Goal: Task Accomplishment & Management: Manage account settings

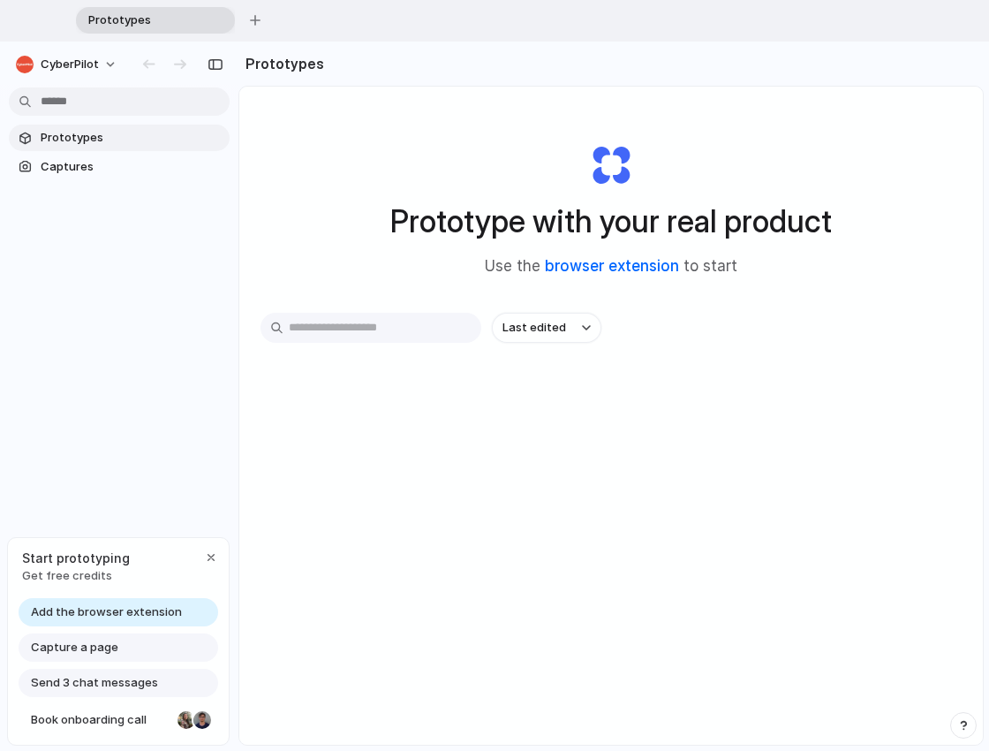
click at [600, 266] on link "browser extension" at bounding box center [612, 266] width 134 height 18
click at [54, 58] on span "CyberPilot" at bounding box center [70, 65] width 58 height 18
click at [79, 104] on span "Settings" at bounding box center [65, 104] width 49 height 18
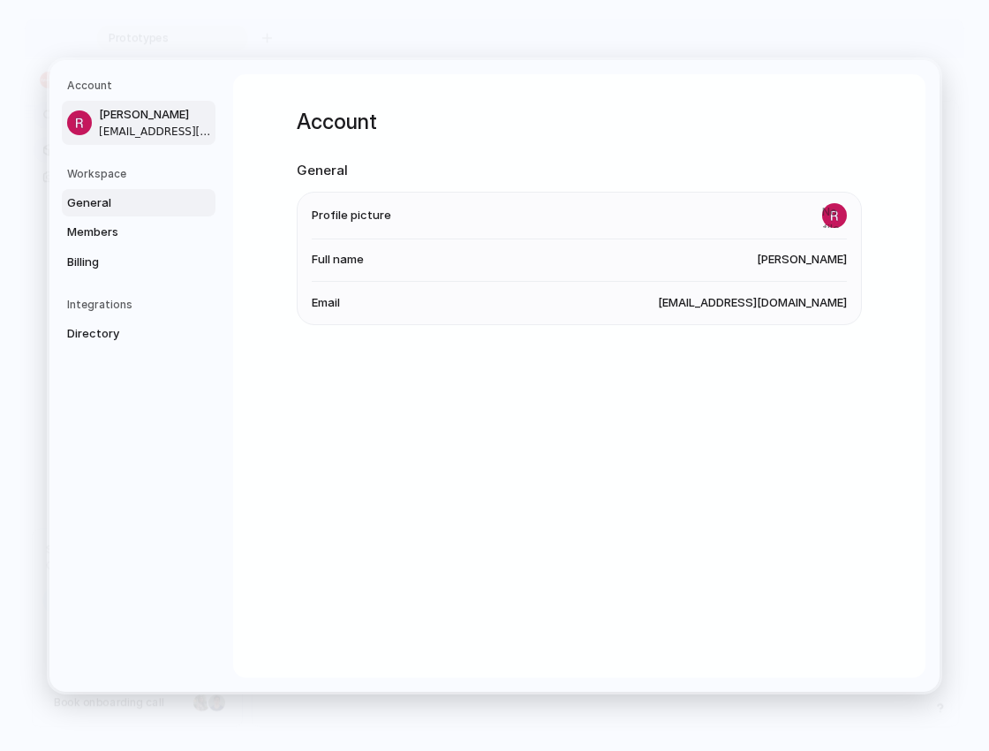
click at [96, 209] on span "General" at bounding box center [123, 202] width 113 height 18
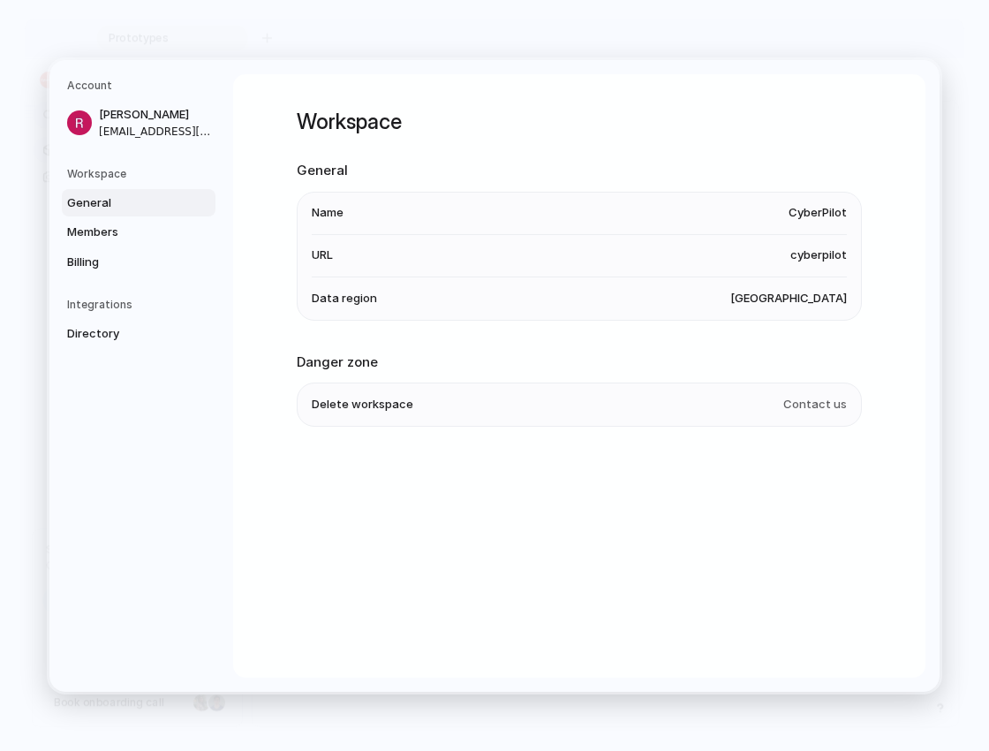
click at [751, 315] on li "Data region [GEOGRAPHIC_DATA]" at bounding box center [579, 297] width 535 height 42
click at [91, 231] on span "Members" at bounding box center [123, 232] width 113 height 18
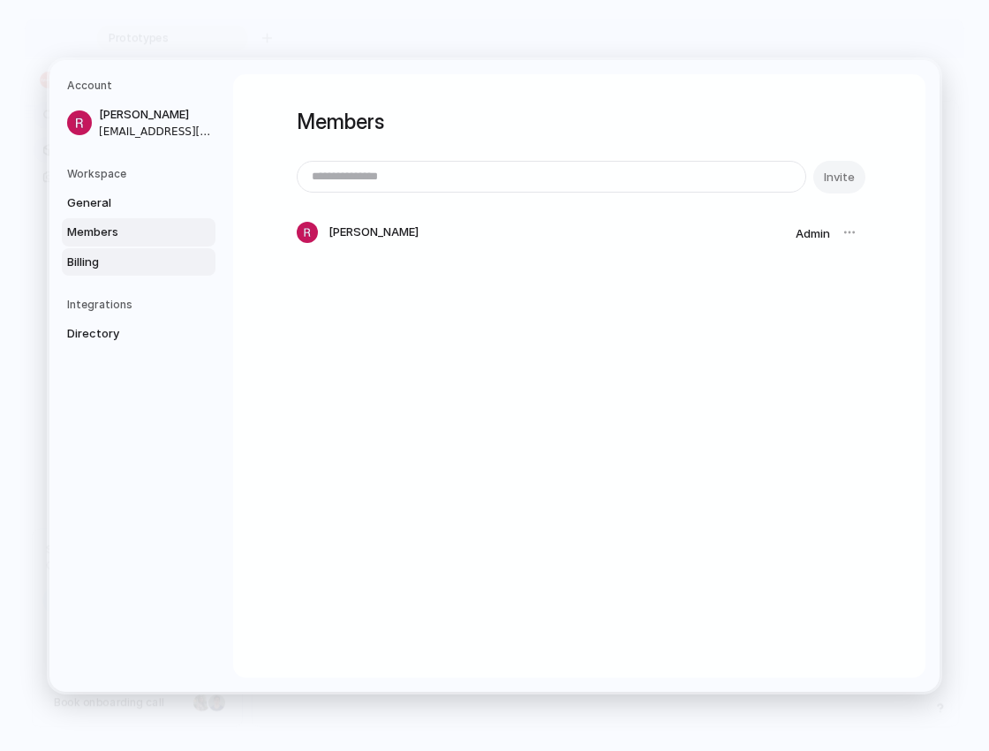
click at [97, 263] on span "Billing" at bounding box center [123, 262] width 113 height 18
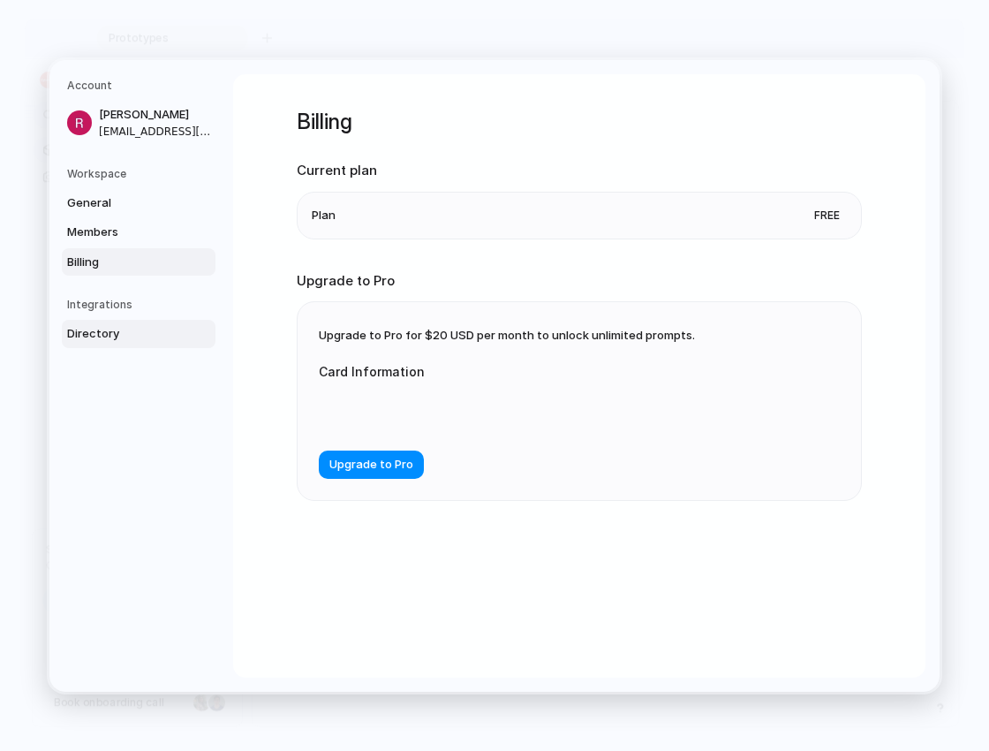
click at [91, 344] on link "Directory" at bounding box center [139, 334] width 154 height 28
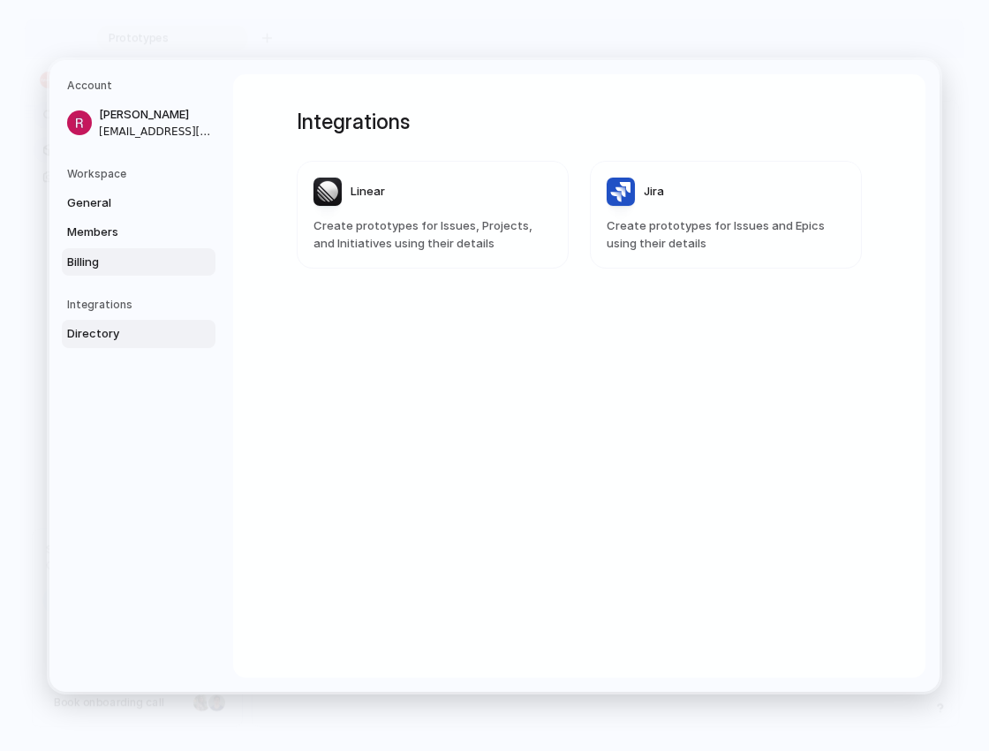
click at [117, 253] on span "Billing" at bounding box center [123, 262] width 113 height 18
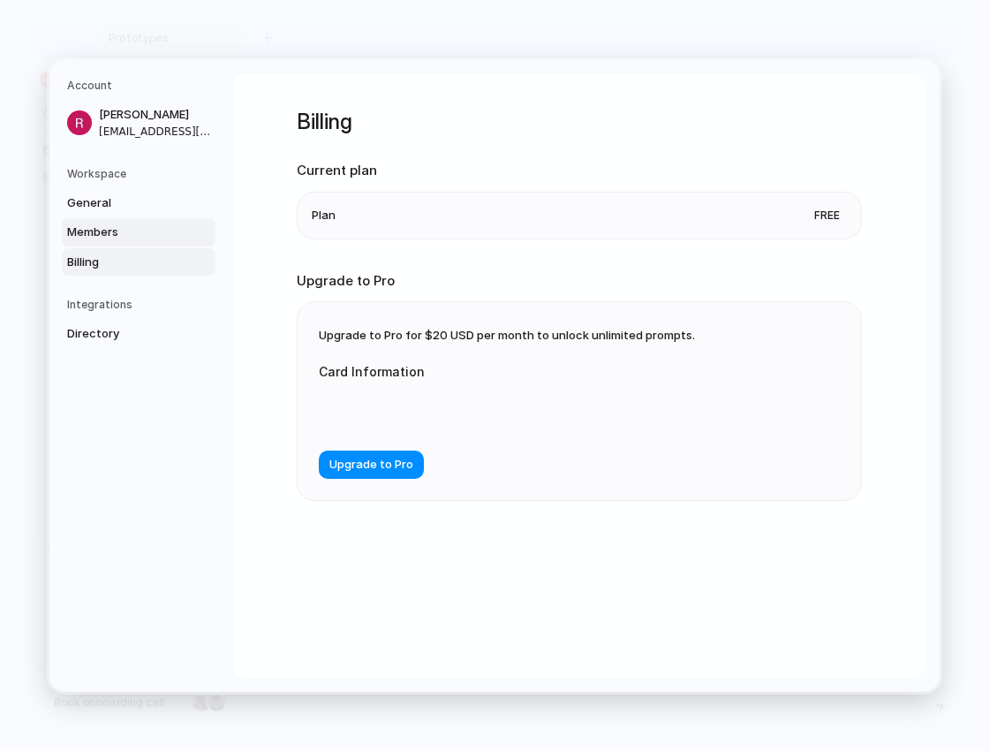
click at [119, 225] on span "Members" at bounding box center [123, 232] width 113 height 18
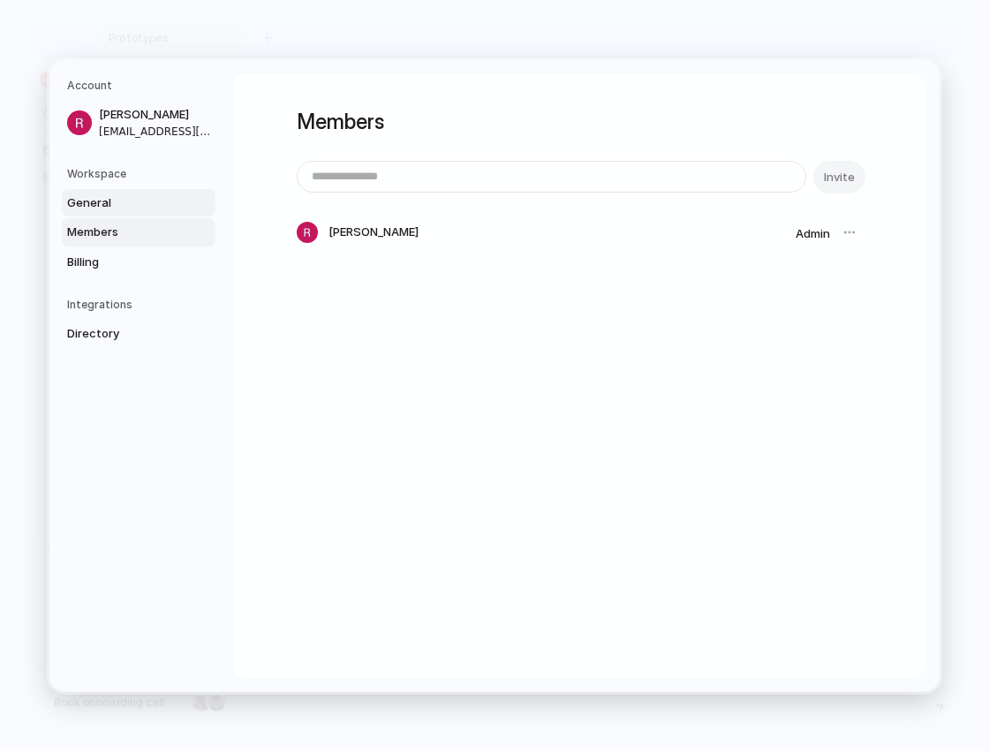
click at [120, 208] on span "General" at bounding box center [123, 202] width 113 height 18
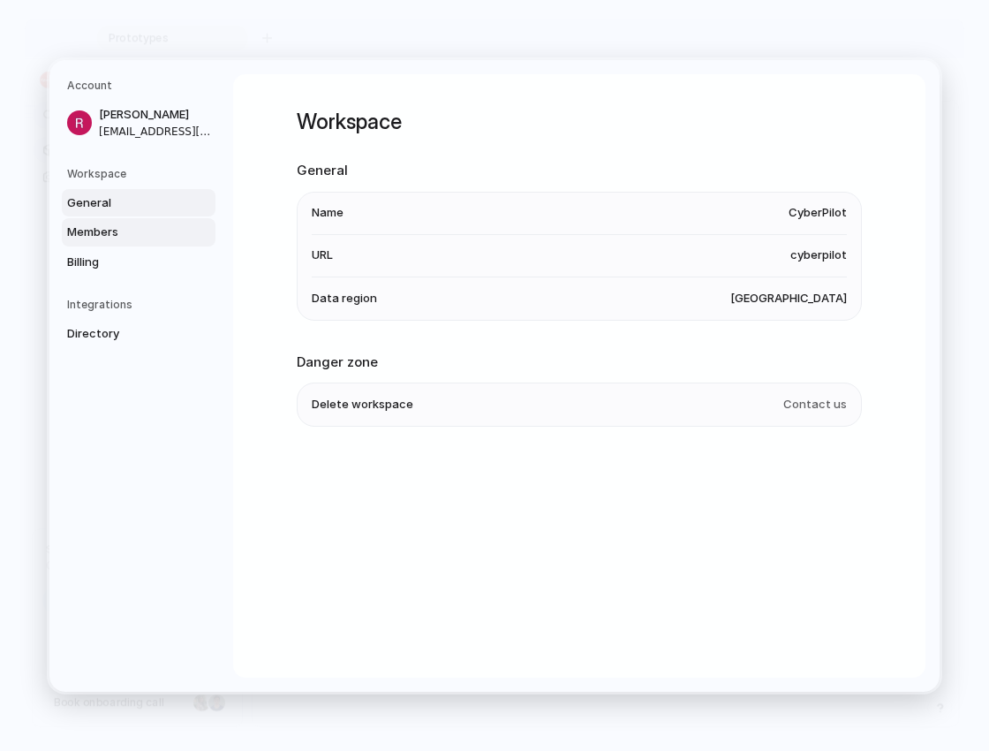
click at [97, 220] on link "Members" at bounding box center [139, 232] width 154 height 28
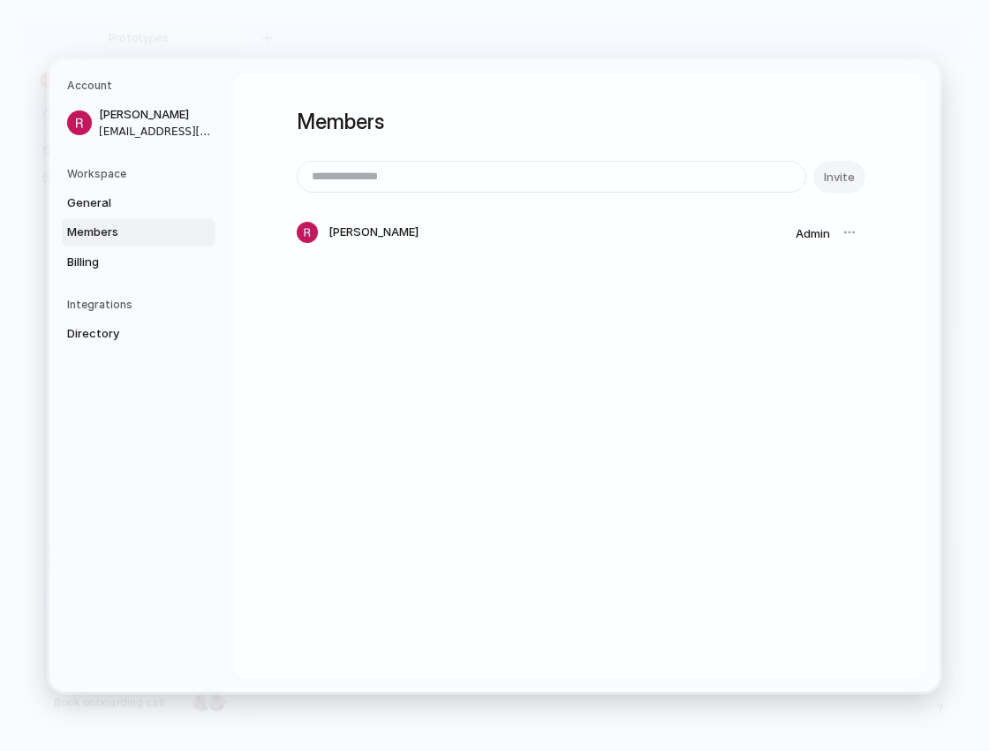
type input "*"
type input "**********"
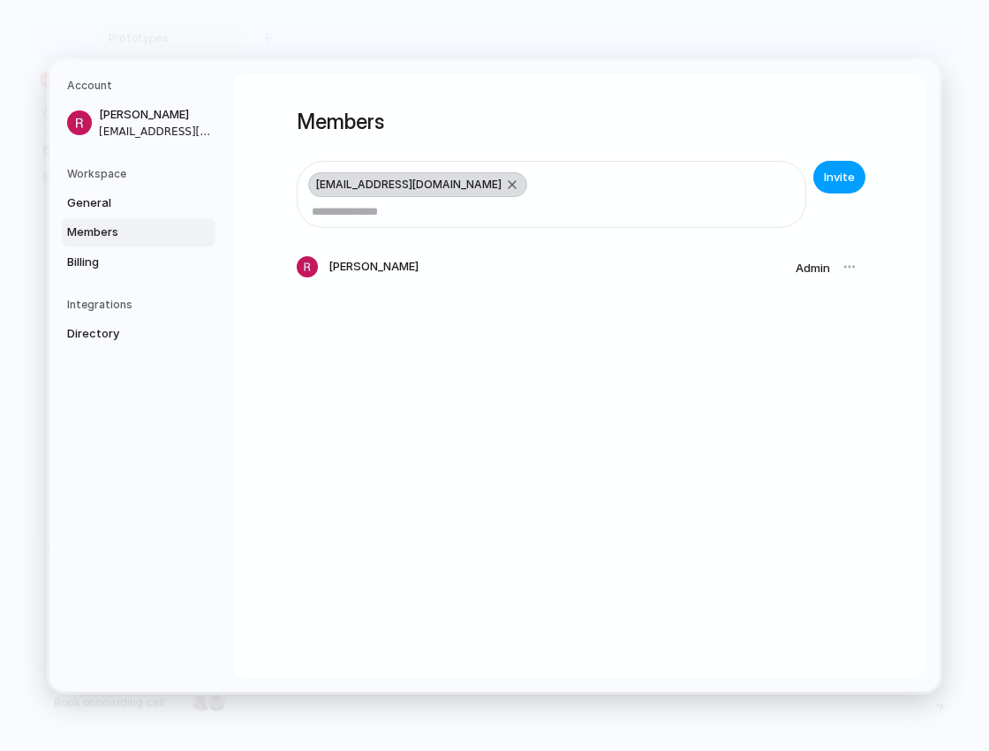
click at [828, 178] on span "Invite" at bounding box center [839, 177] width 31 height 18
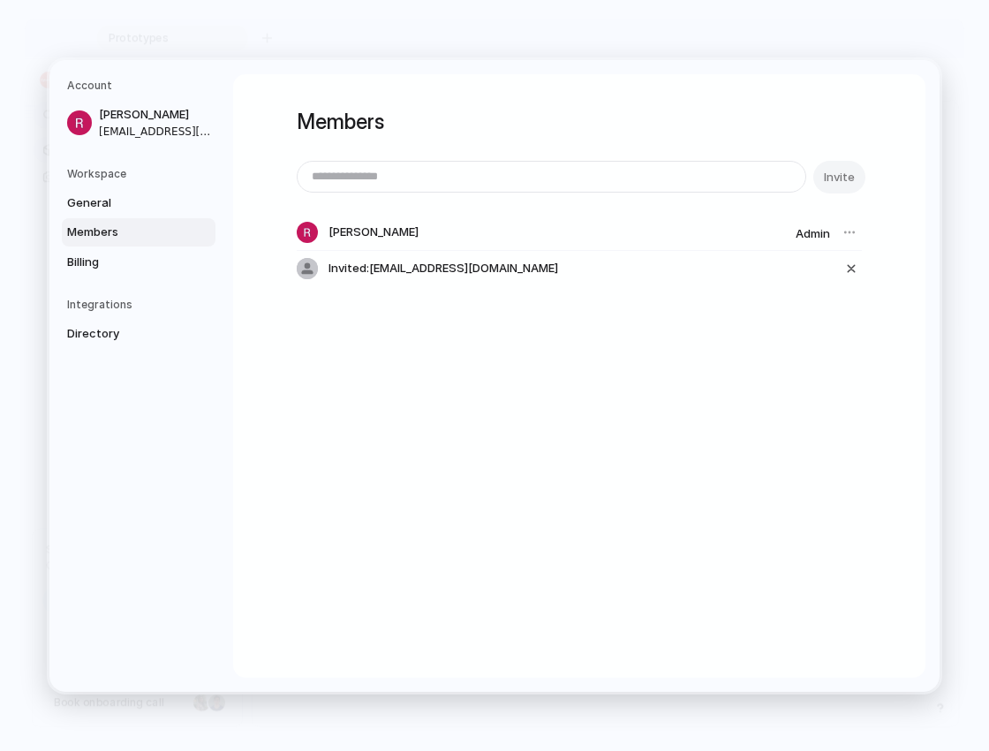
drag, startPoint x: 800, startPoint y: 14, endPoint x: 810, endPoint y: 20, distance: 11.5
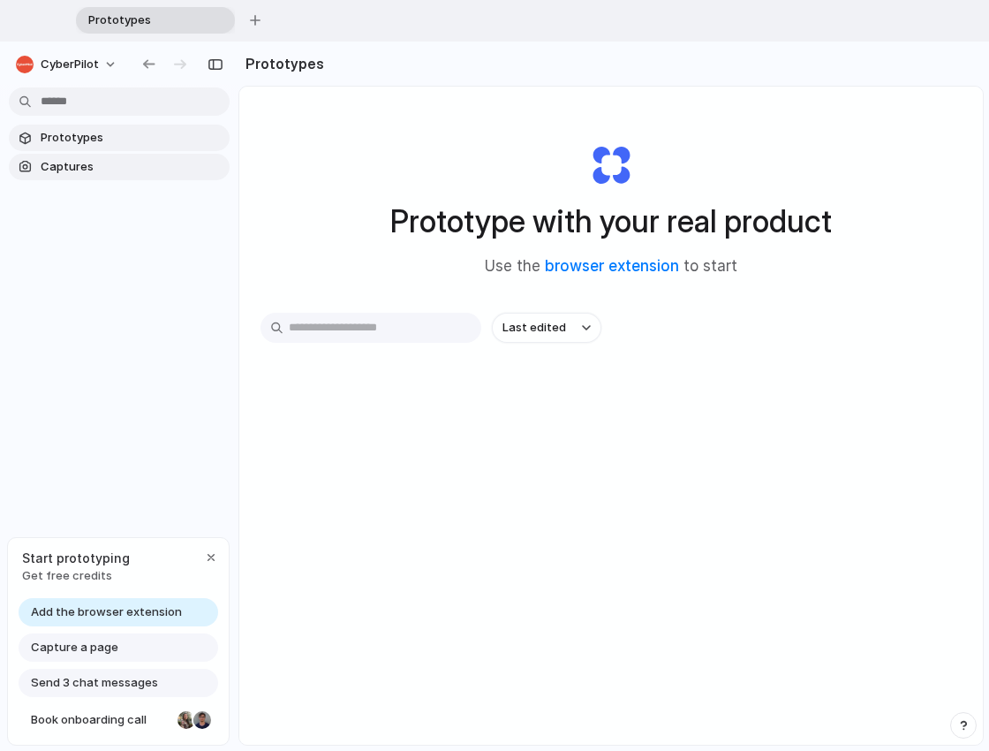
click at [109, 162] on span "Captures" at bounding box center [132, 167] width 182 height 18
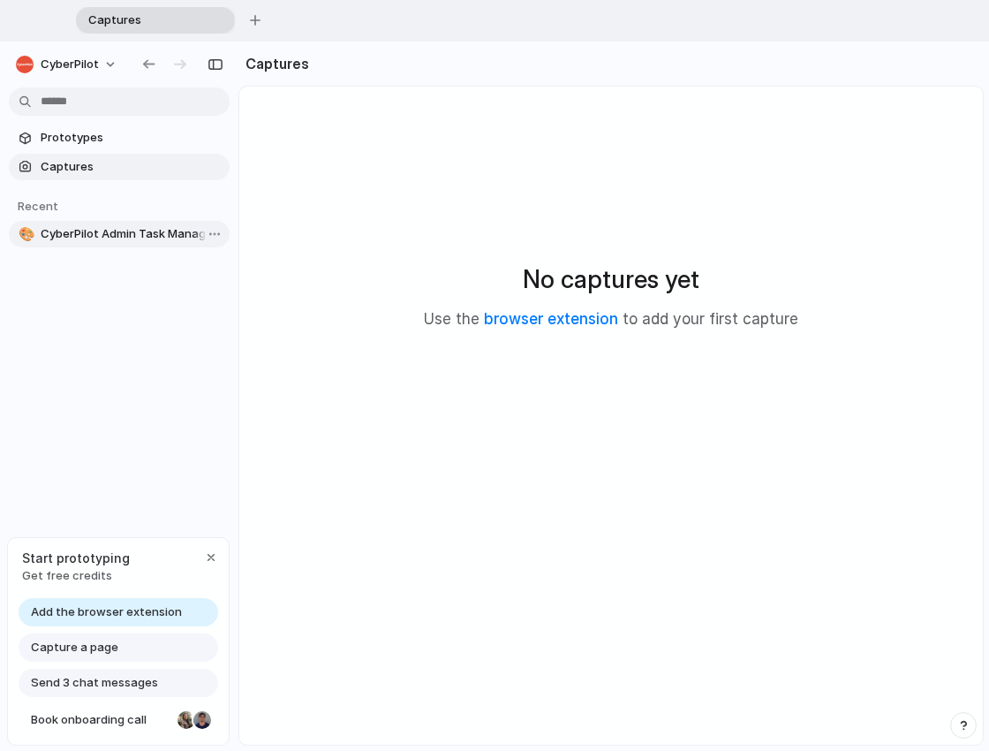
click at [158, 231] on span "CyberPilot Admin Task Manager" at bounding box center [132, 234] width 182 height 18
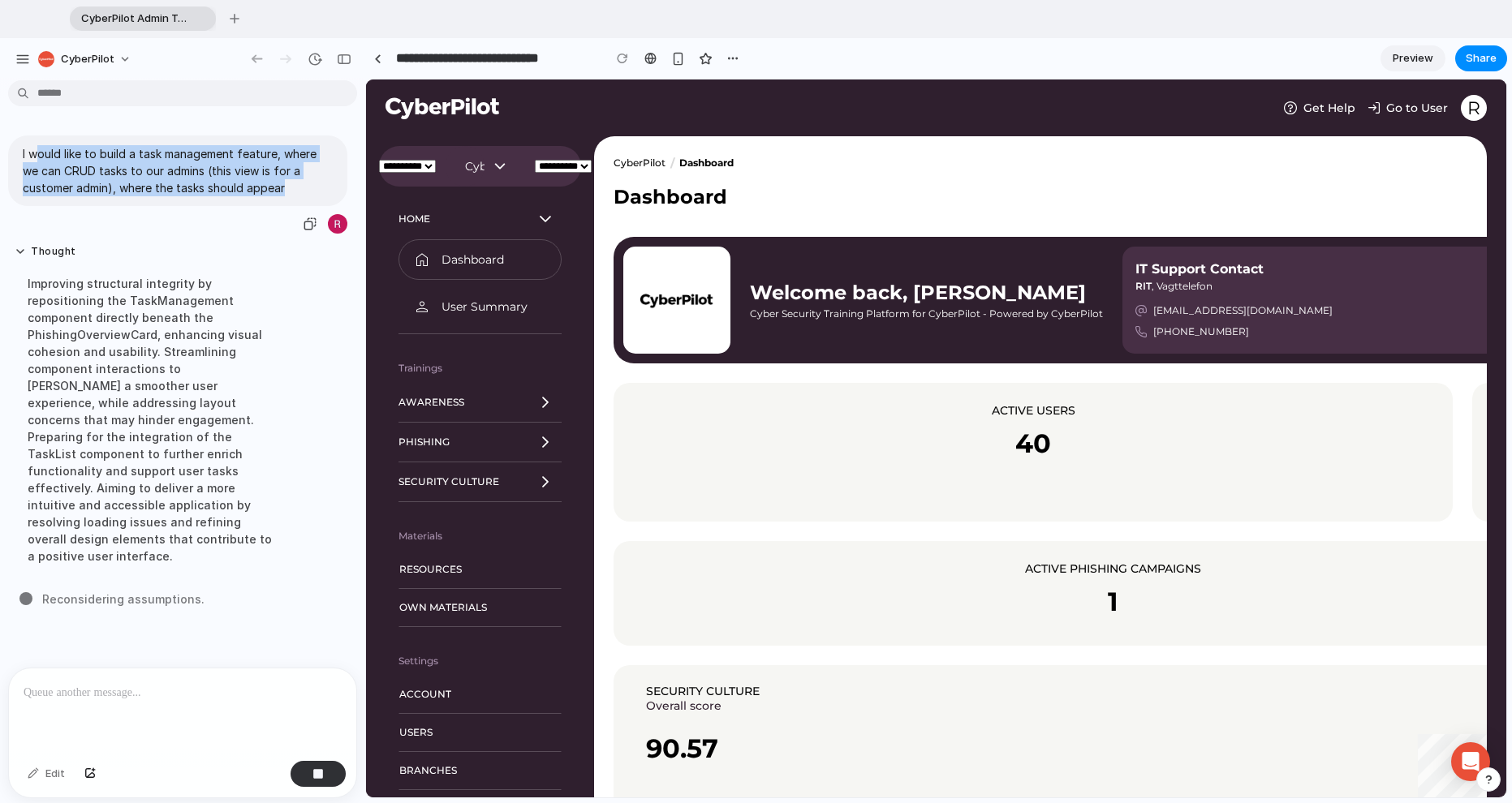
drag, startPoint x: 39, startPoint y: 152, endPoint x: 289, endPoint y: 189, distance: 252.7
click at [289, 189] on p "I would like to build a task management feature, where we can CRUD tasks to our…" at bounding box center [177, 171] width 310 height 51
click at [146, 176] on p "I would like to build a task management feature, where we can CRUD tasks to our…" at bounding box center [177, 171] width 310 height 51
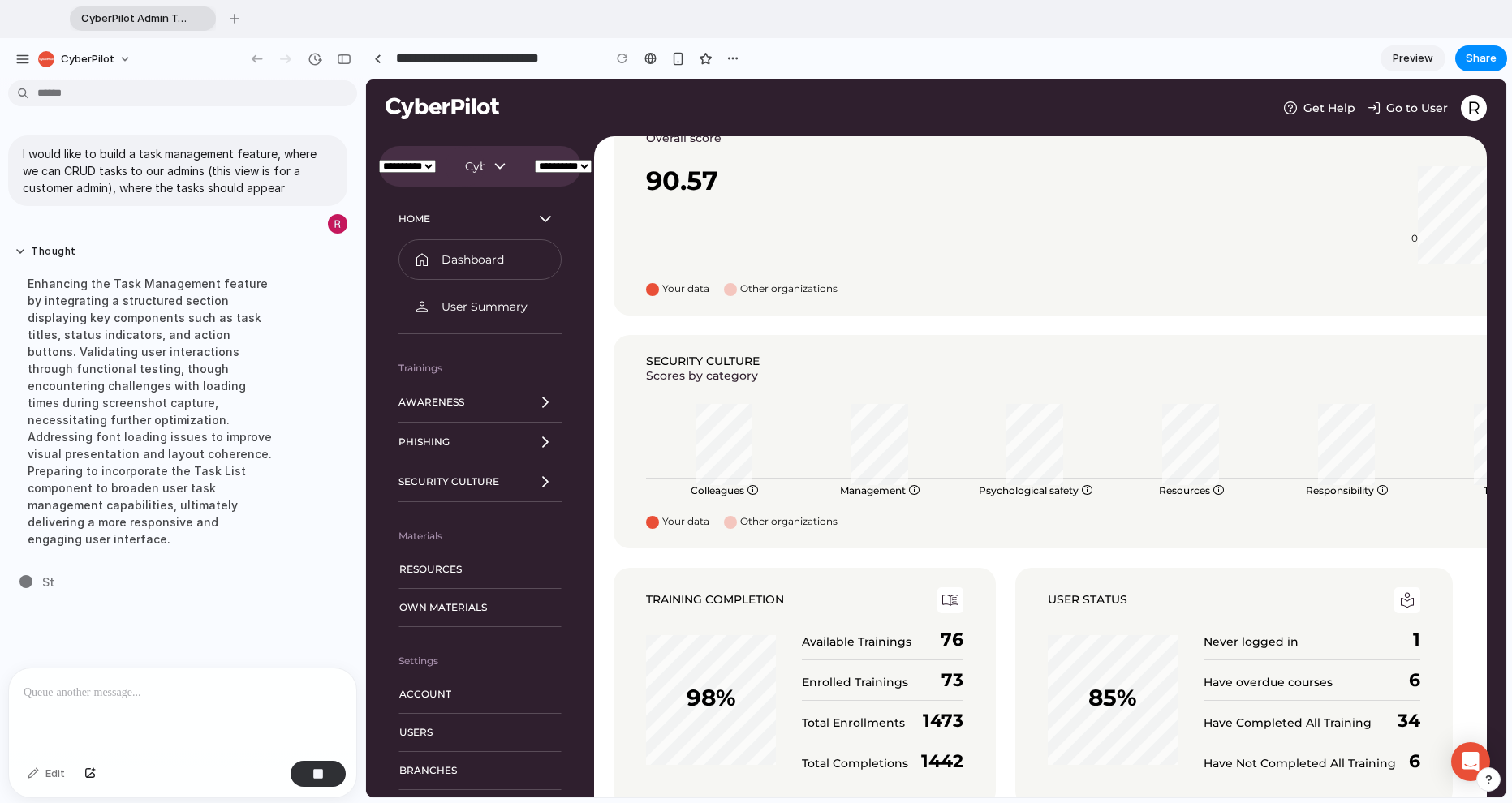
scroll to position [922, 0]
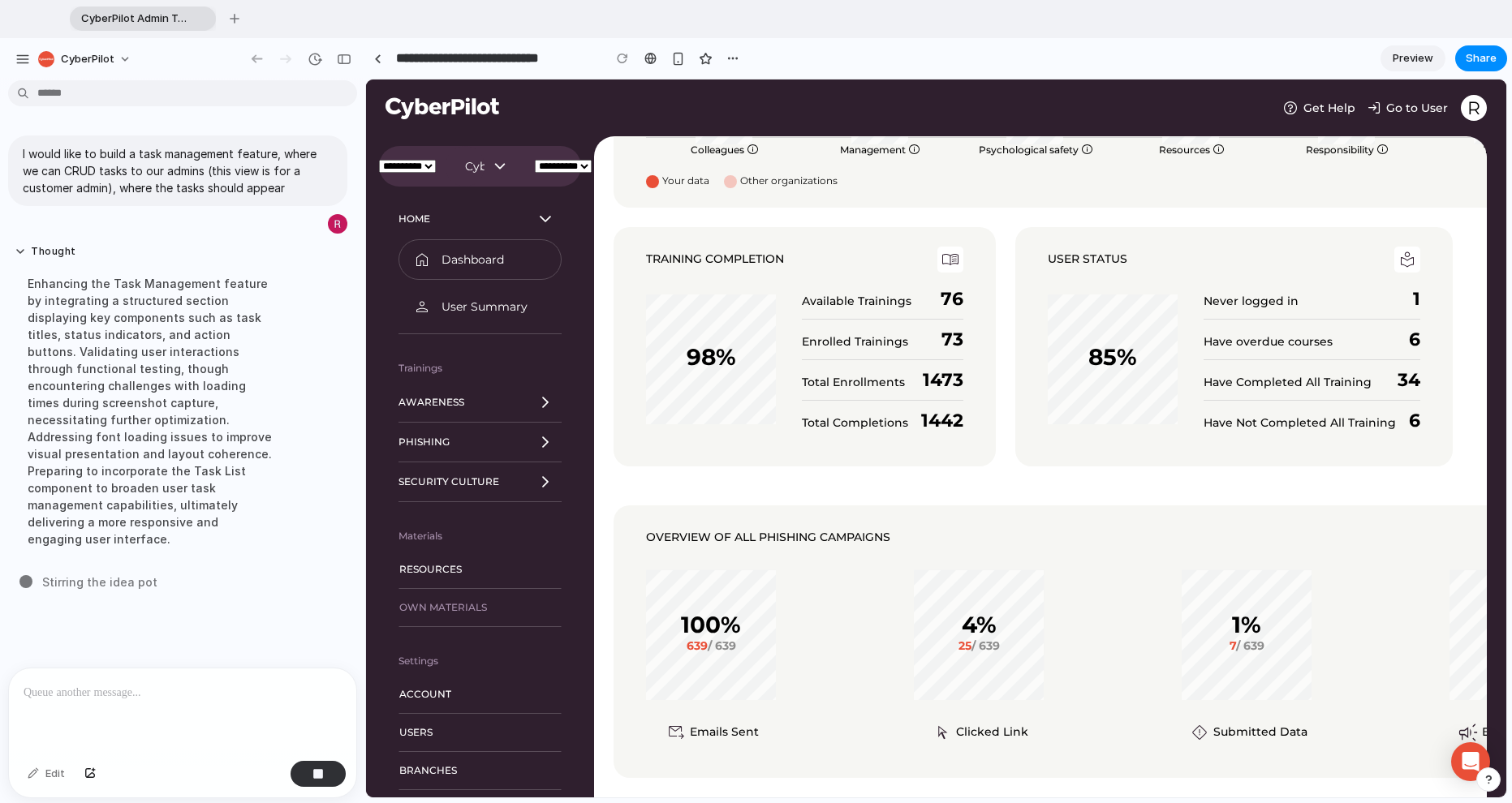
click at [430, 603] on span "Own materials" at bounding box center [443, 607] width 87 height 10
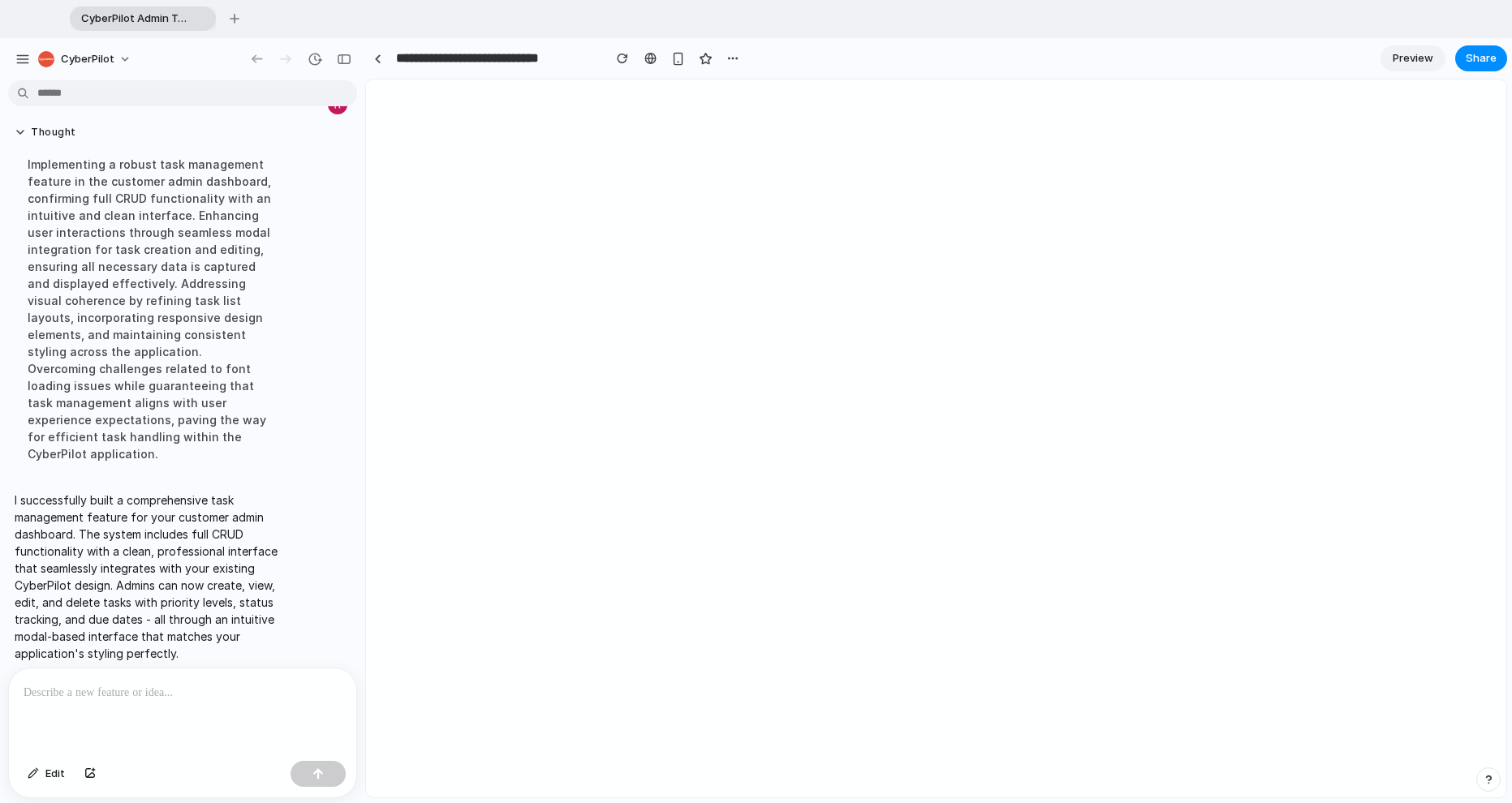
scroll to position [0, 0]
select select "**********"
select select "*********"
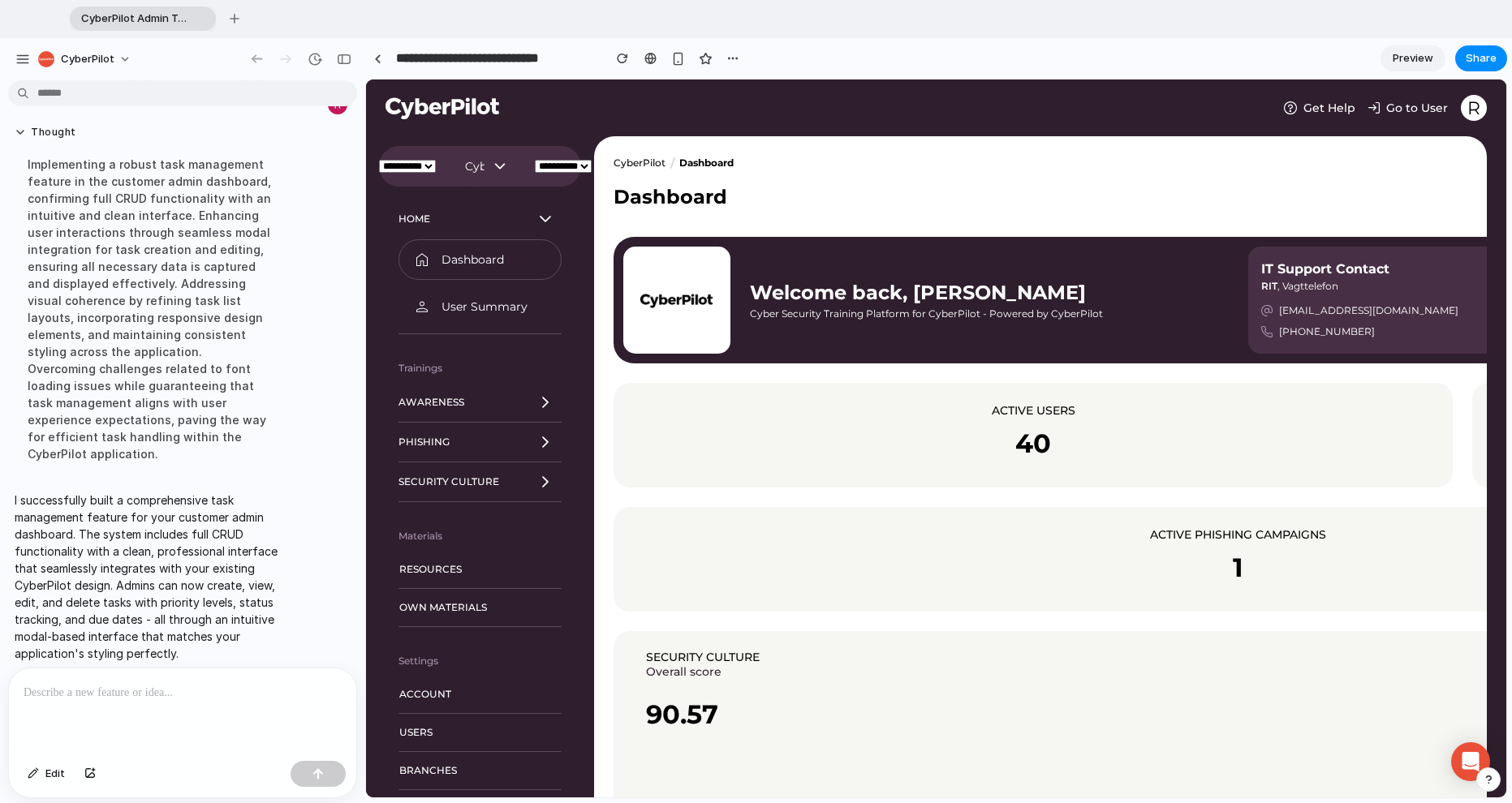
click at [908, 234] on div "**********" at bounding box center [1040, 467] width 892 height 662
click at [908, 53] on span "Preview" at bounding box center [1414, 59] width 40 height 17
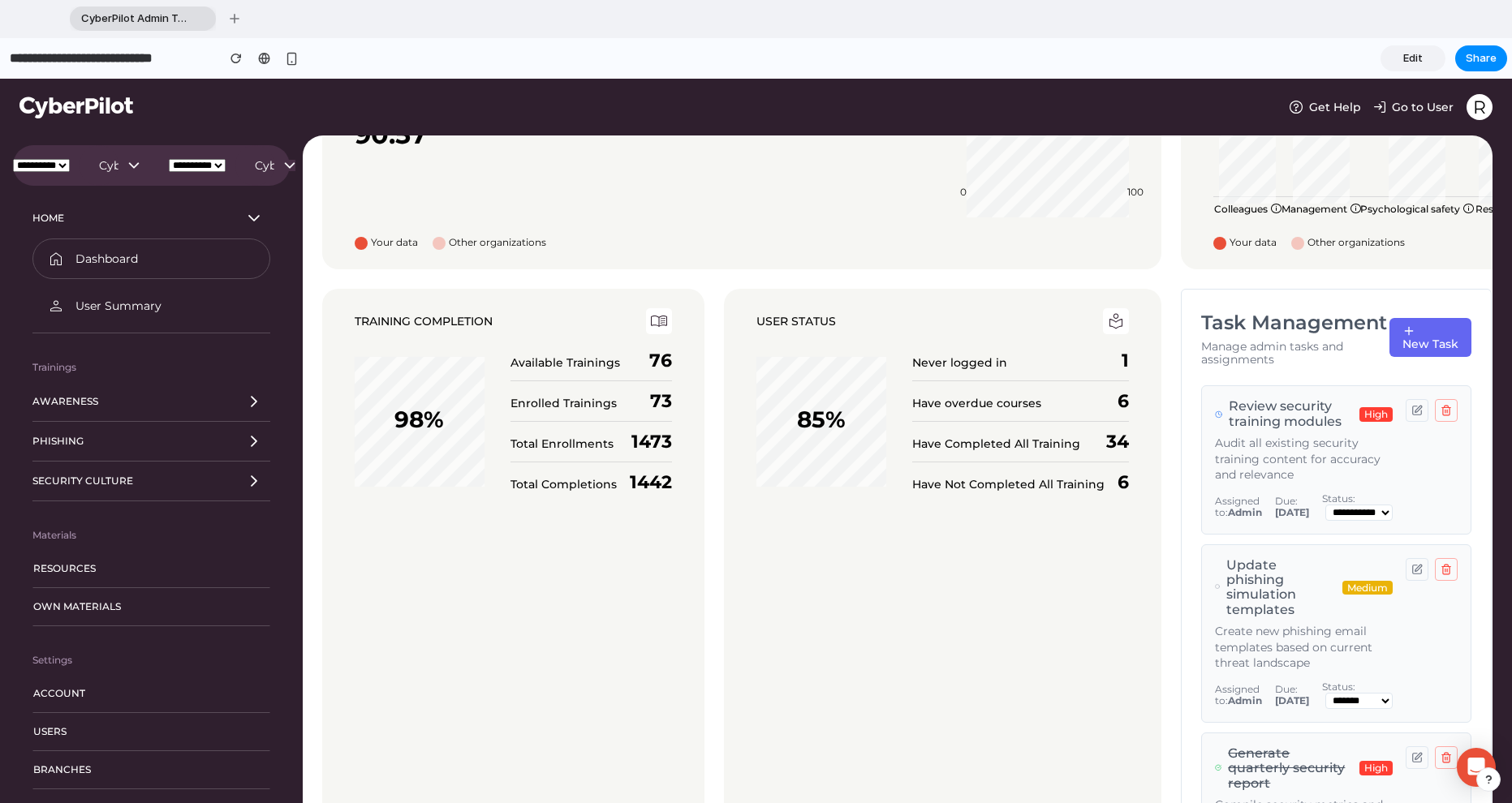
scroll to position [487, 0]
click at [908, 524] on select "**********" at bounding box center [1359, 515] width 67 height 17
click at [908, 511] on div "**********" at bounding box center [1336, 462] width 243 height 121
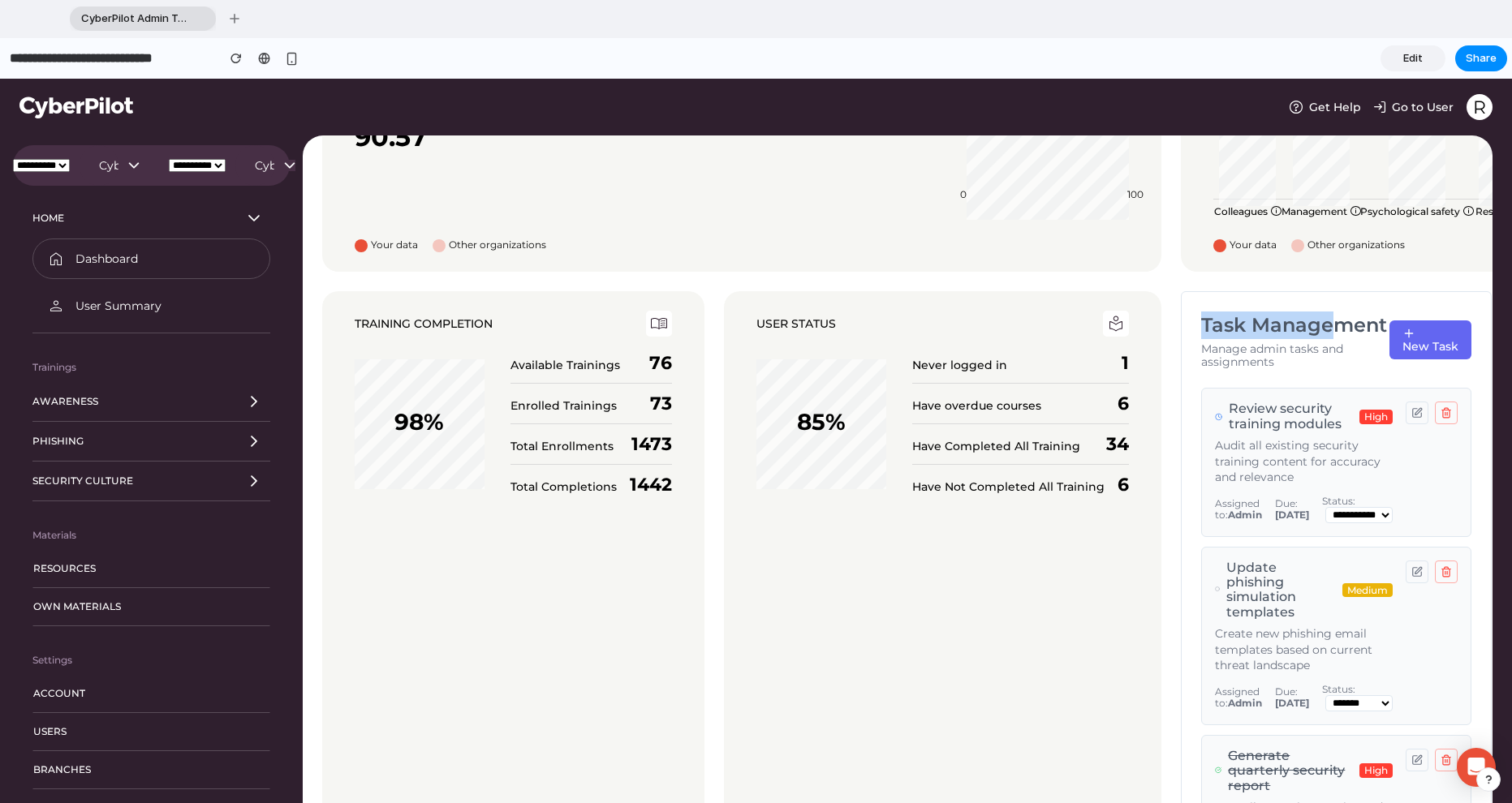
drag, startPoint x: 1199, startPoint y: 331, endPoint x: 1331, endPoint y: 334, distance: 132.0
click at [908, 334] on h2 "Task Management" at bounding box center [1295, 325] width 188 height 28
drag, startPoint x: 1296, startPoint y: 368, endPoint x: 1222, endPoint y: 336, distance: 80.6
click at [908, 336] on div "Task Management Manage admin tasks and assignments" at bounding box center [1295, 340] width 188 height 57
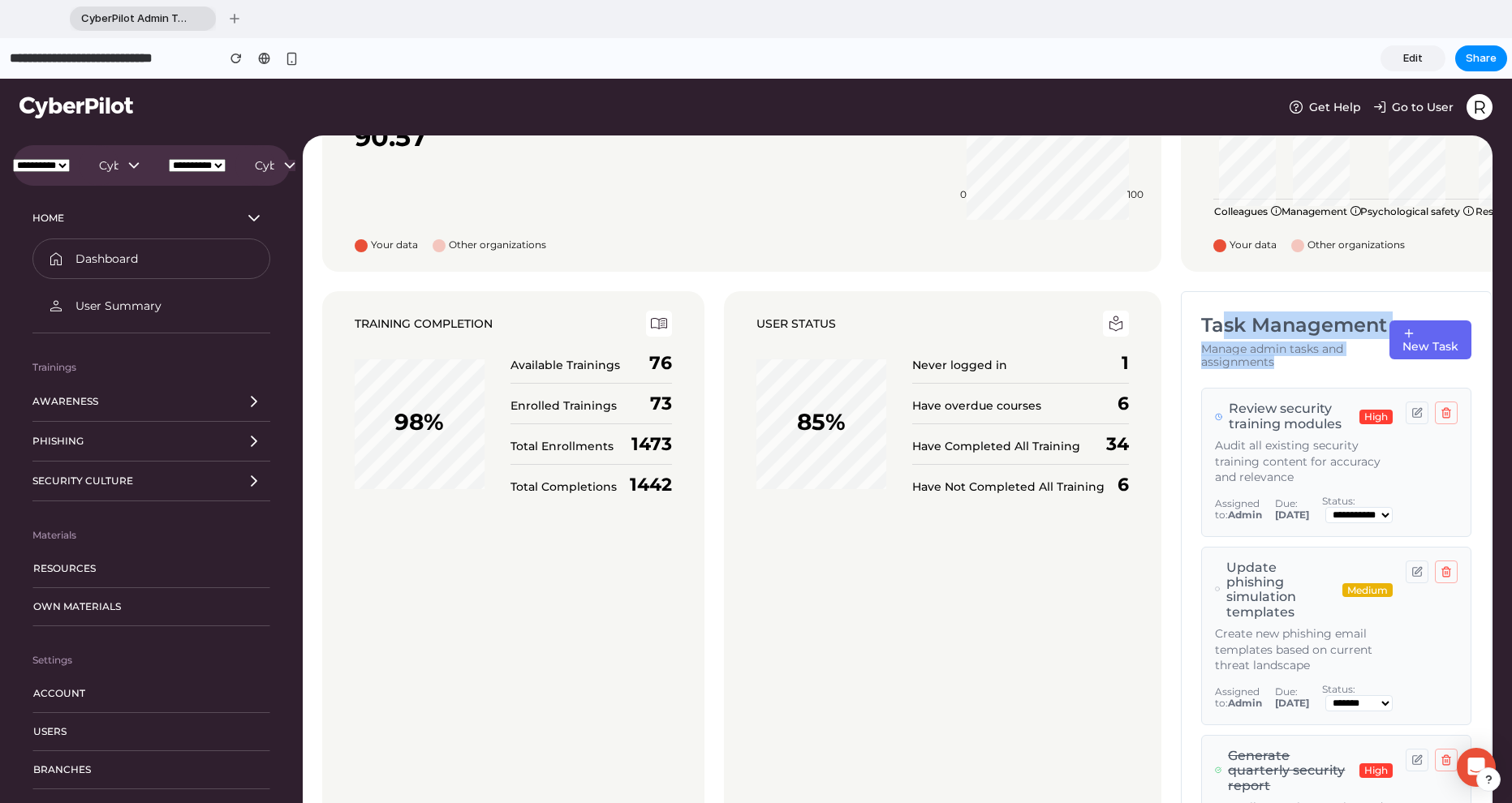
click at [908, 336] on h2 "Task Management" at bounding box center [1295, 325] width 188 height 28
click at [908, 344] on span "New Task" at bounding box center [1430, 346] width 56 height 15
select select "******"
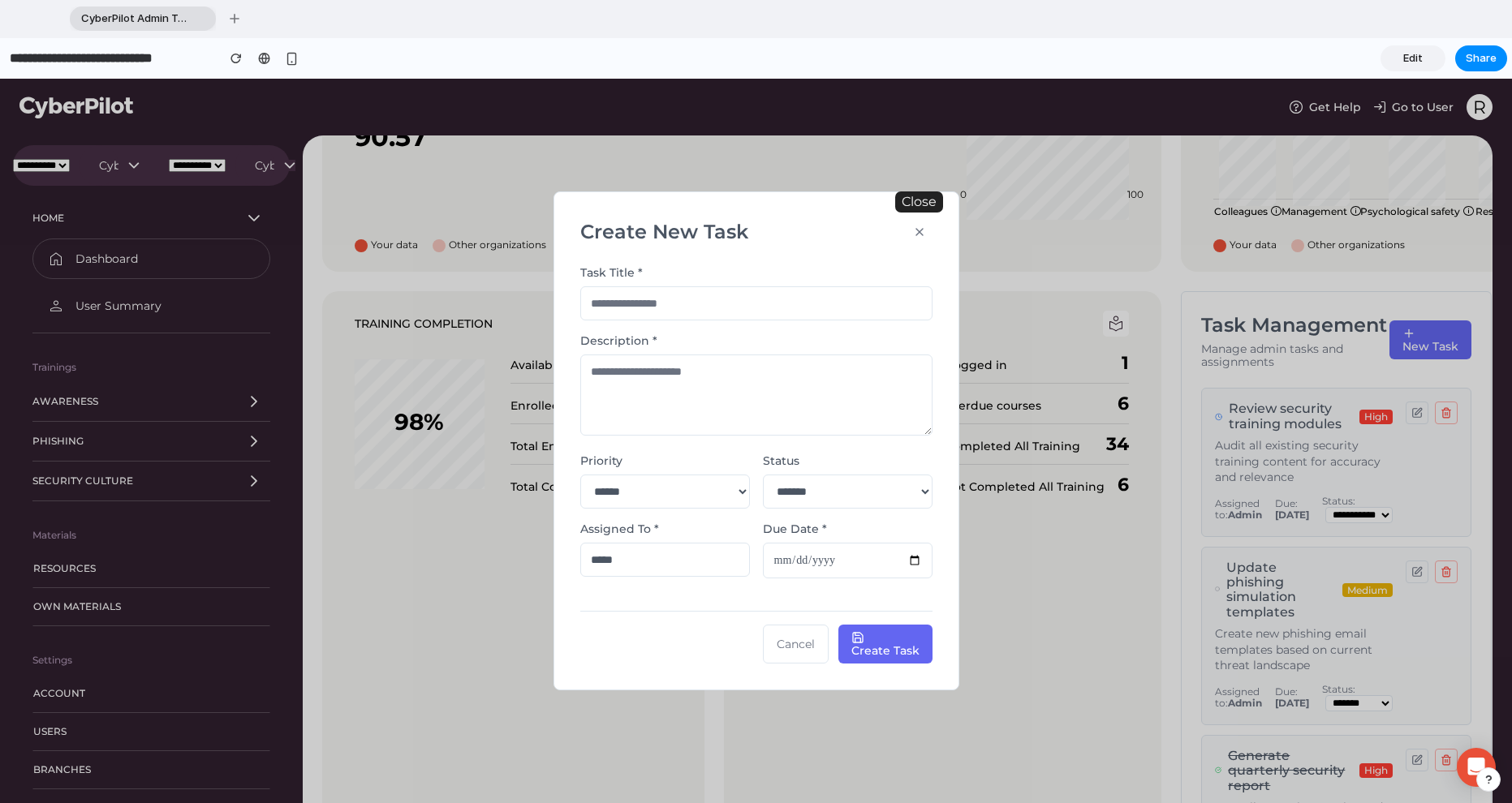
click at [908, 226] on icon "button" at bounding box center [920, 232] width 13 height 13
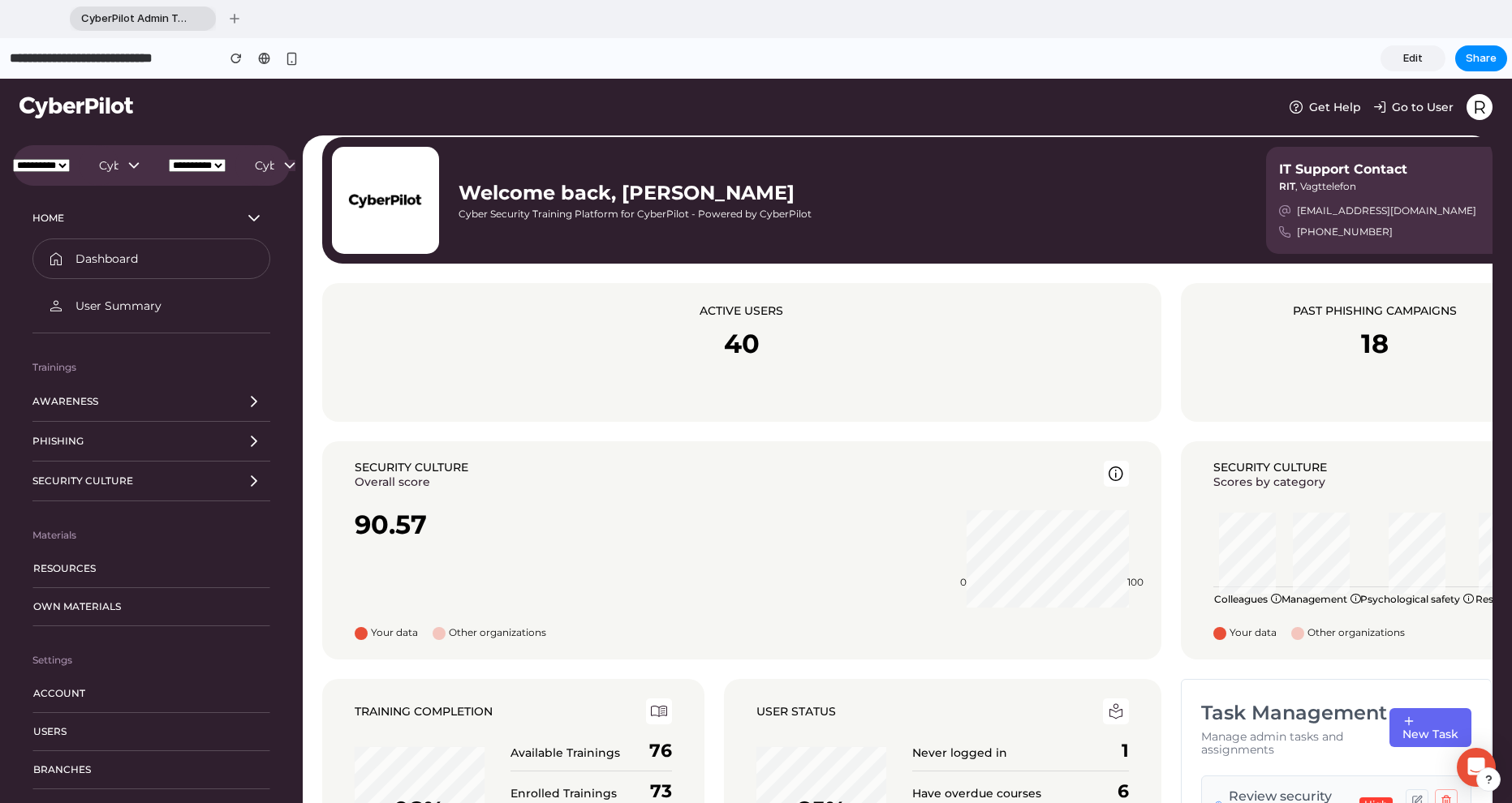
scroll to position [81, 0]
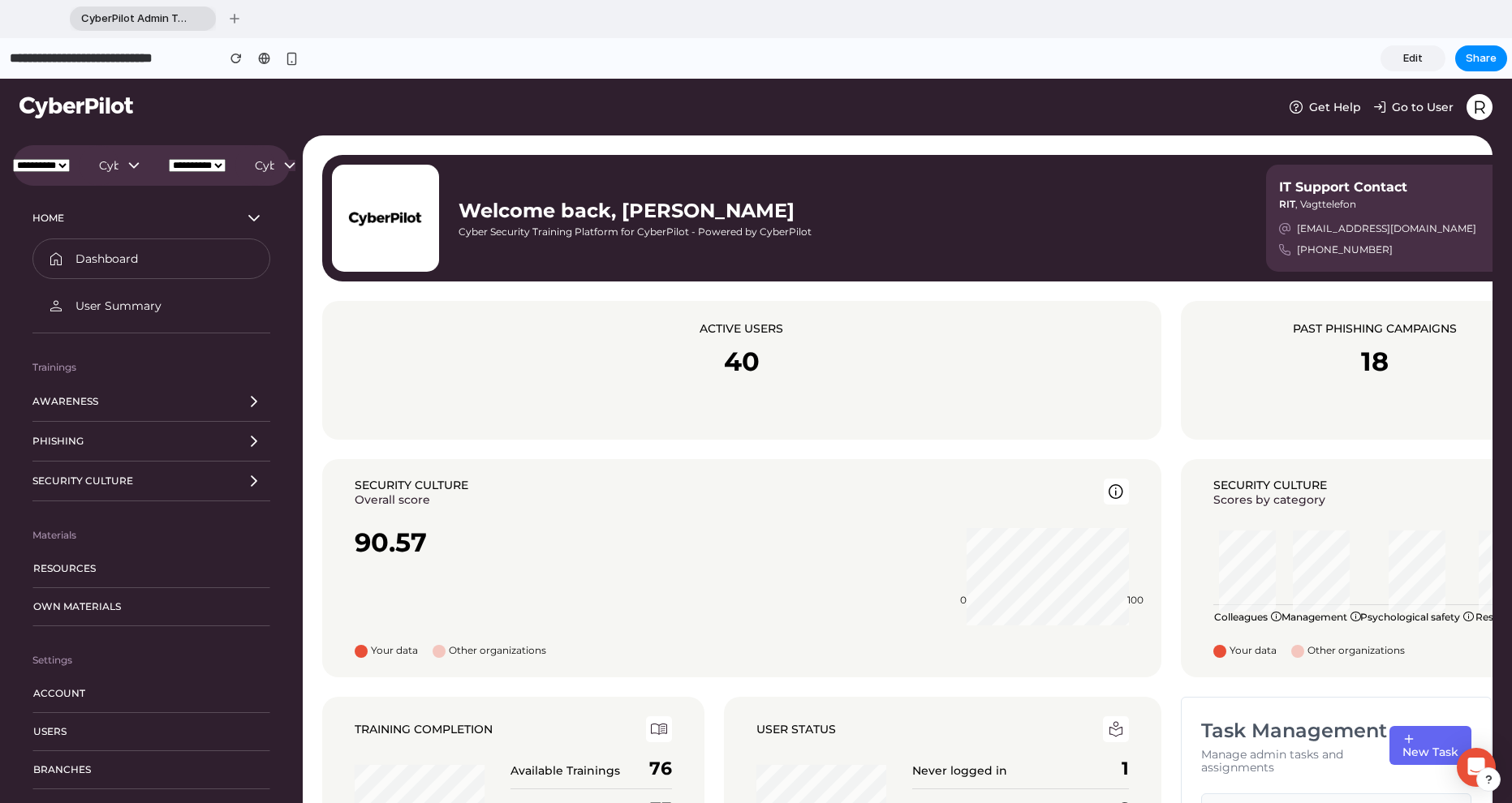
click at [908, 63] on span "Edit" at bounding box center [1413, 59] width 19 height 17
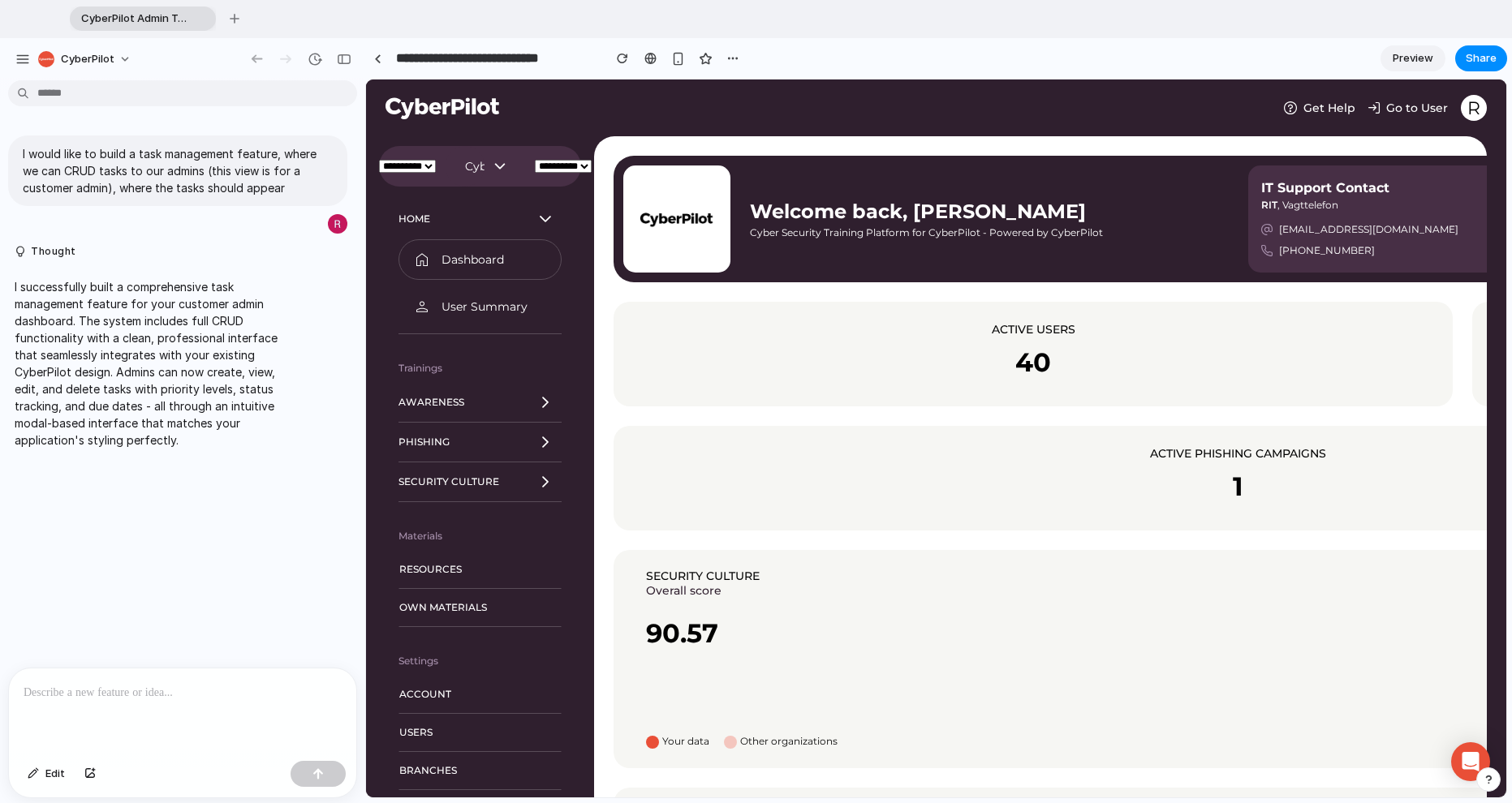
click at [86, 689] on div at bounding box center [183, 712] width 347 height 86
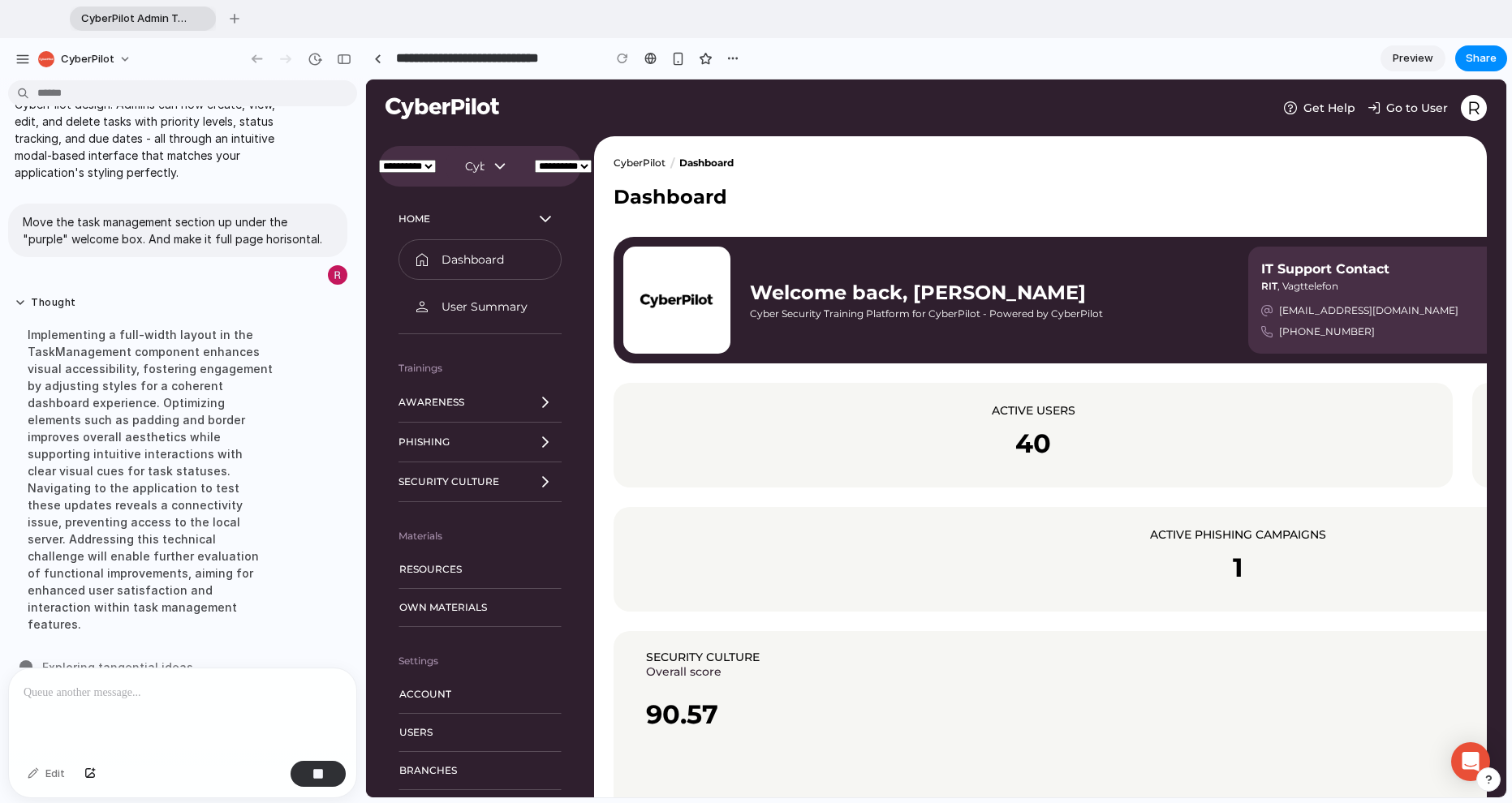
click at [350, 61] on div "button" at bounding box center [345, 59] width 15 height 11
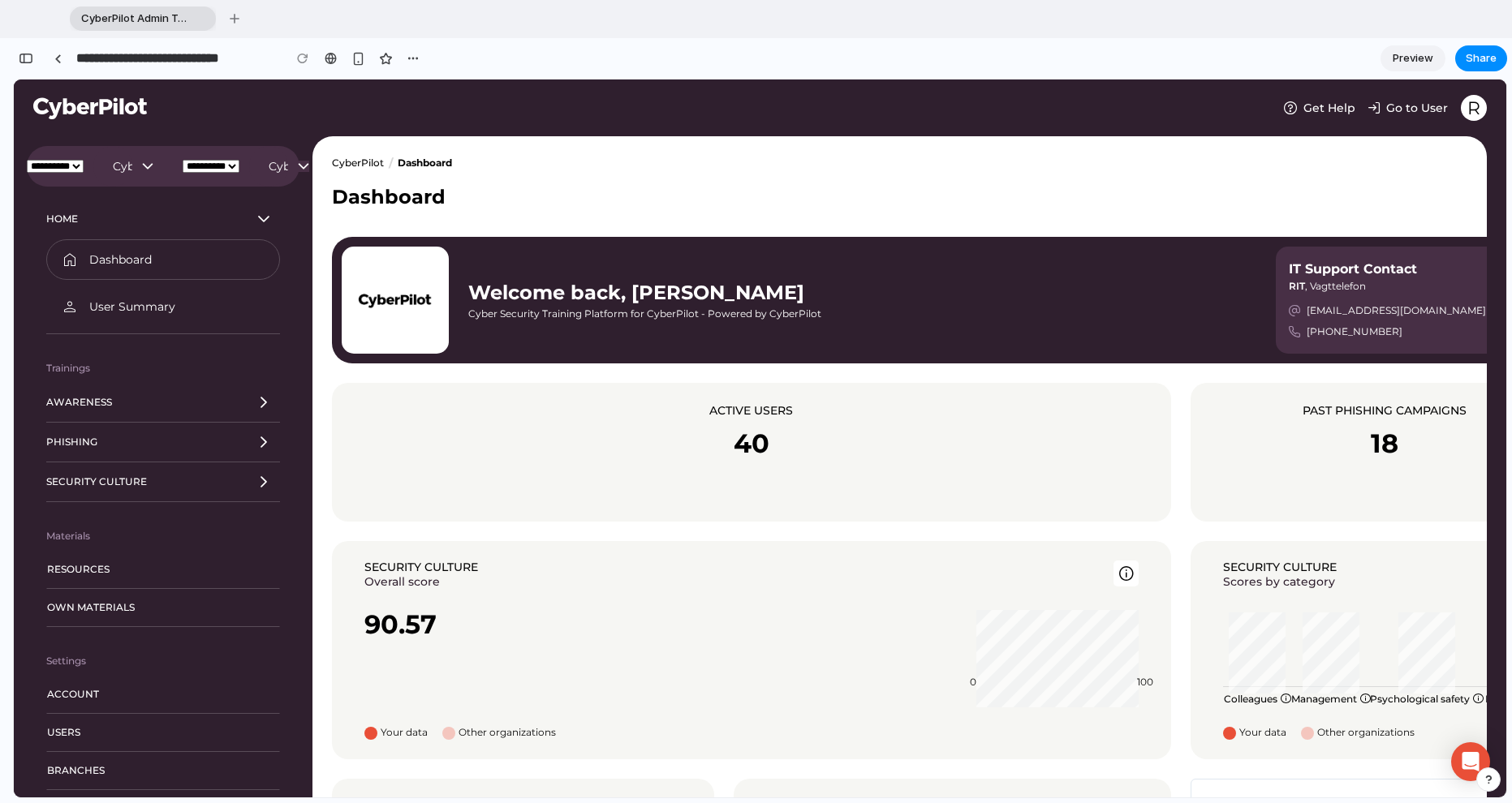
scroll to position [1307, 0]
click at [21, 57] on div "button" at bounding box center [26, 58] width 15 height 11
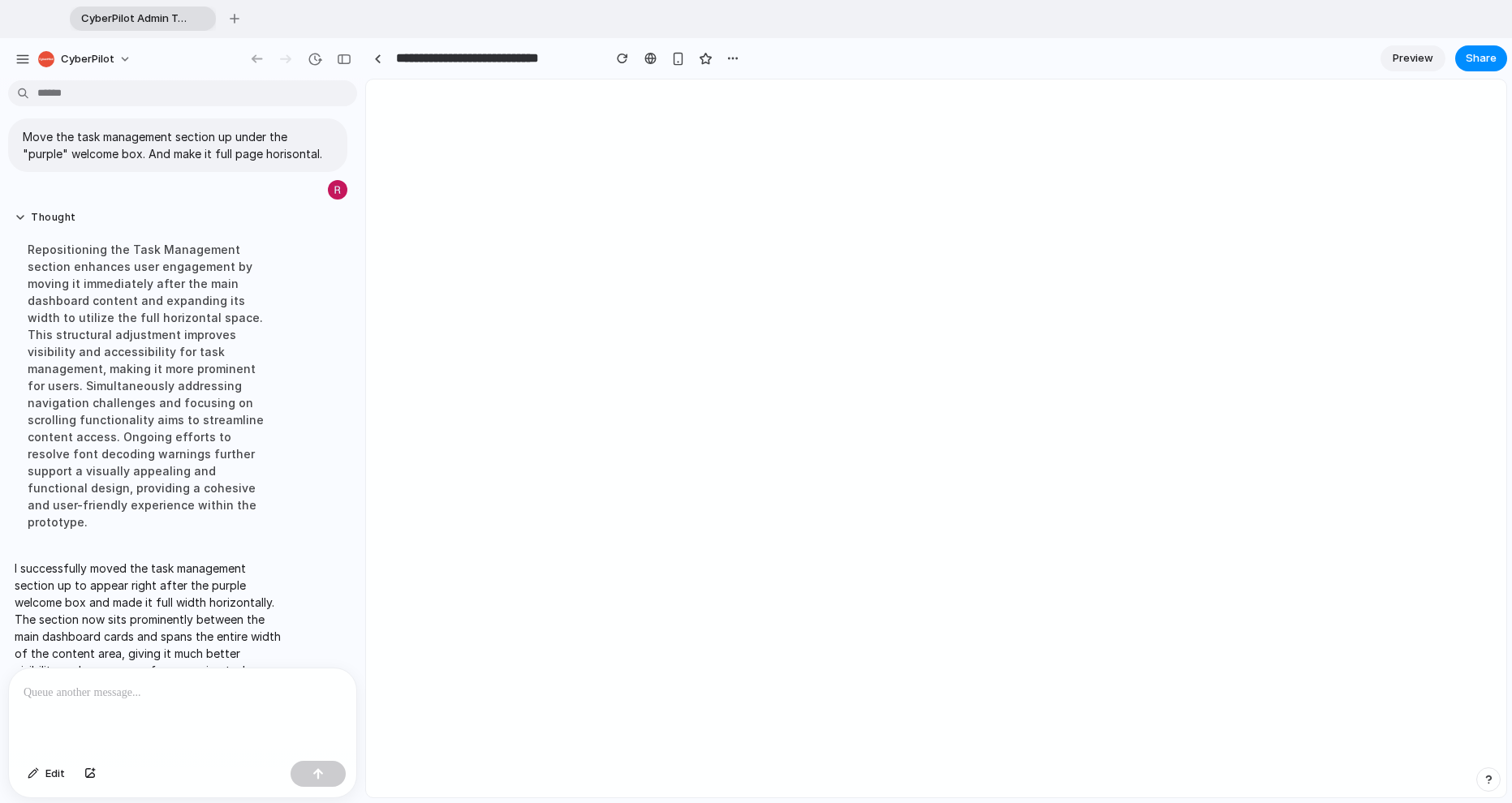
scroll to position [0, 0]
select select "**********"
select select "*********"
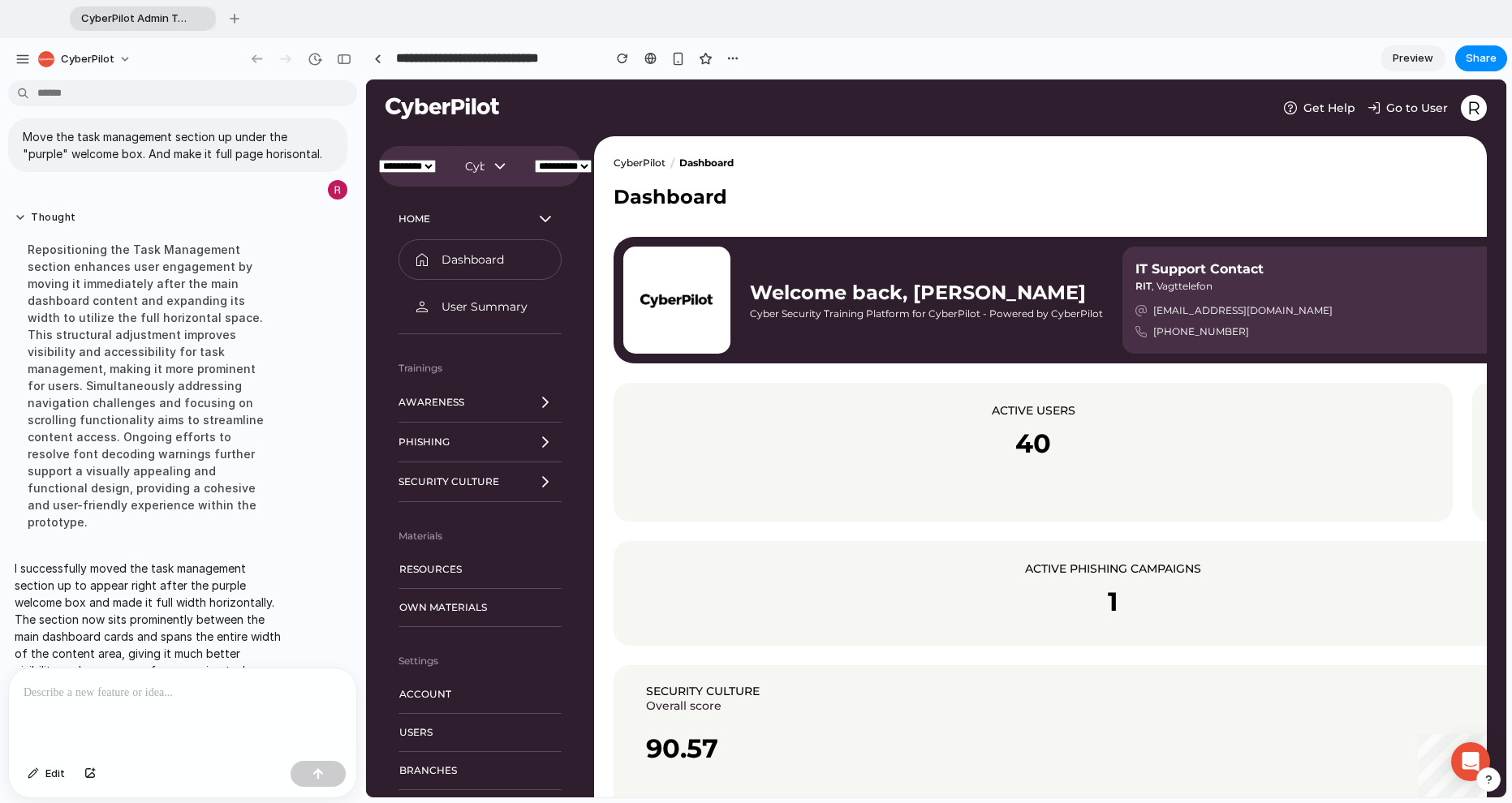
click at [908, 52] on span "Preview" at bounding box center [1414, 59] width 40 height 17
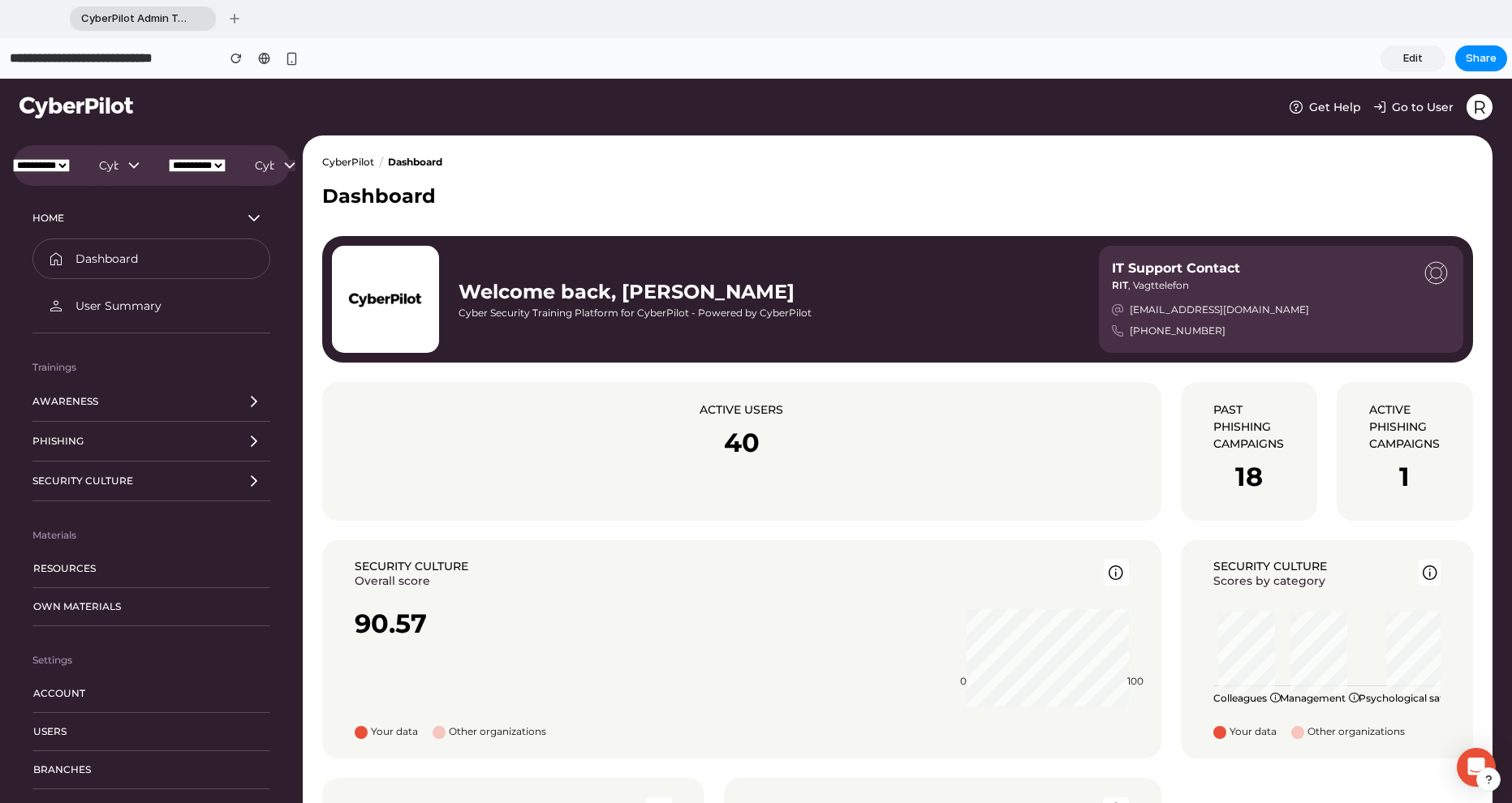
click at [908, 52] on span "Edit" at bounding box center [1413, 59] width 19 height 17
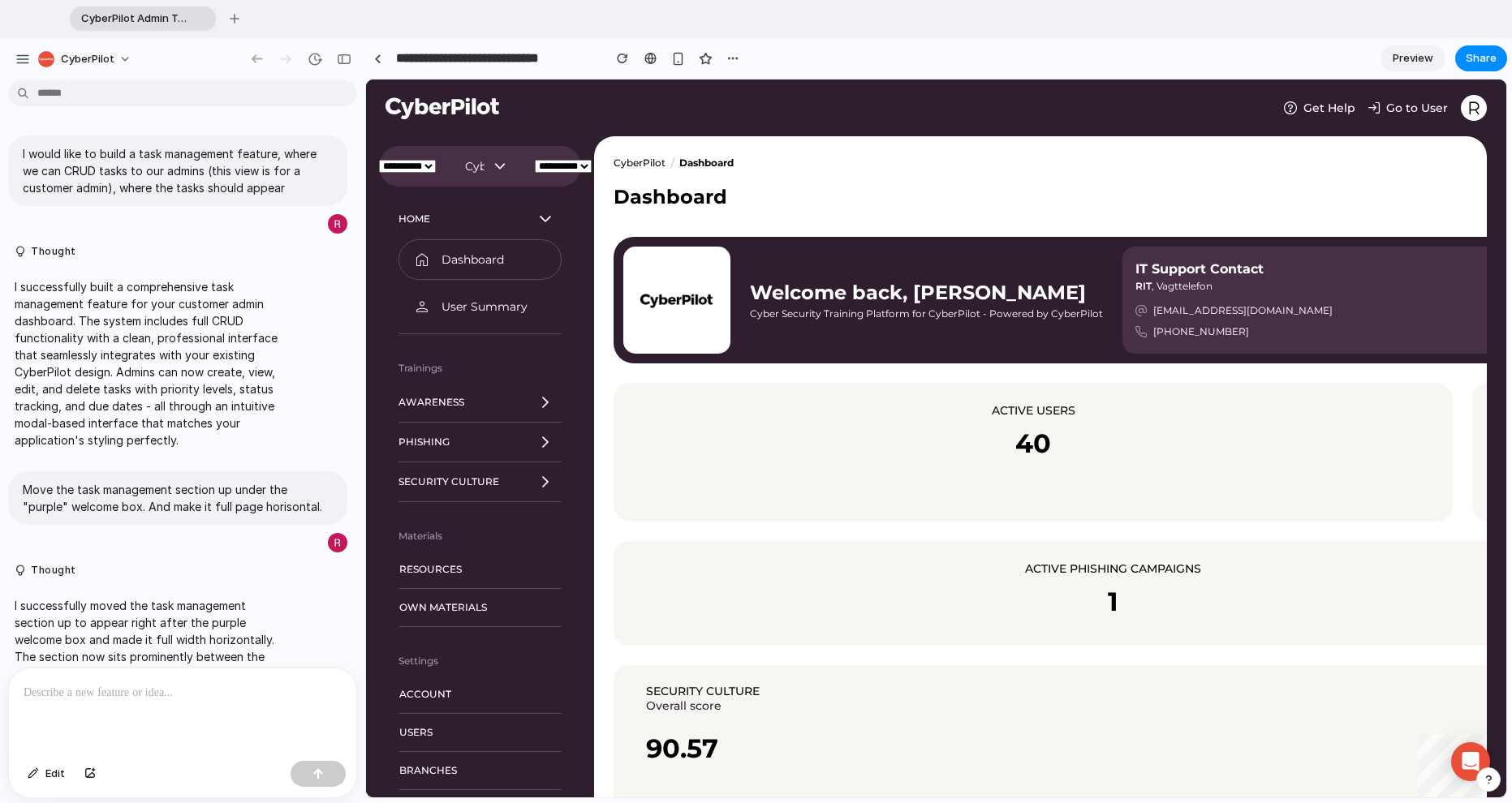
scroll to position [72, 0]
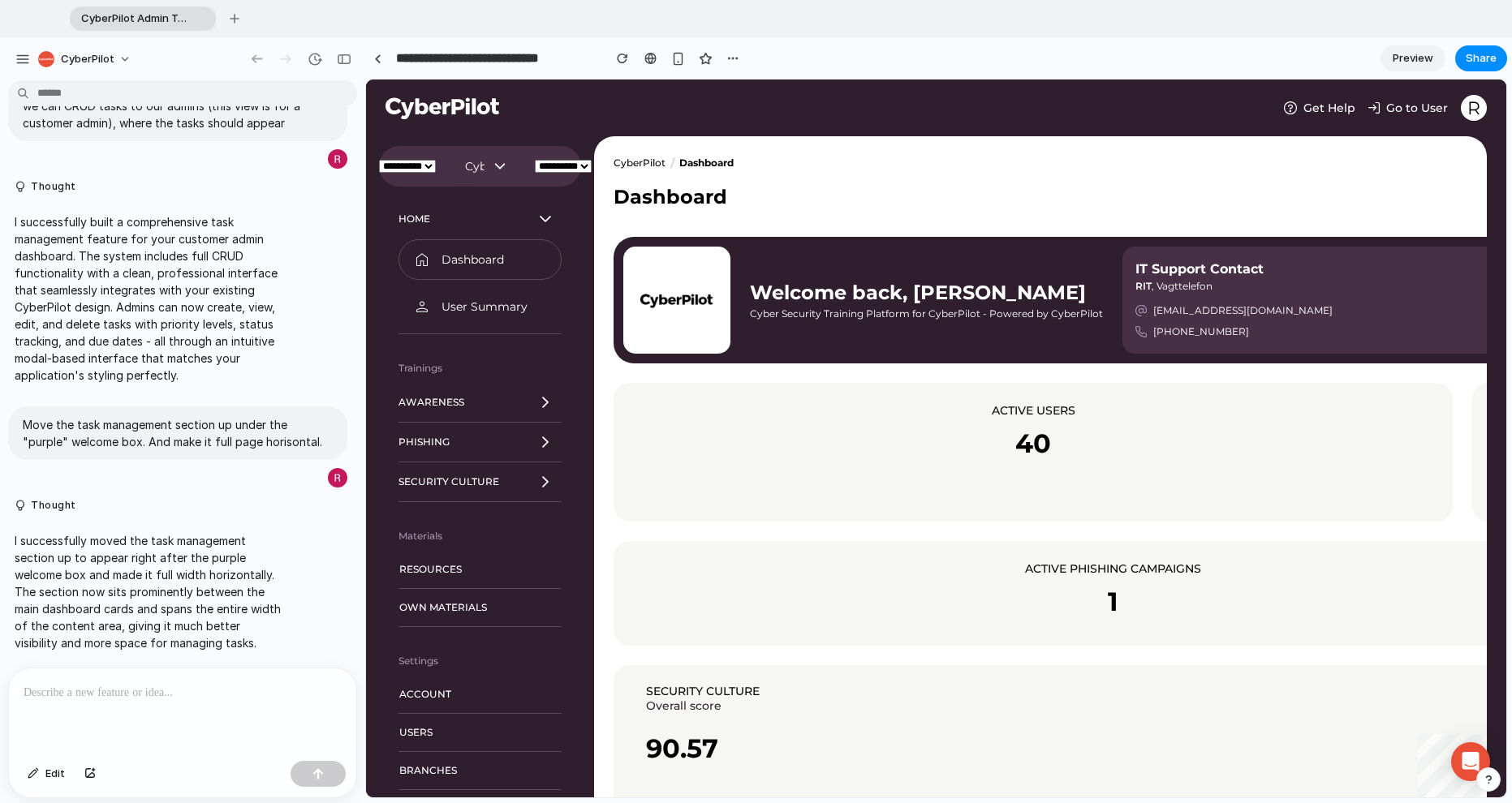
click at [908, 52] on span "Preview" at bounding box center [1414, 59] width 40 height 17
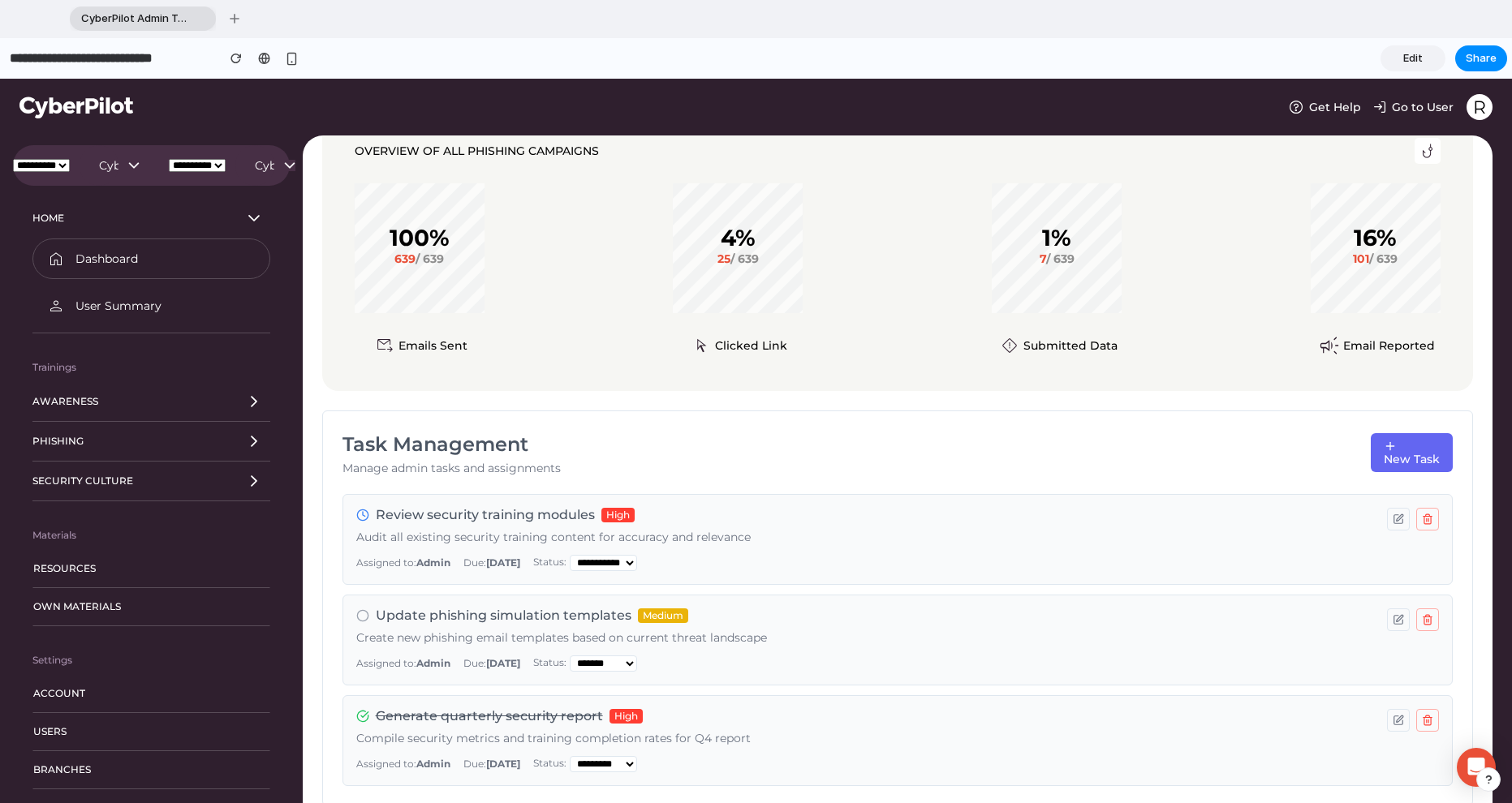
scroll to position [948, 0]
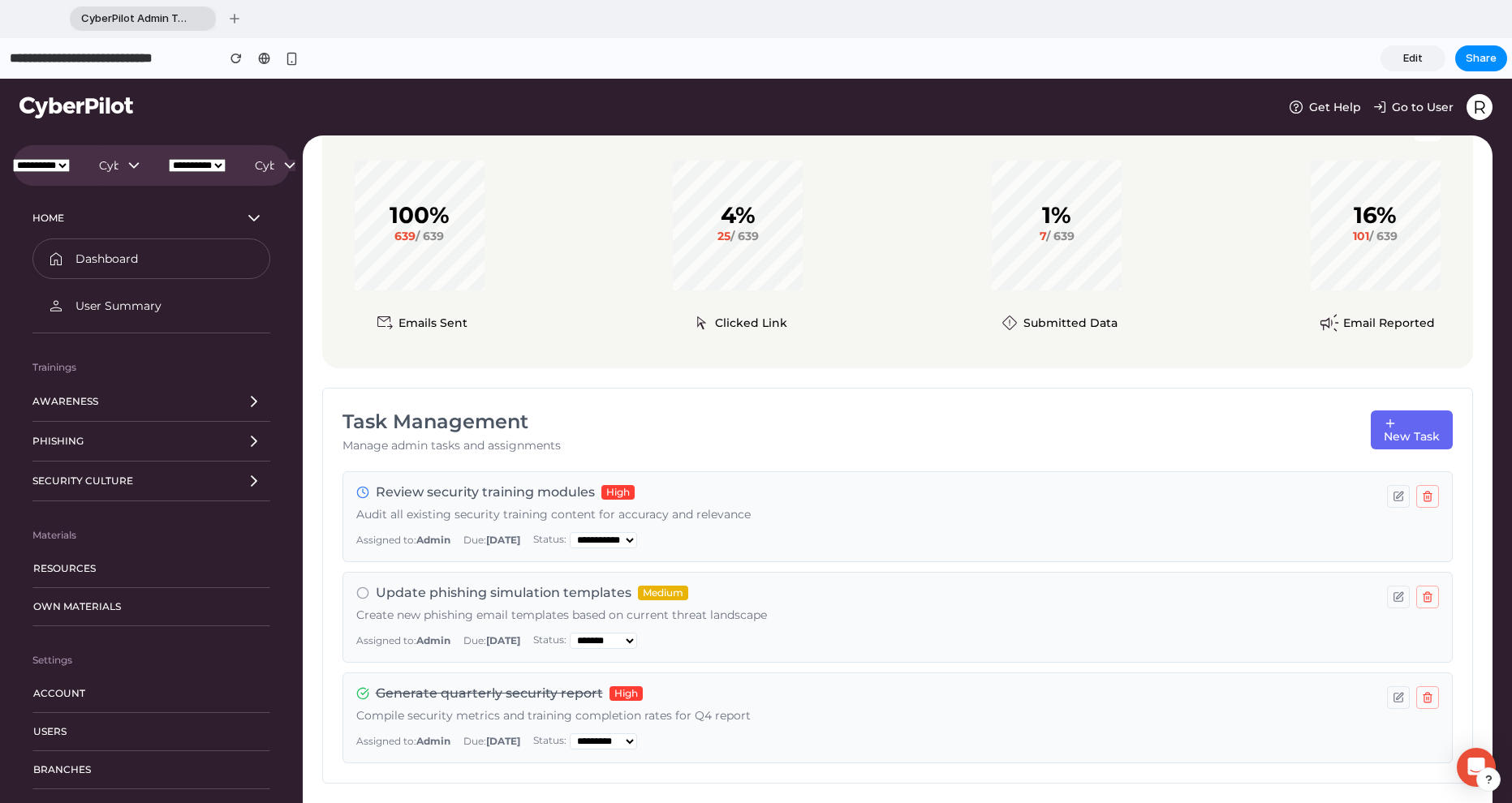
click at [634, 532] on select "**********" at bounding box center [603, 540] width 67 height 17
click at [770, 507] on p "Audit all existing security training content for accuracy and relevance" at bounding box center [865, 515] width 1017 height 17
click at [637, 532] on select "**********" at bounding box center [603, 540] width 67 height 17
click at [908, 485] on button "button" at bounding box center [1398, 496] width 23 height 23
select select "****"
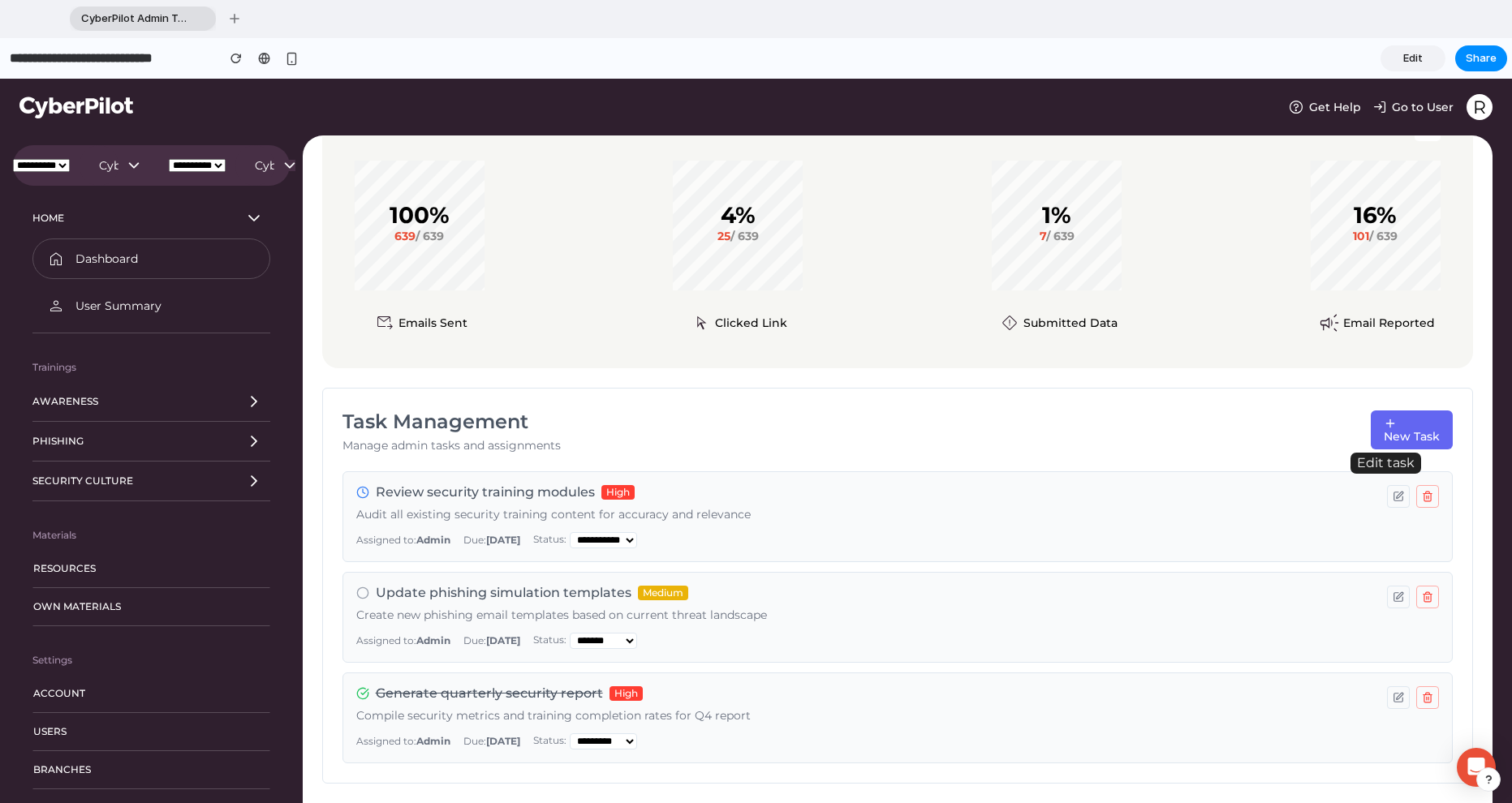
select select "**********"
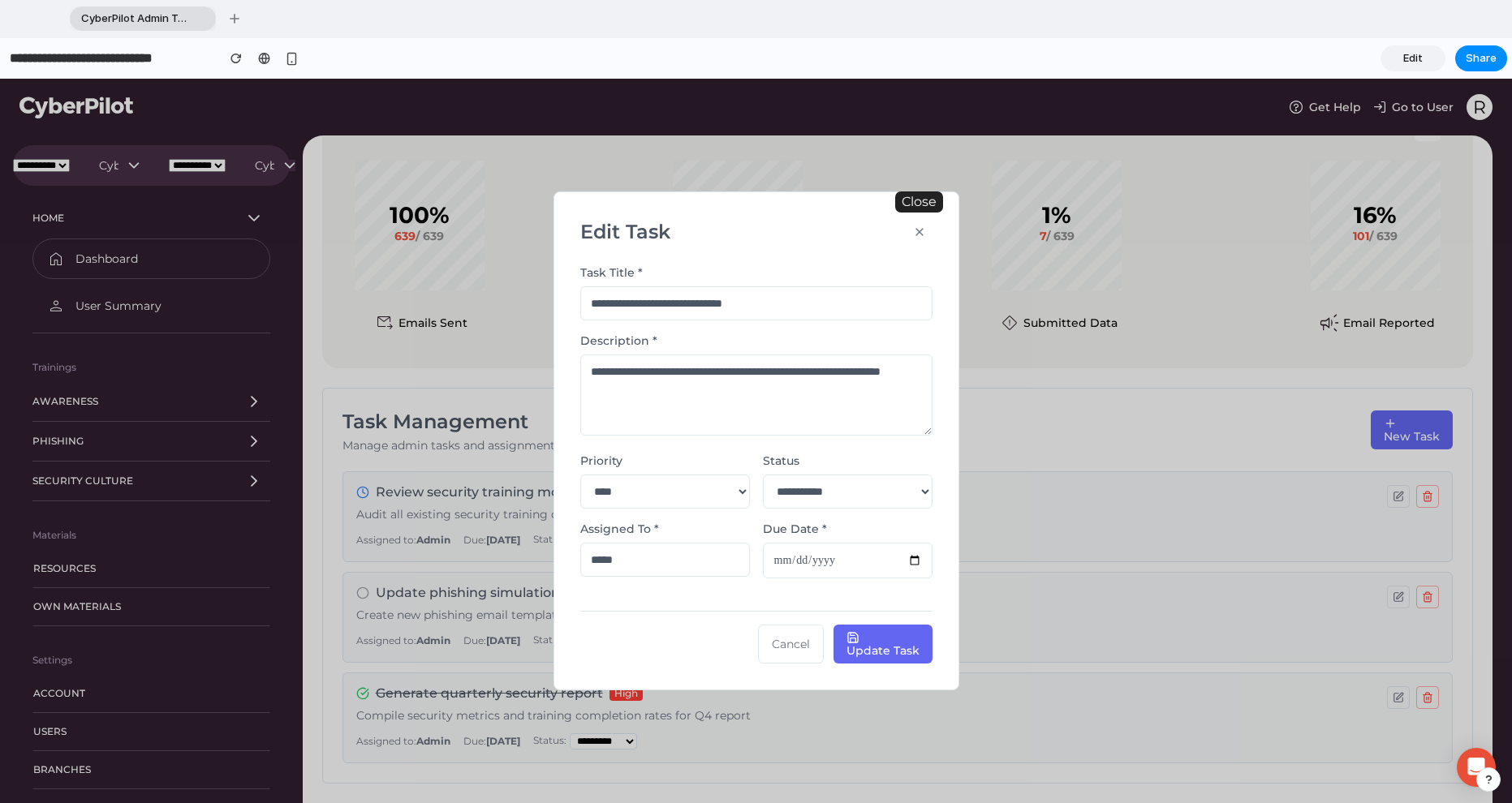
click at [908, 232] on icon "button" at bounding box center [919, 232] width 6 height 6
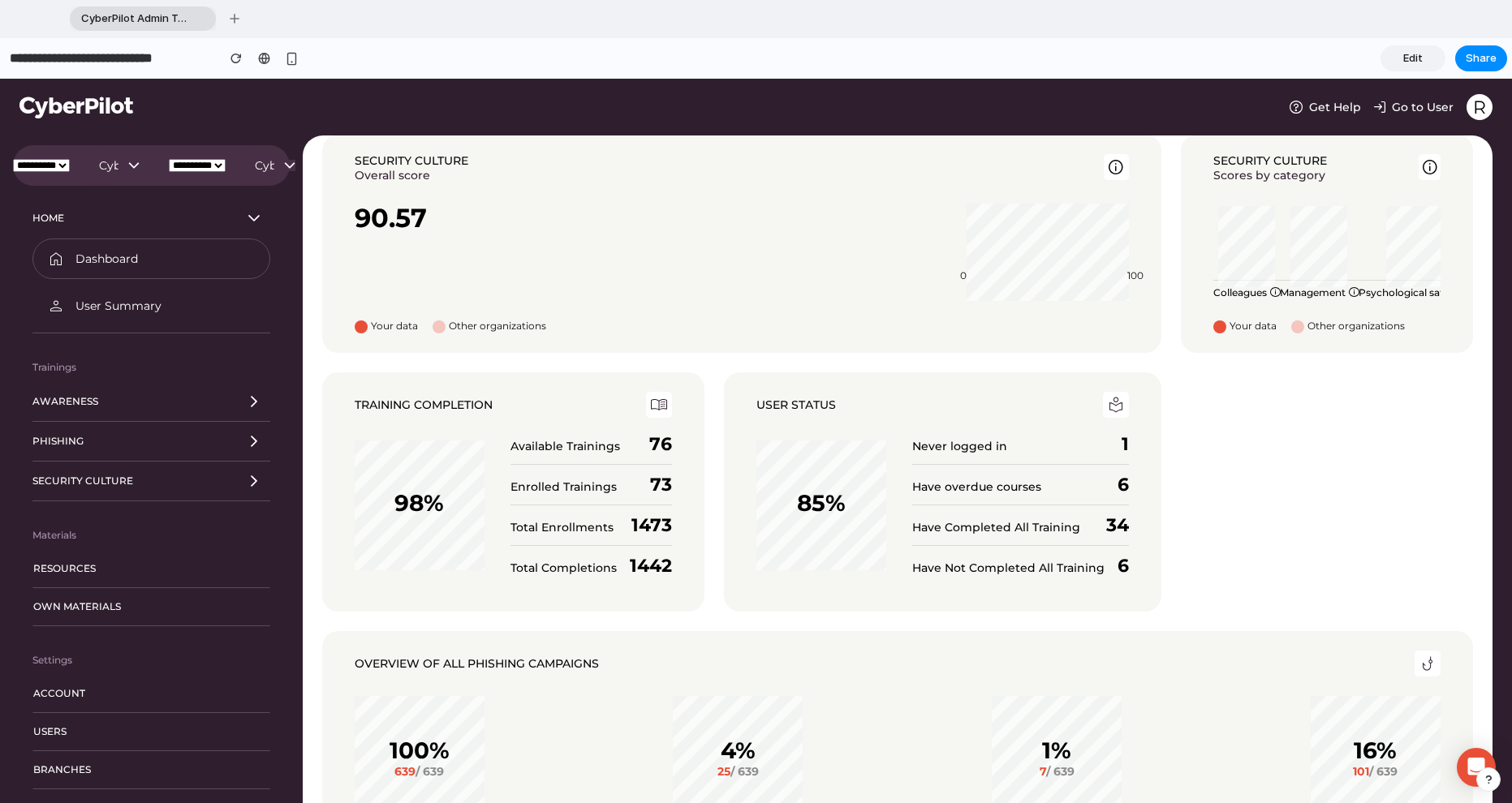
scroll to position [730, 0]
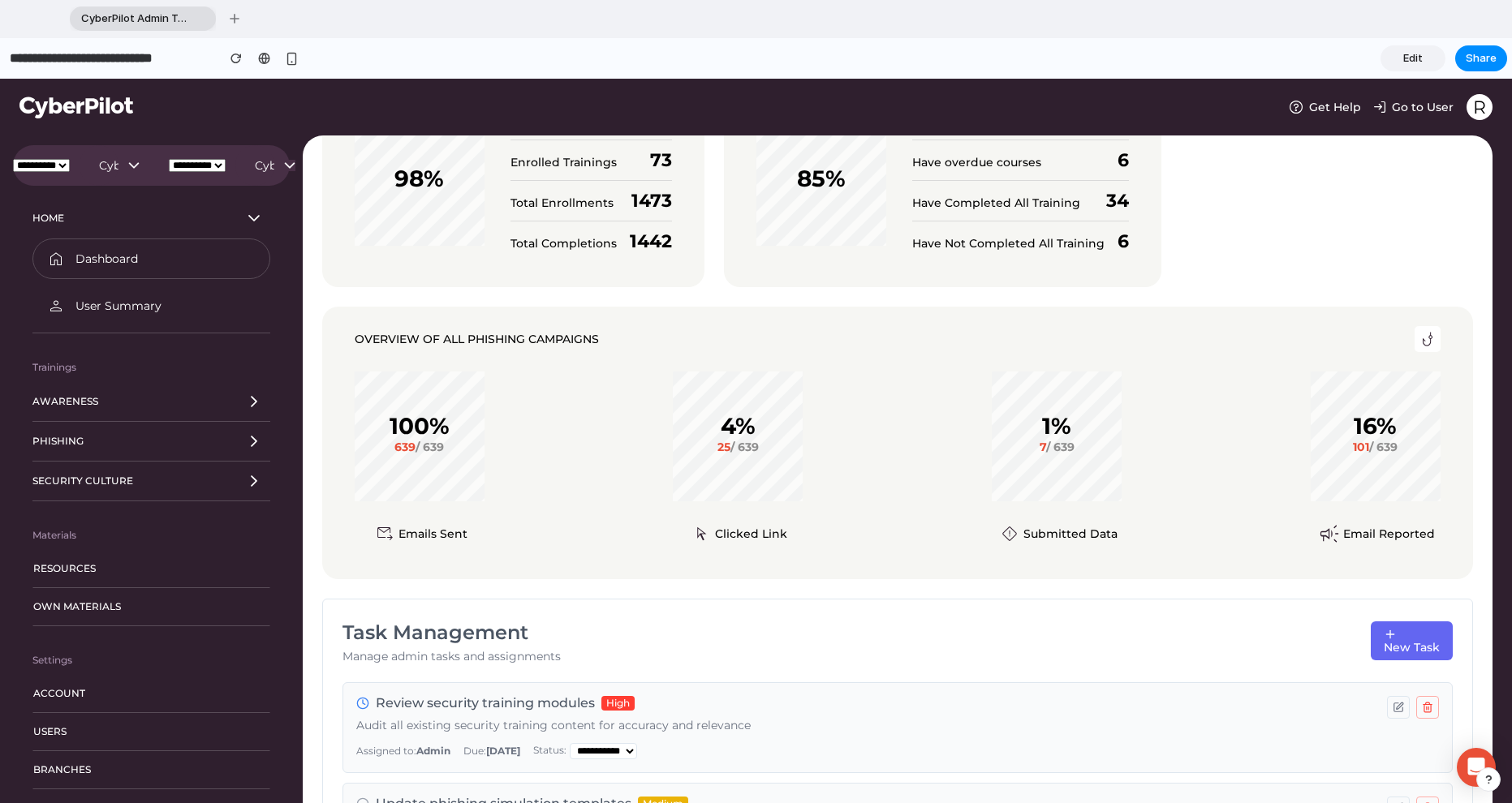
click at [199, 20] on div "CyberPilot Admin Task Manager" at bounding box center [142, 18] width 146 height 24
click at [908, 69] on link "Edit" at bounding box center [1413, 58] width 65 height 26
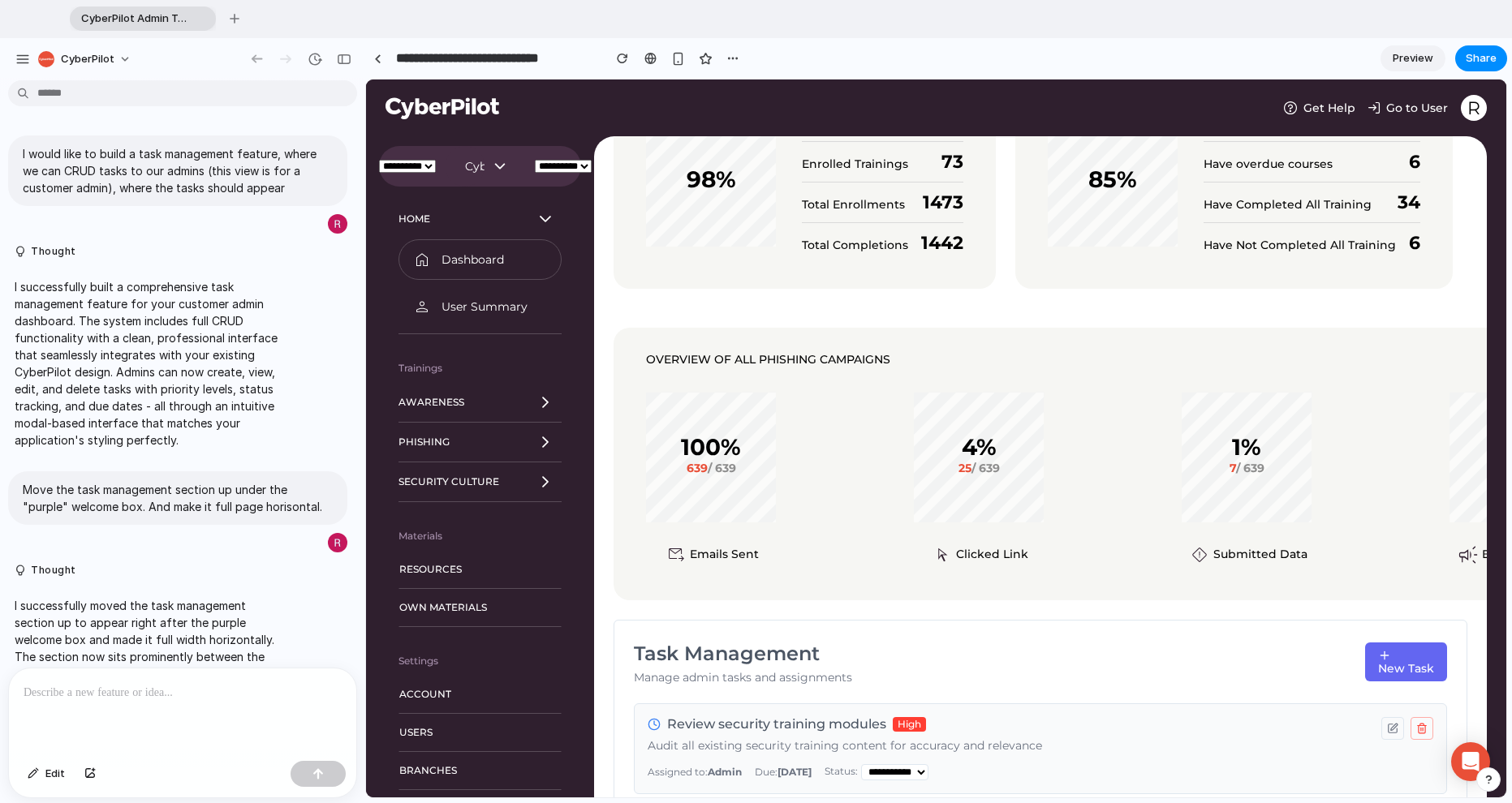
scroll to position [72, 0]
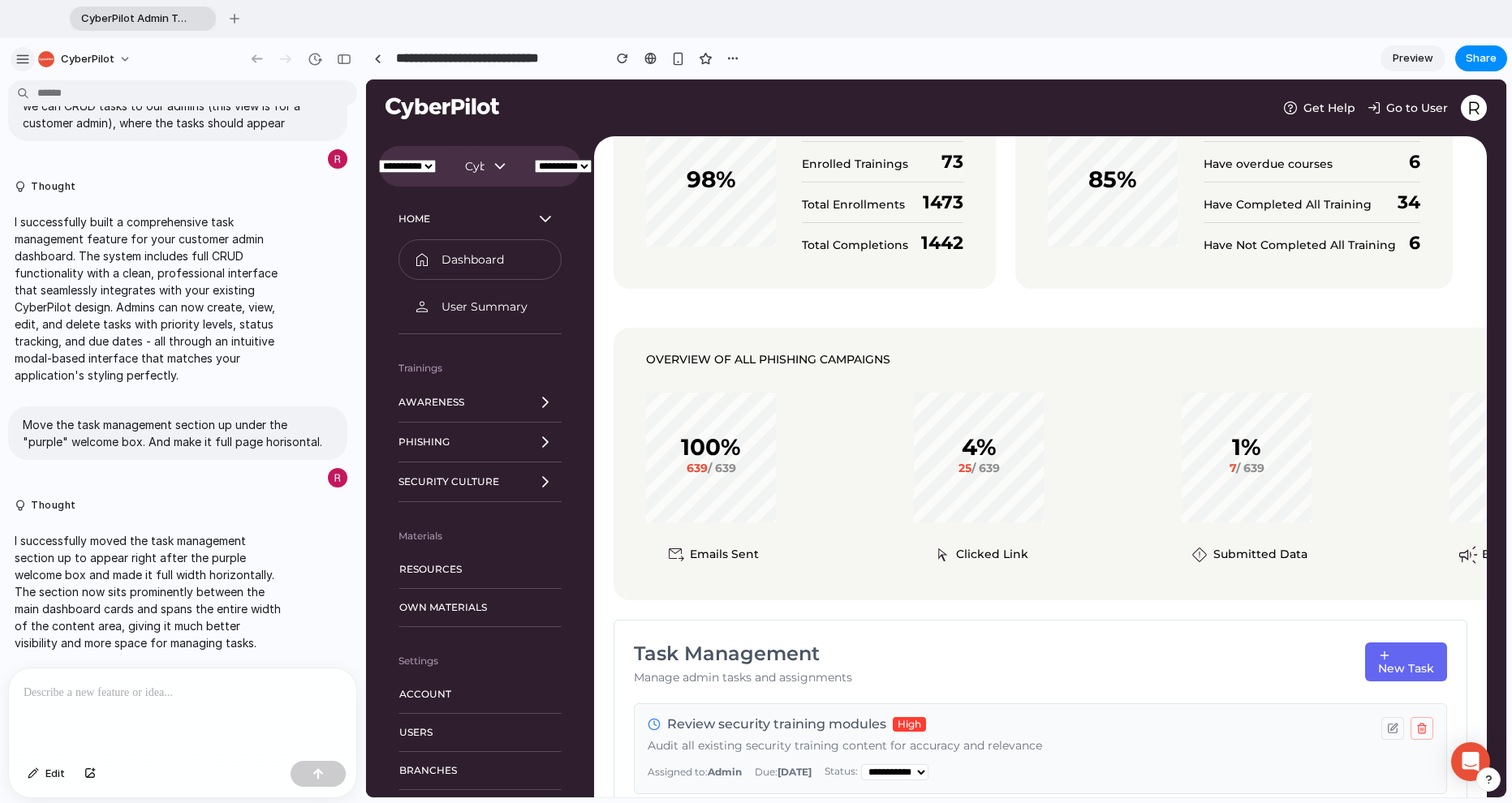
click at [23, 63] on div "button" at bounding box center [23, 60] width 15 height 15
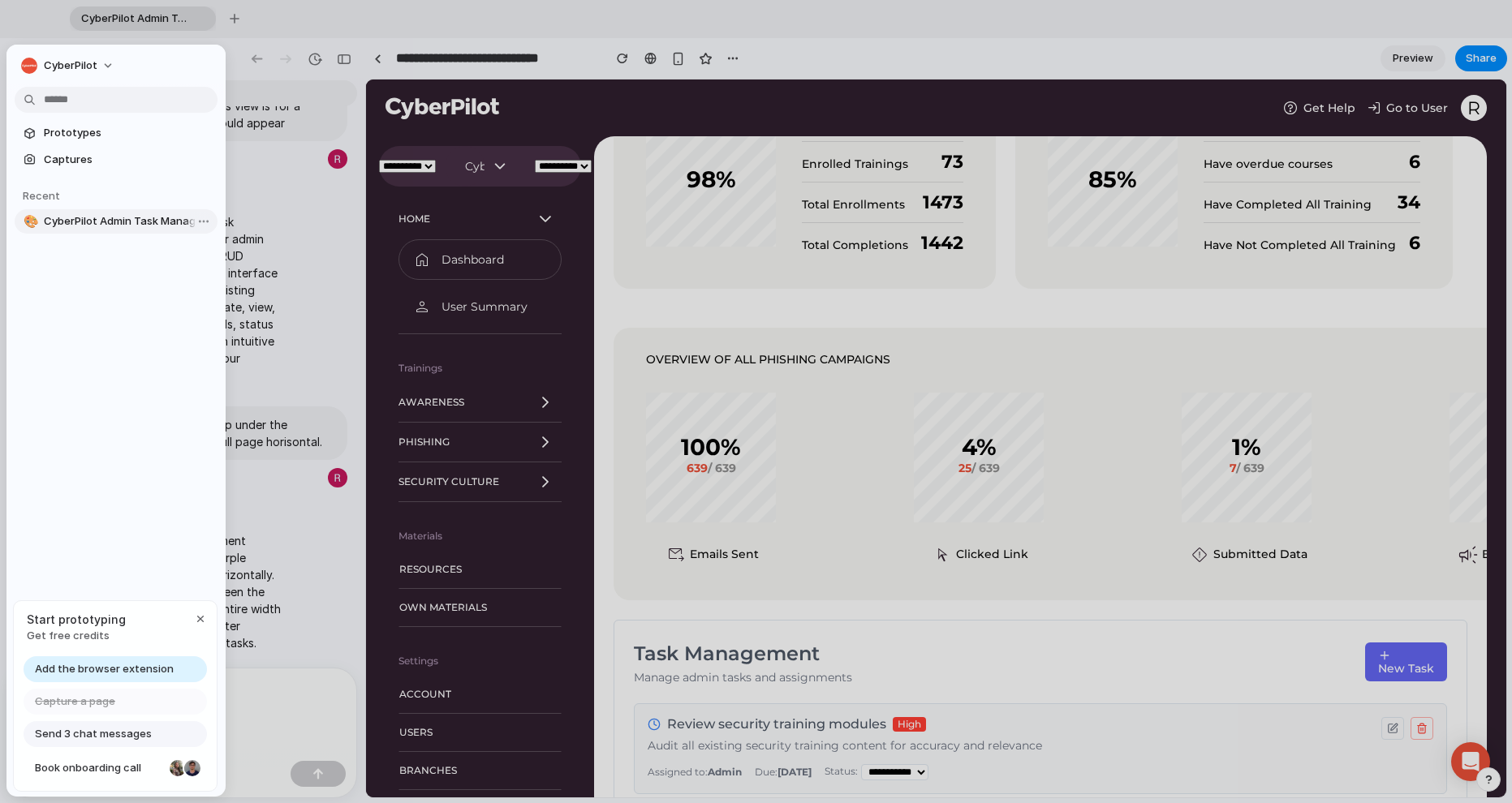
click at [117, 221] on span "CyberPilot Admin Task Manager" at bounding box center [128, 221] width 167 height 17
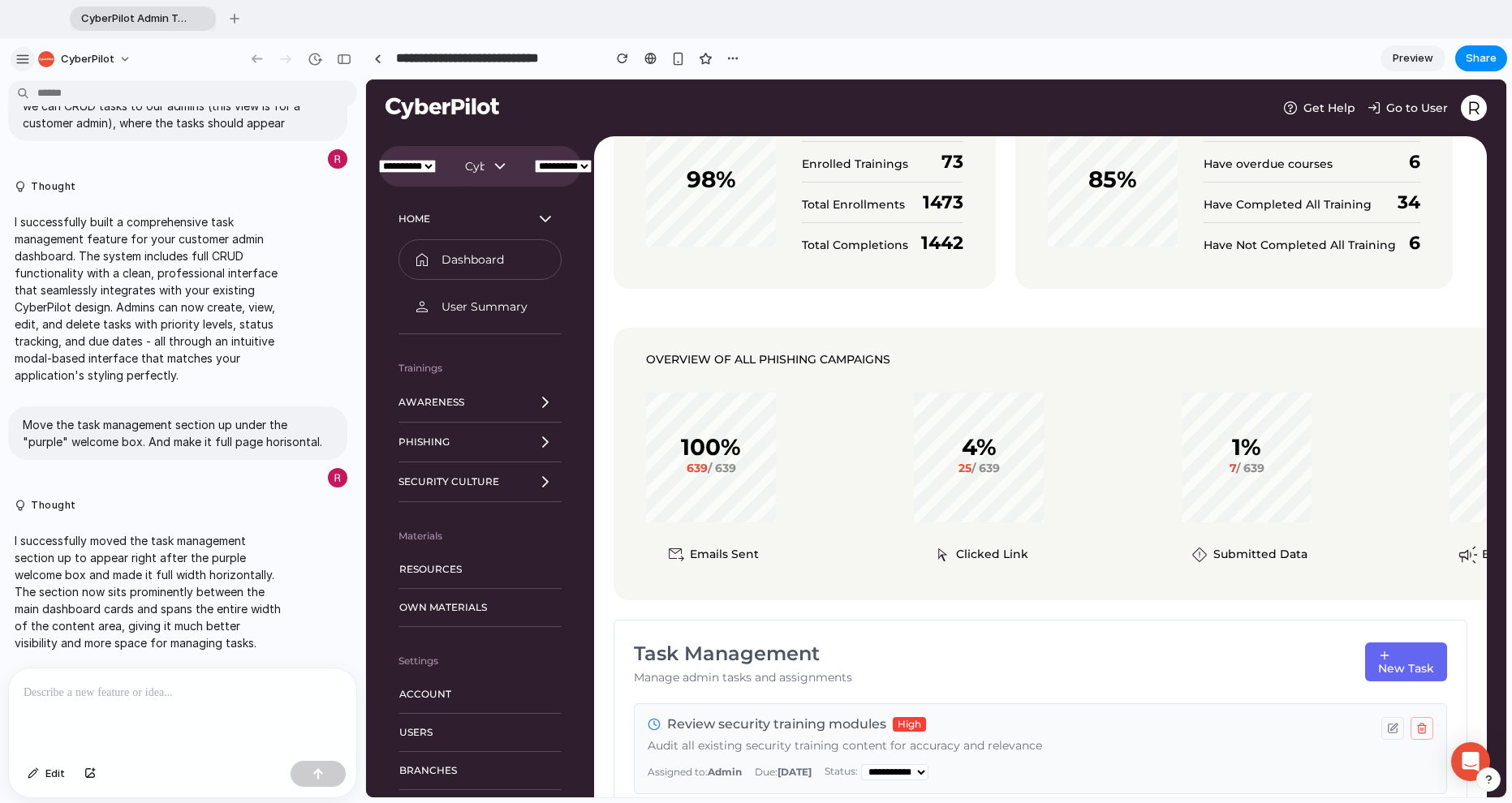
click at [21, 66] on div "button" at bounding box center [23, 60] width 15 height 15
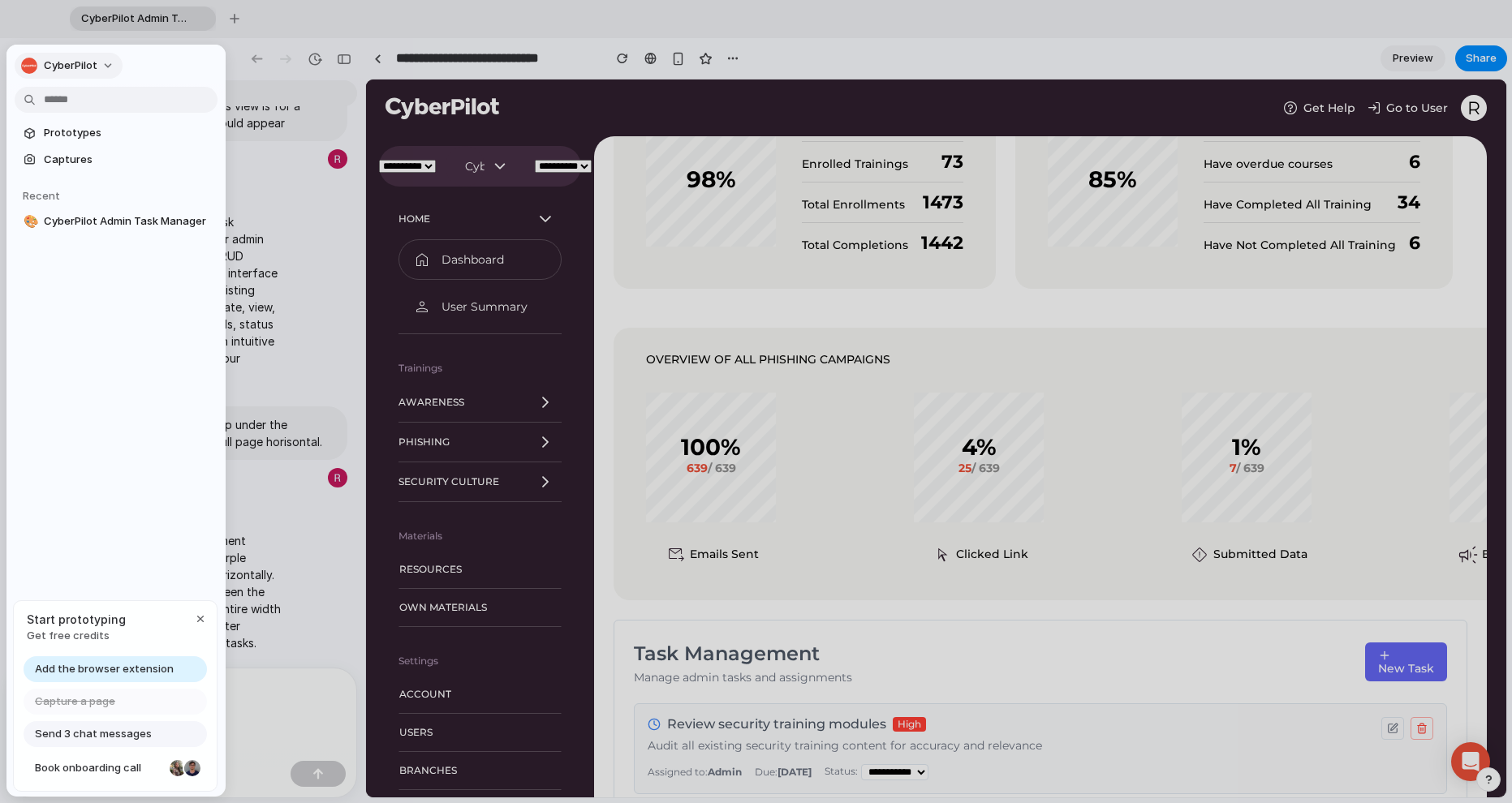
click at [94, 64] on span "CyberPilot" at bounding box center [71, 66] width 53 height 17
click at [107, 65] on div "Settings Invite members Change theme Sign out" at bounding box center [756, 402] width 1512 height 803
click at [89, 155] on span "Captures" at bounding box center [128, 160] width 167 height 17
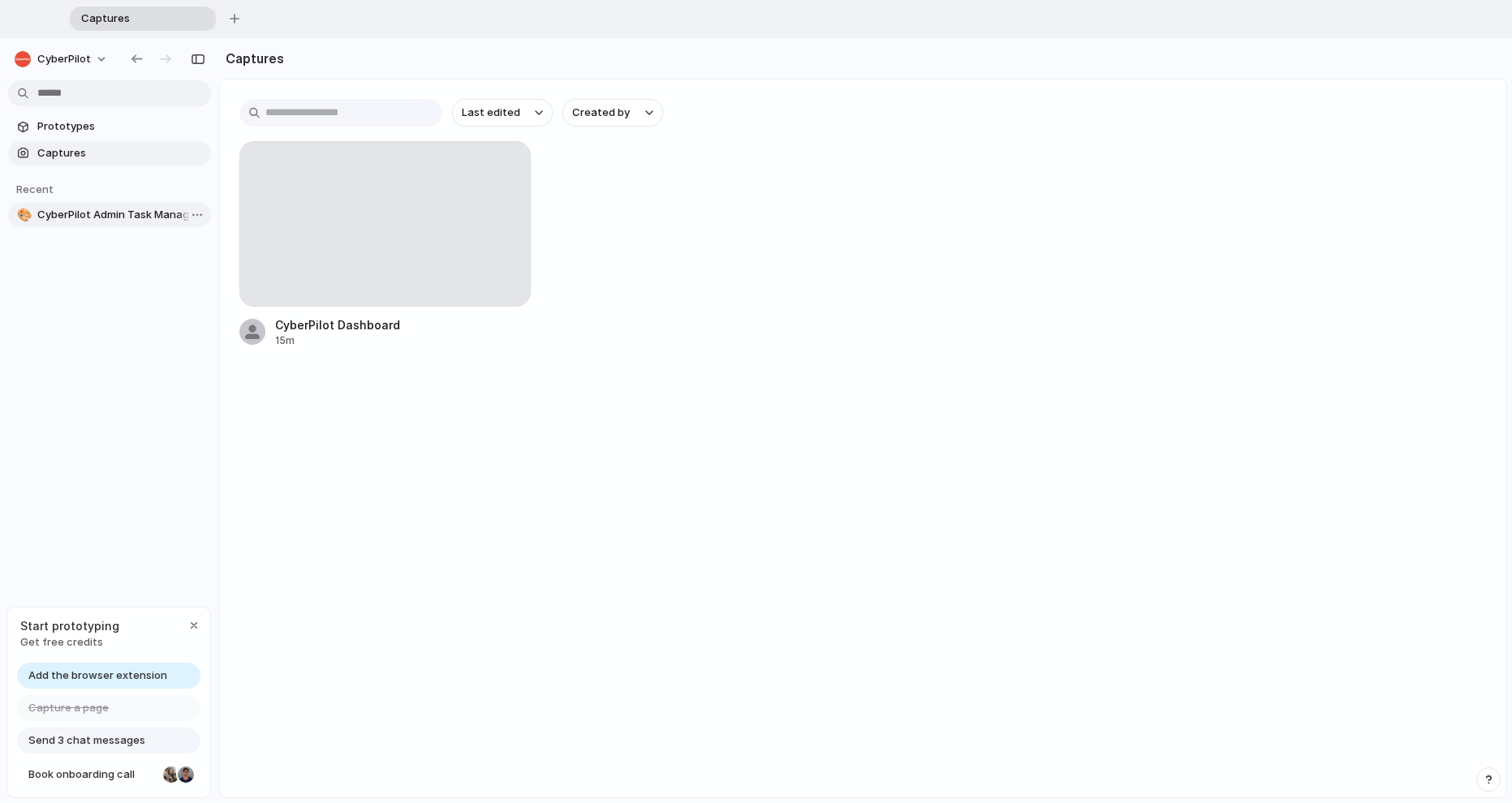
click at [106, 210] on span "CyberPilot Admin Task Manager" at bounding box center [121, 215] width 167 height 17
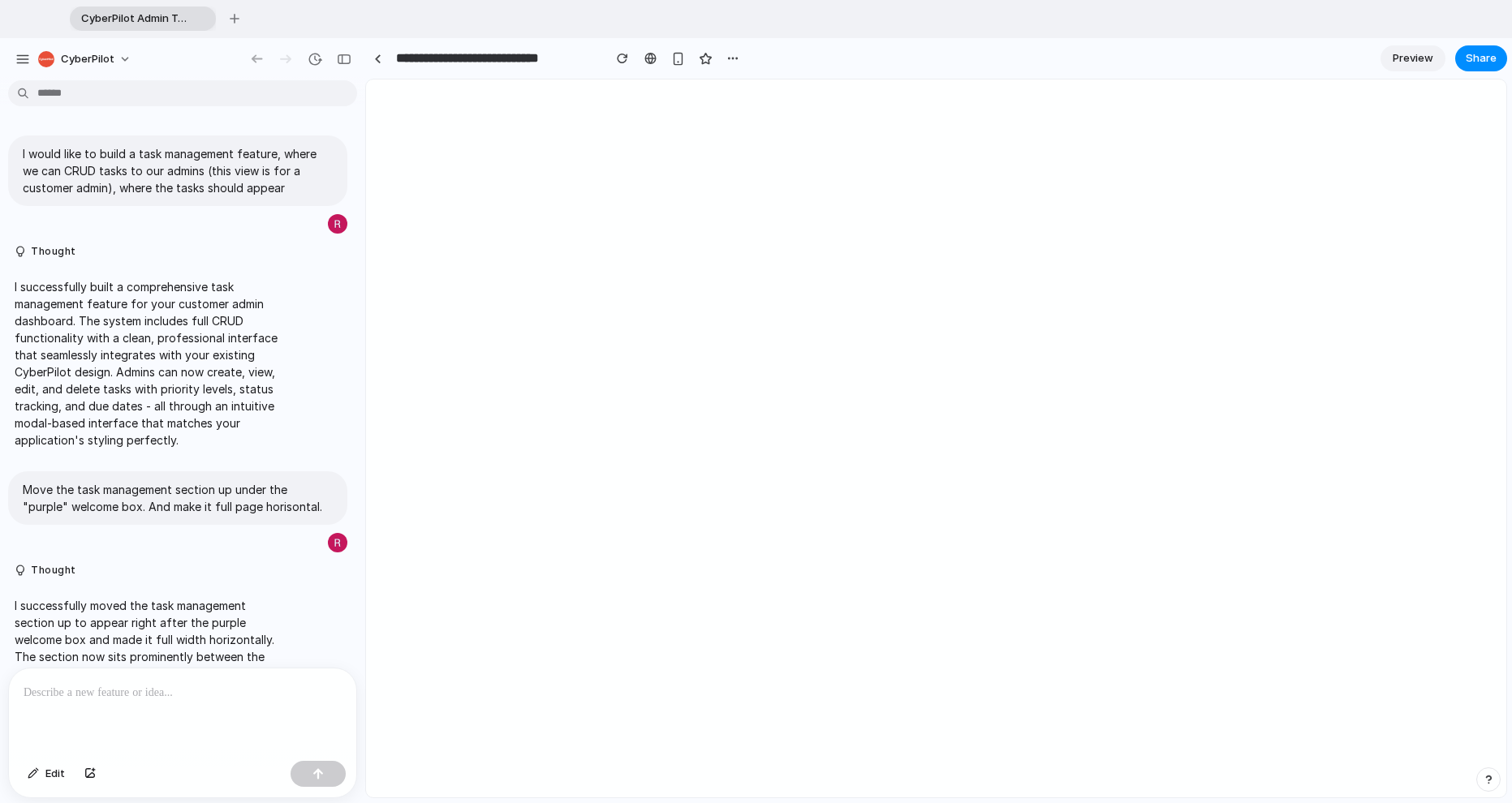
scroll to position [72, 0]
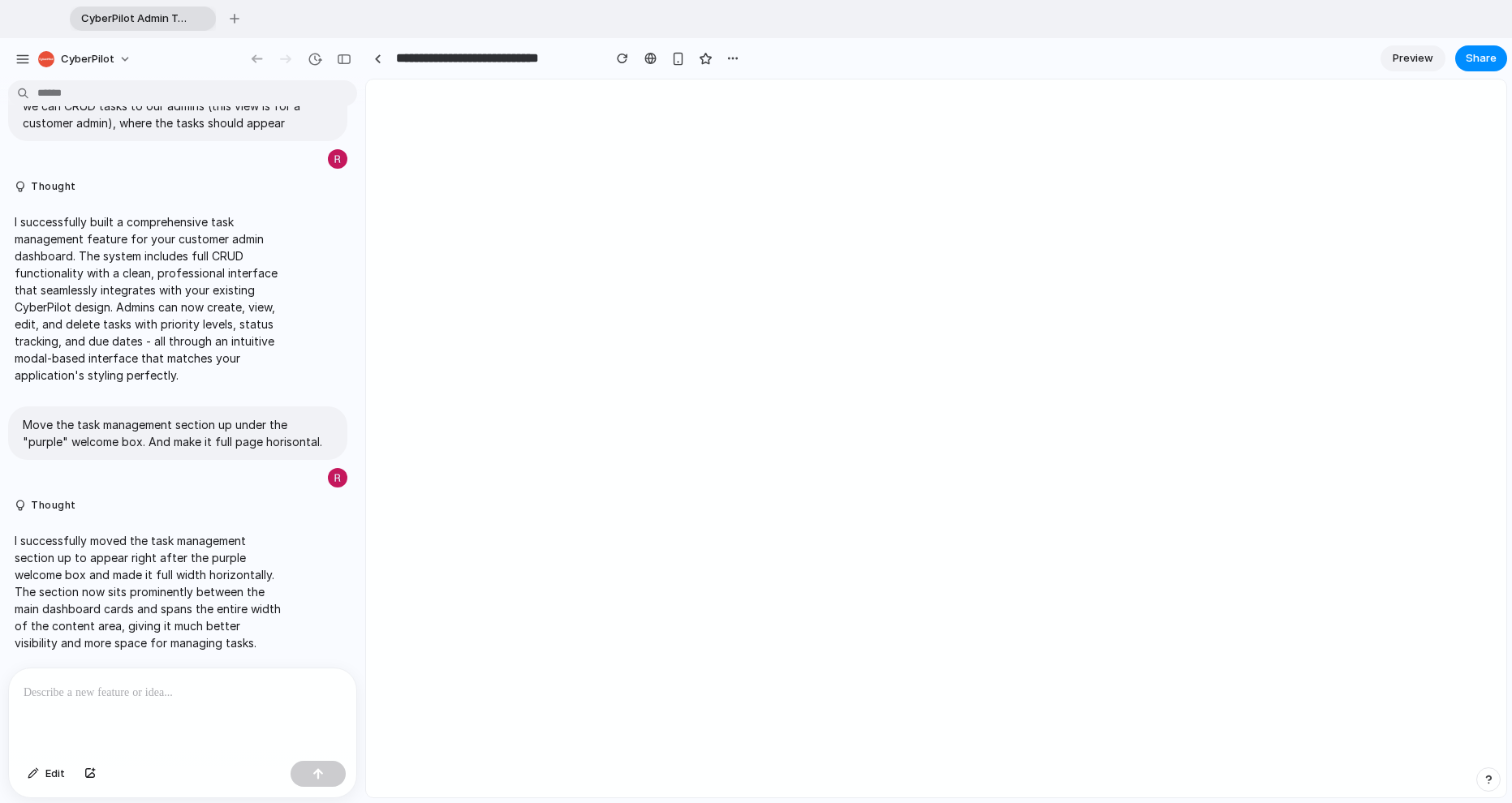
select select "**********"
select select "*********"
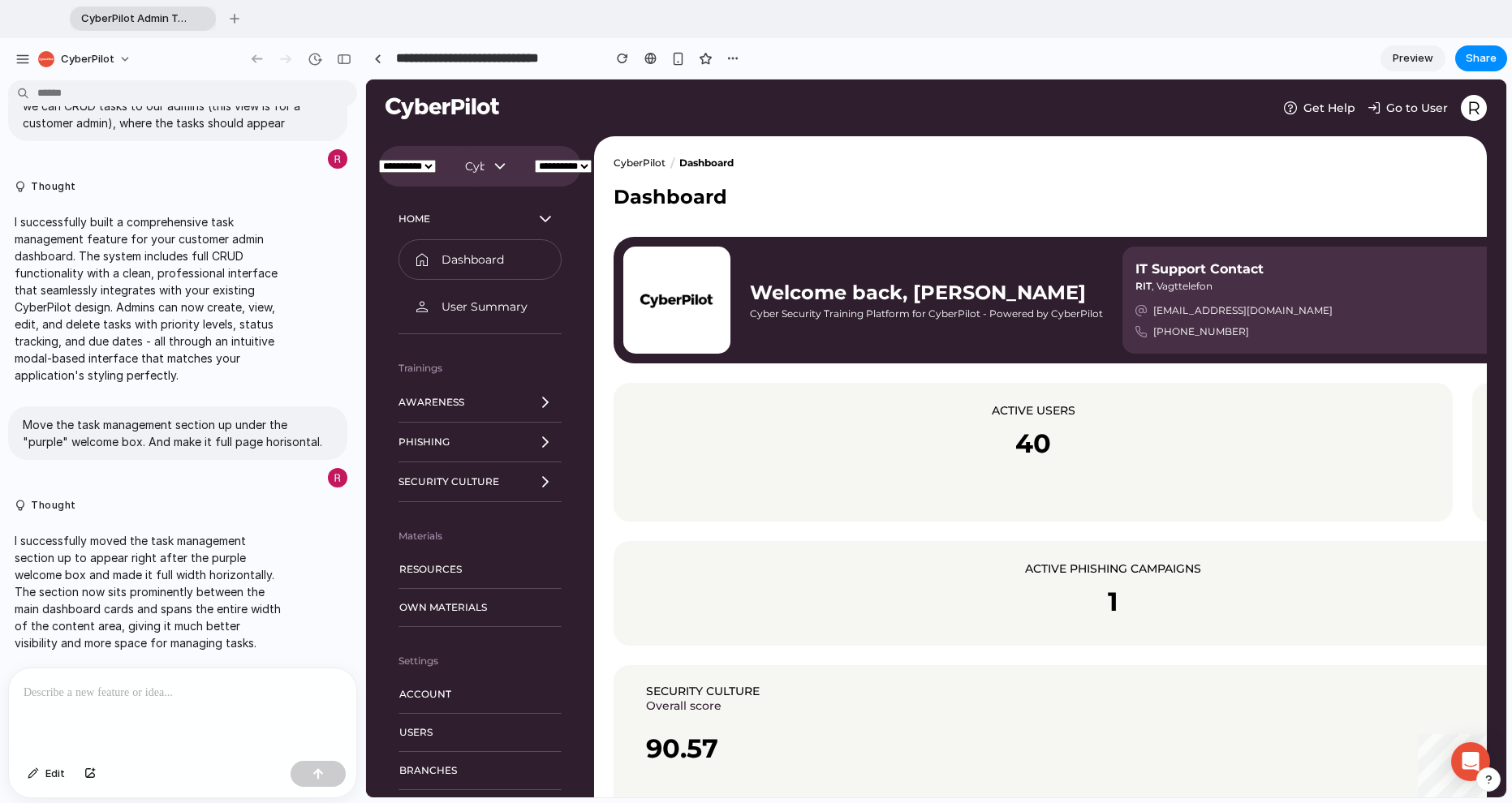
scroll to position [0, 0]
click at [379, 62] on div at bounding box center [378, 59] width 7 height 9
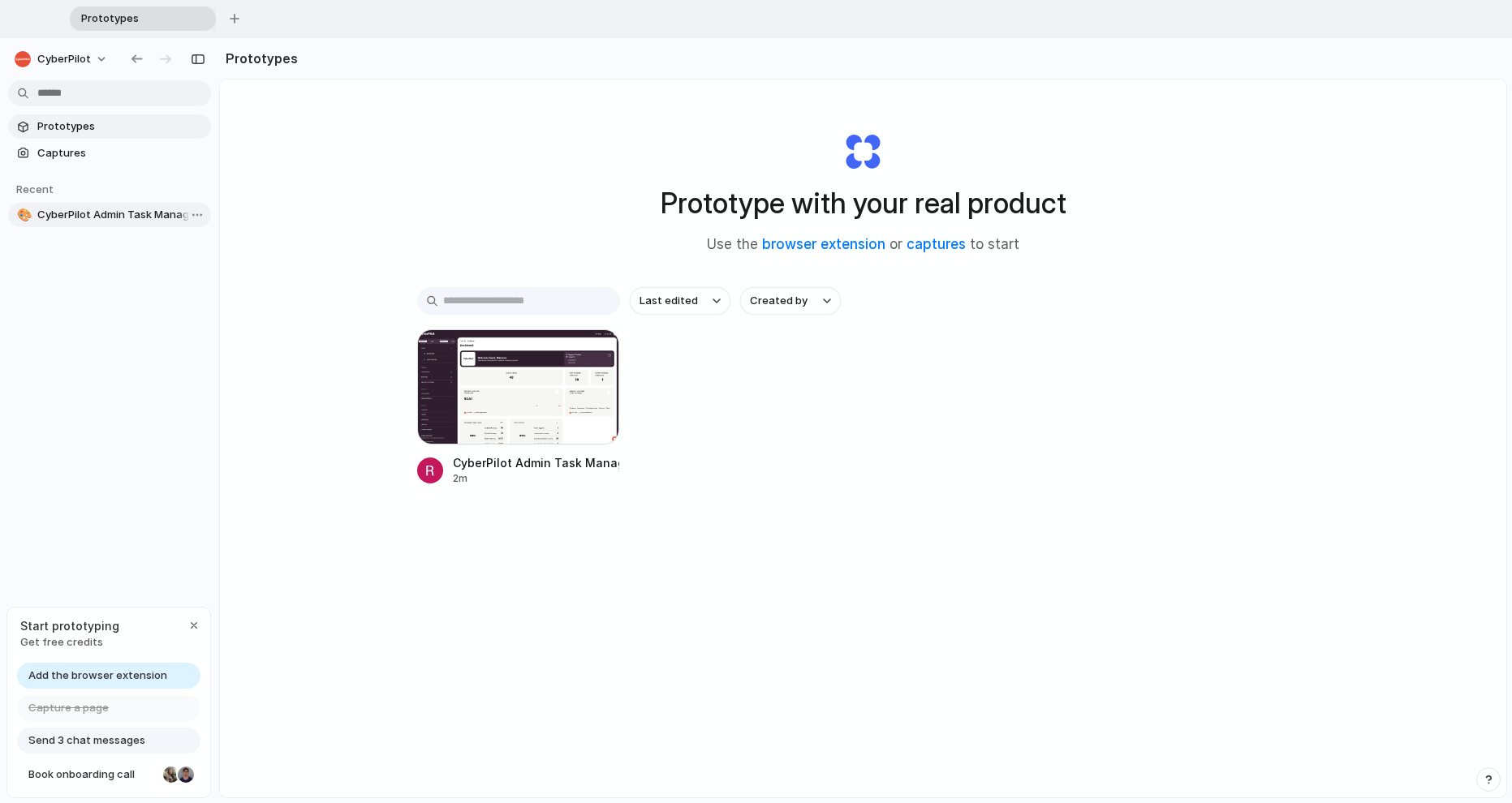
click at [99, 217] on span "CyberPilot Admin Task Manager" at bounding box center [121, 215] width 167 height 17
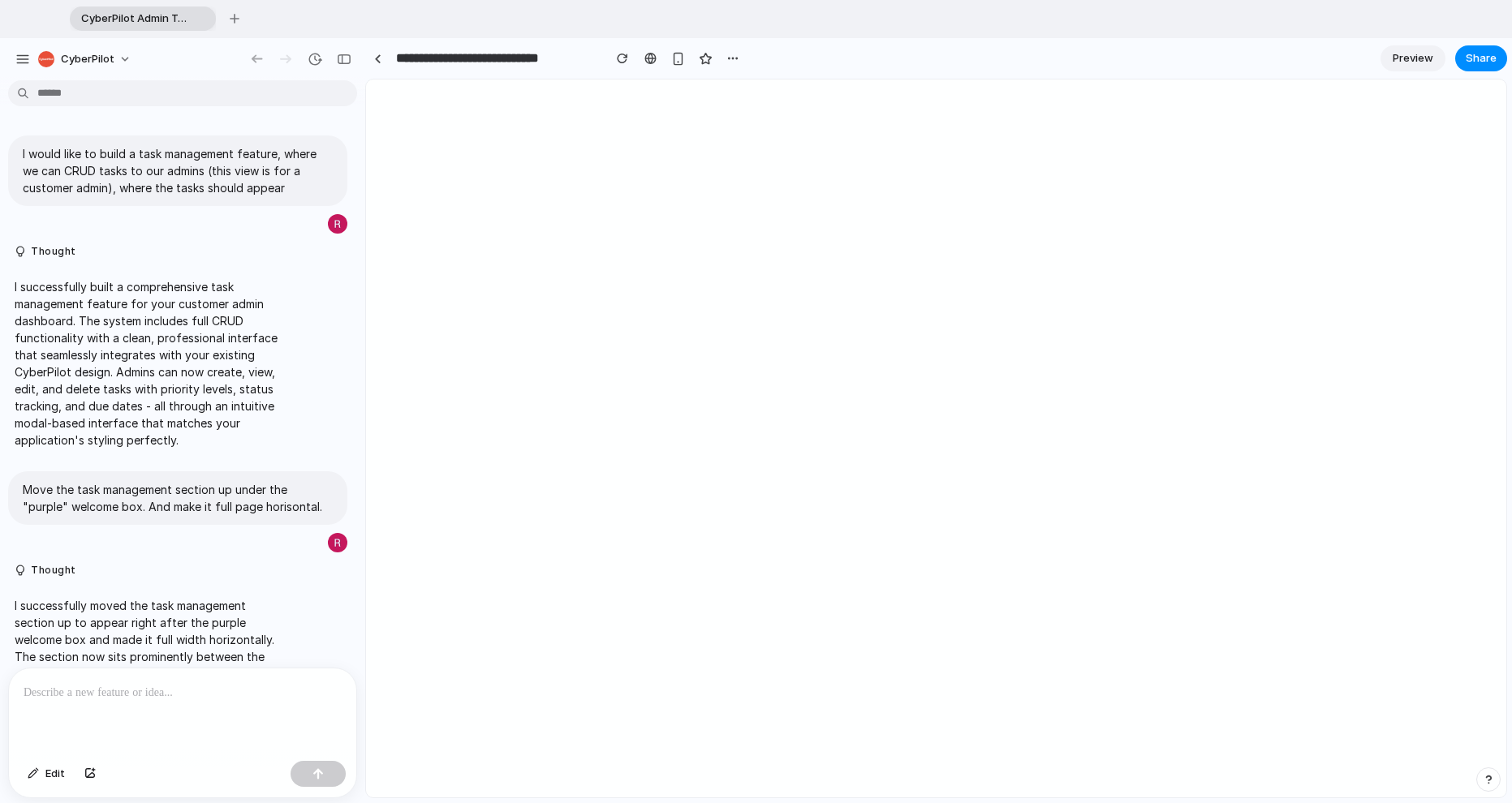
scroll to position [72, 0]
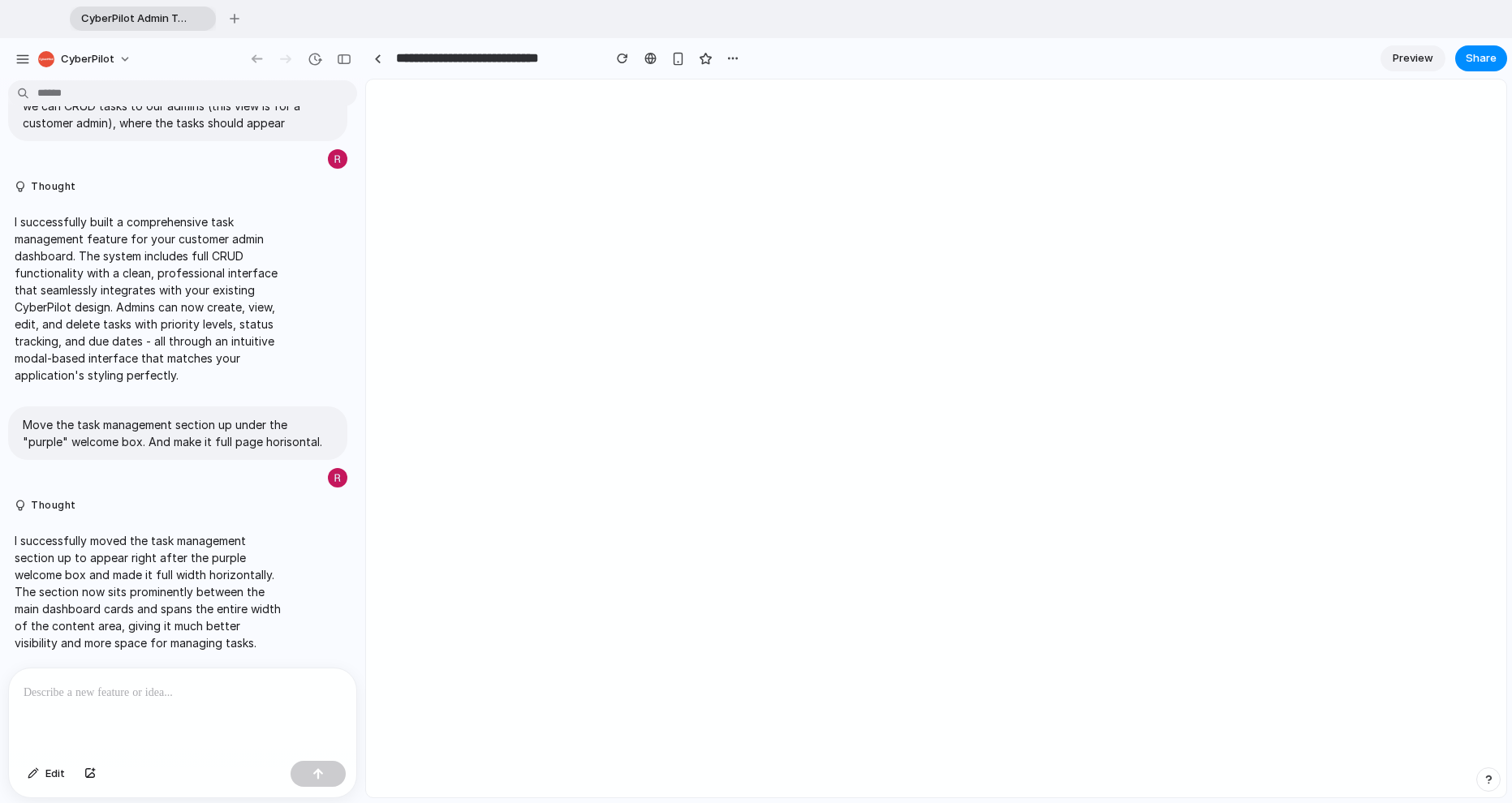
select select "**********"
select select "*********"
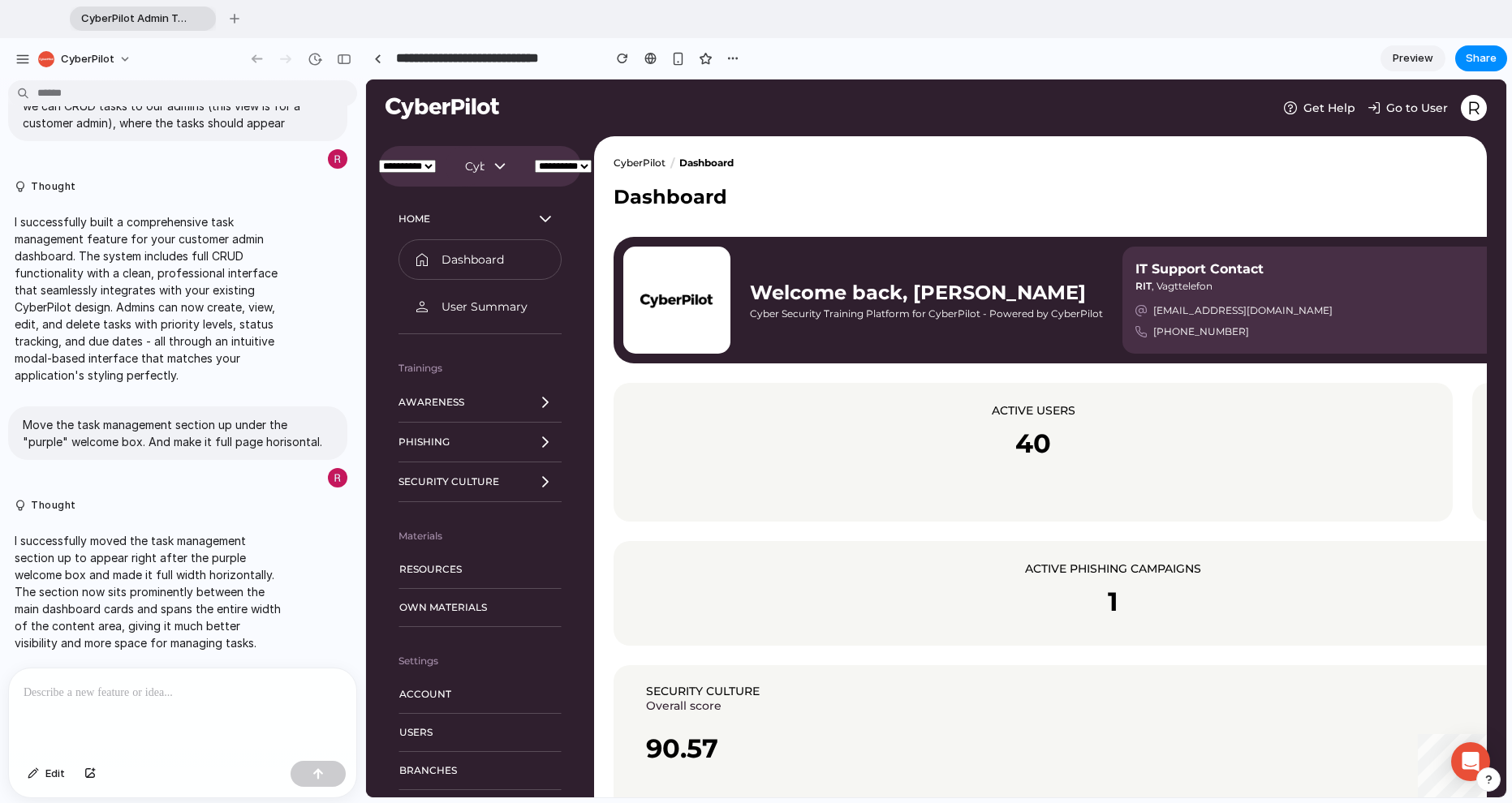
scroll to position [0, 0]
click at [652, 59] on div at bounding box center [650, 59] width 12 height 13
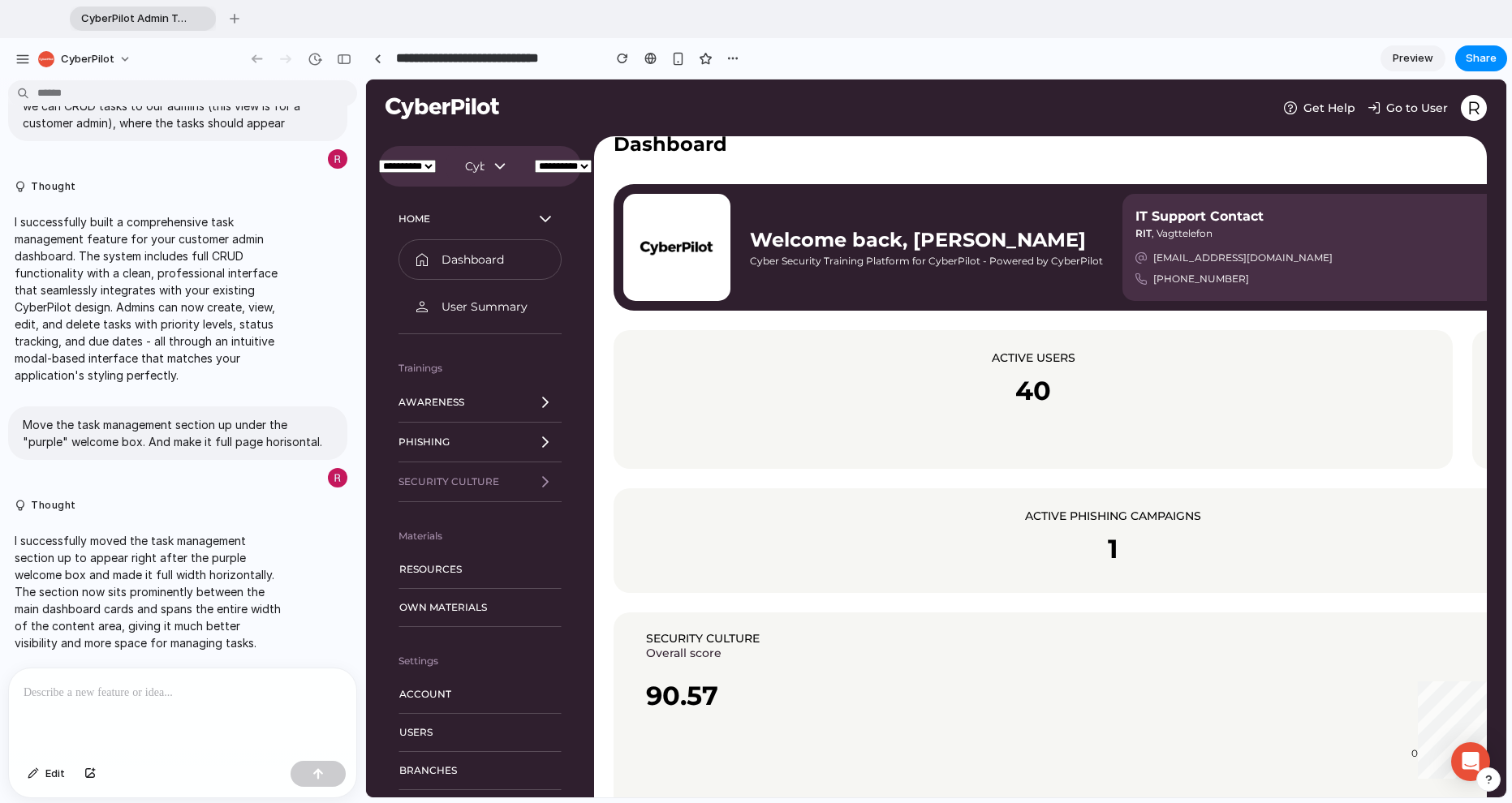
scroll to position [81, 0]
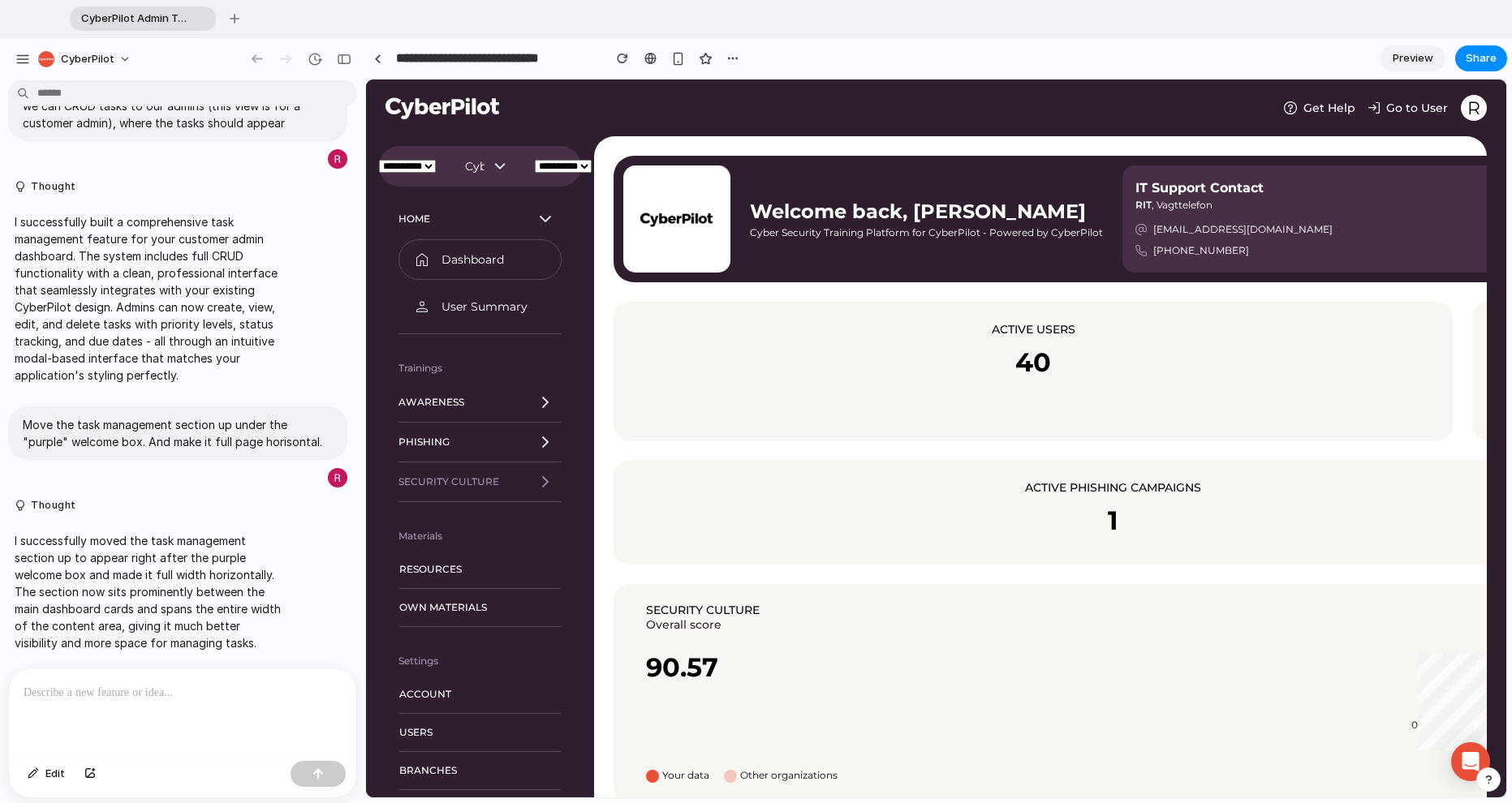
click at [460, 479] on span "Security Culture" at bounding box center [449, 481] width 101 height 10
click at [733, 61] on div "button" at bounding box center [733, 59] width 13 height 13
drag, startPoint x: 778, startPoint y: 121, endPoint x: 900, endPoint y: 164, distance: 129.4
click at [900, 164] on div "Duplicate Delete" at bounding box center [756, 402] width 1512 height 803
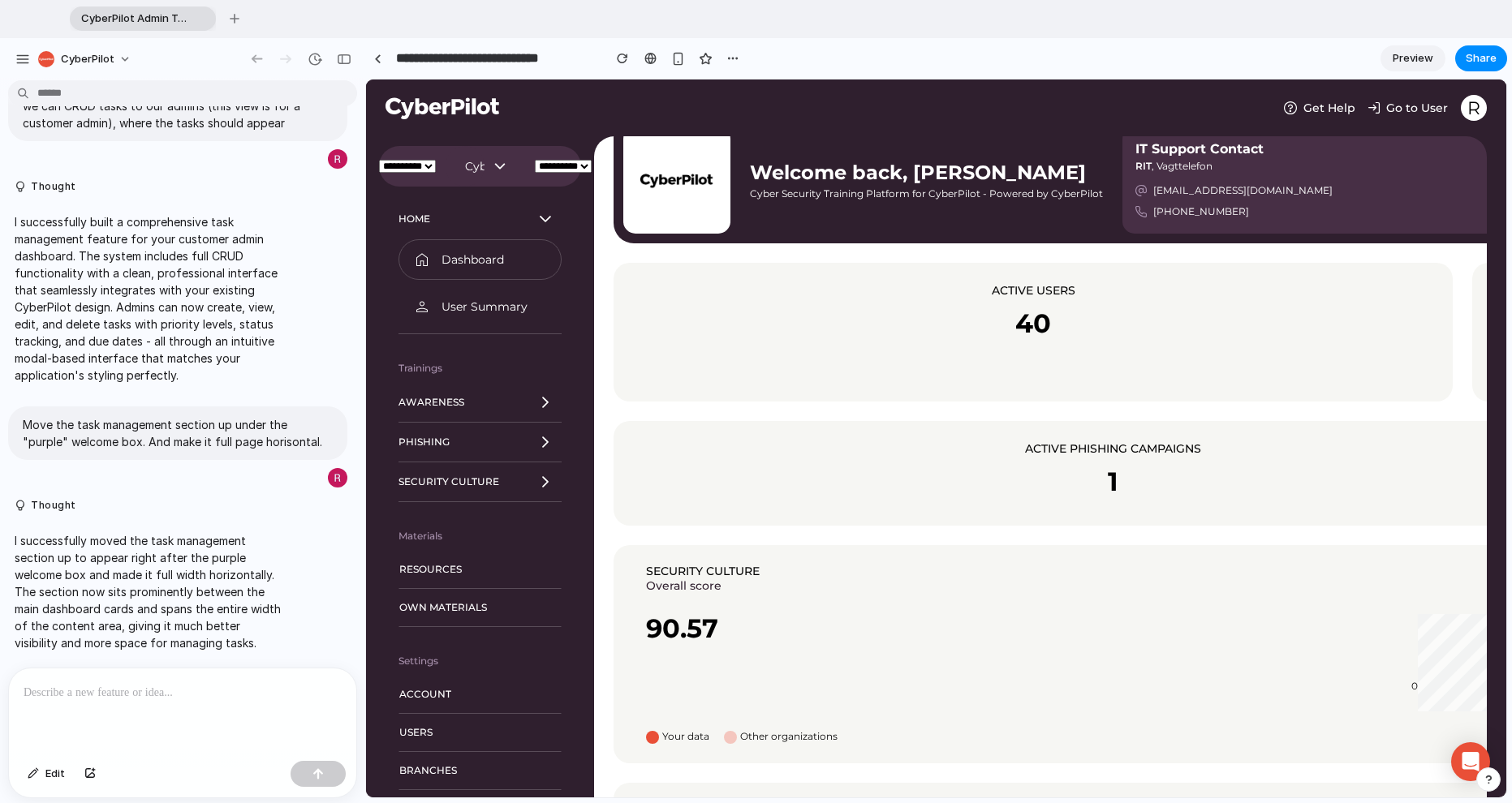
scroll to position [0, 0]
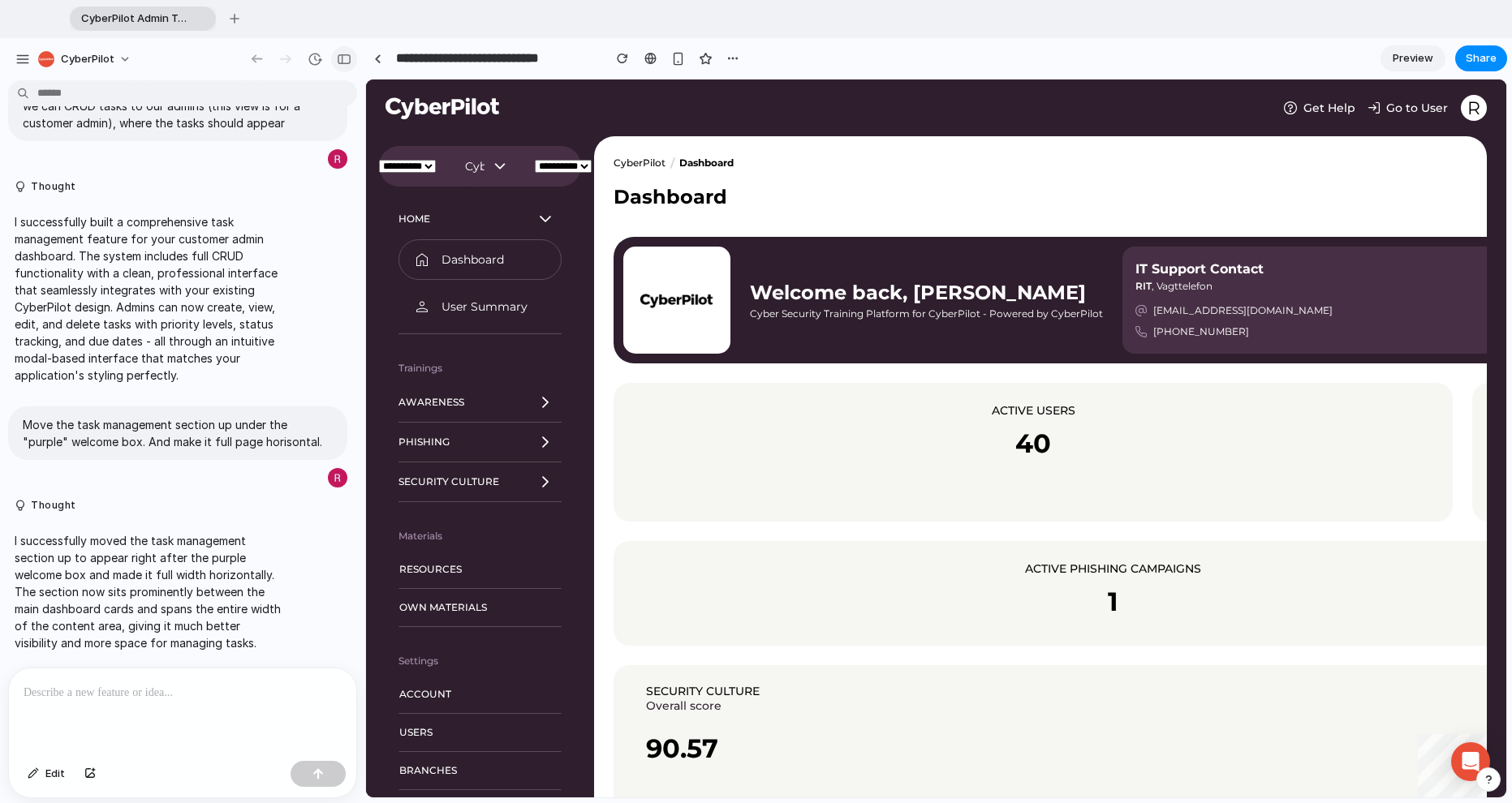
click at [337, 63] on div "button" at bounding box center [345, 59] width 15 height 11
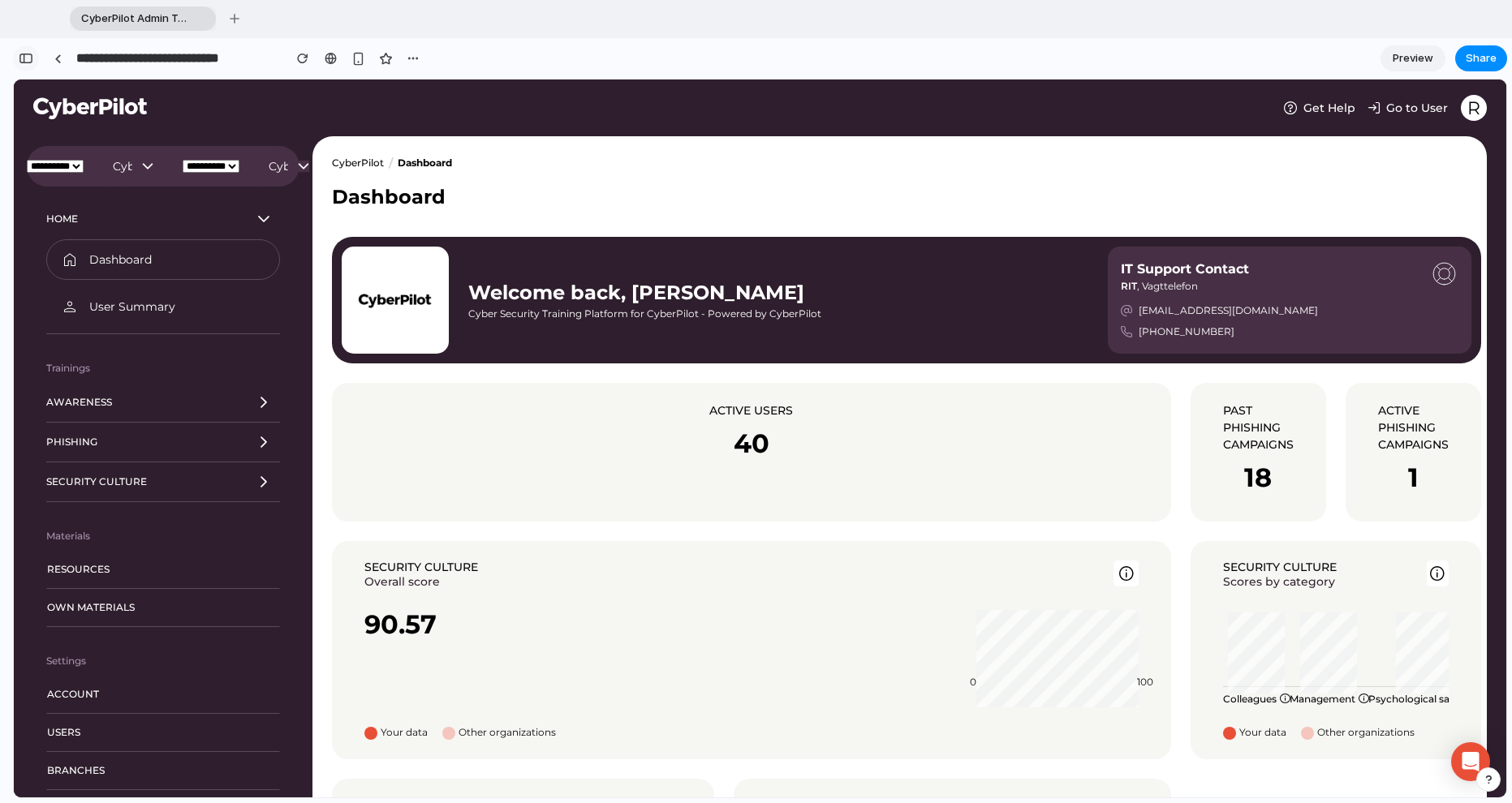
click at [30, 57] on div "button" at bounding box center [26, 58] width 15 height 11
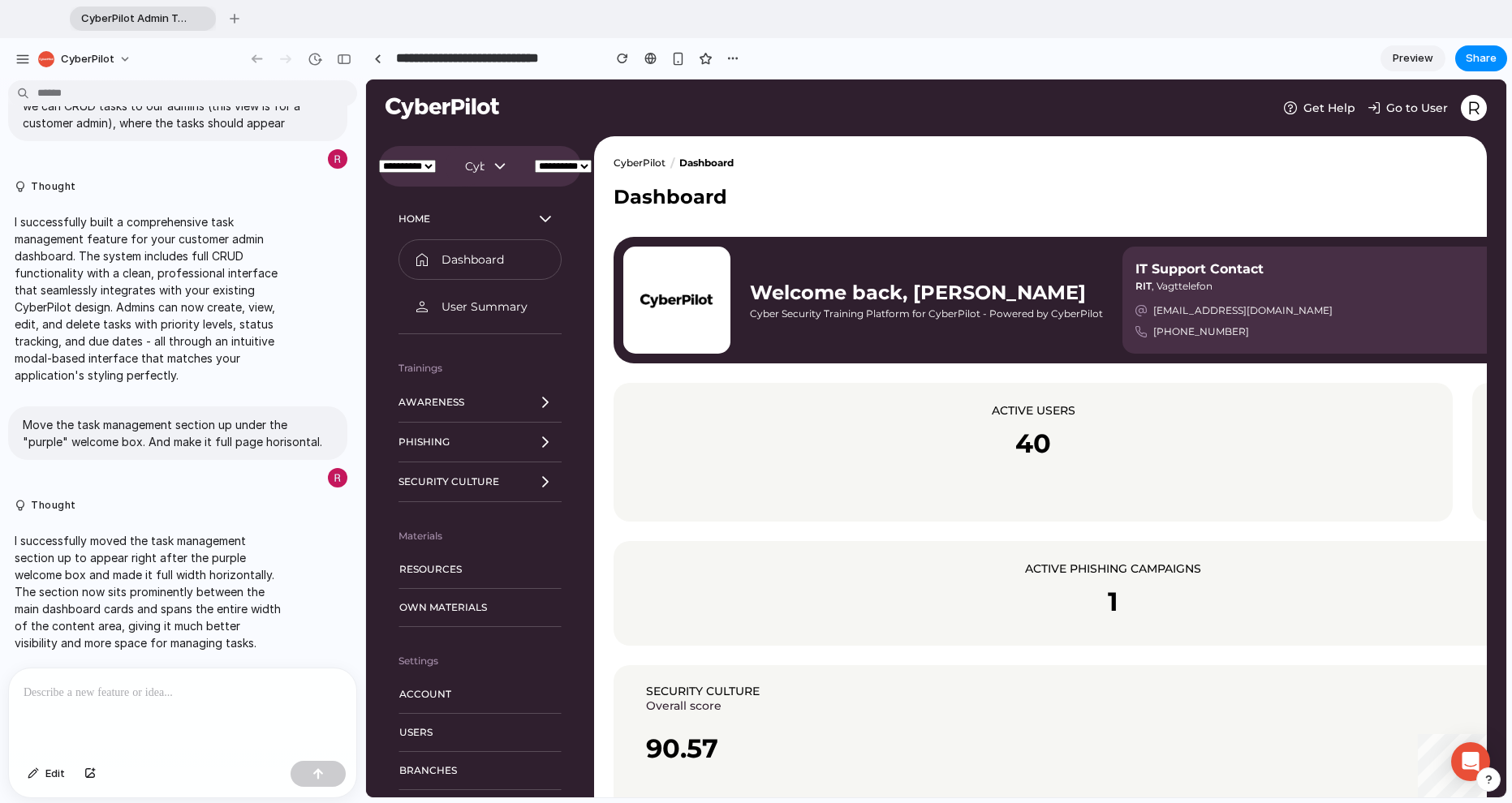
scroll to position [72, 0]
click at [347, 60] on div "button" at bounding box center [345, 59] width 15 height 11
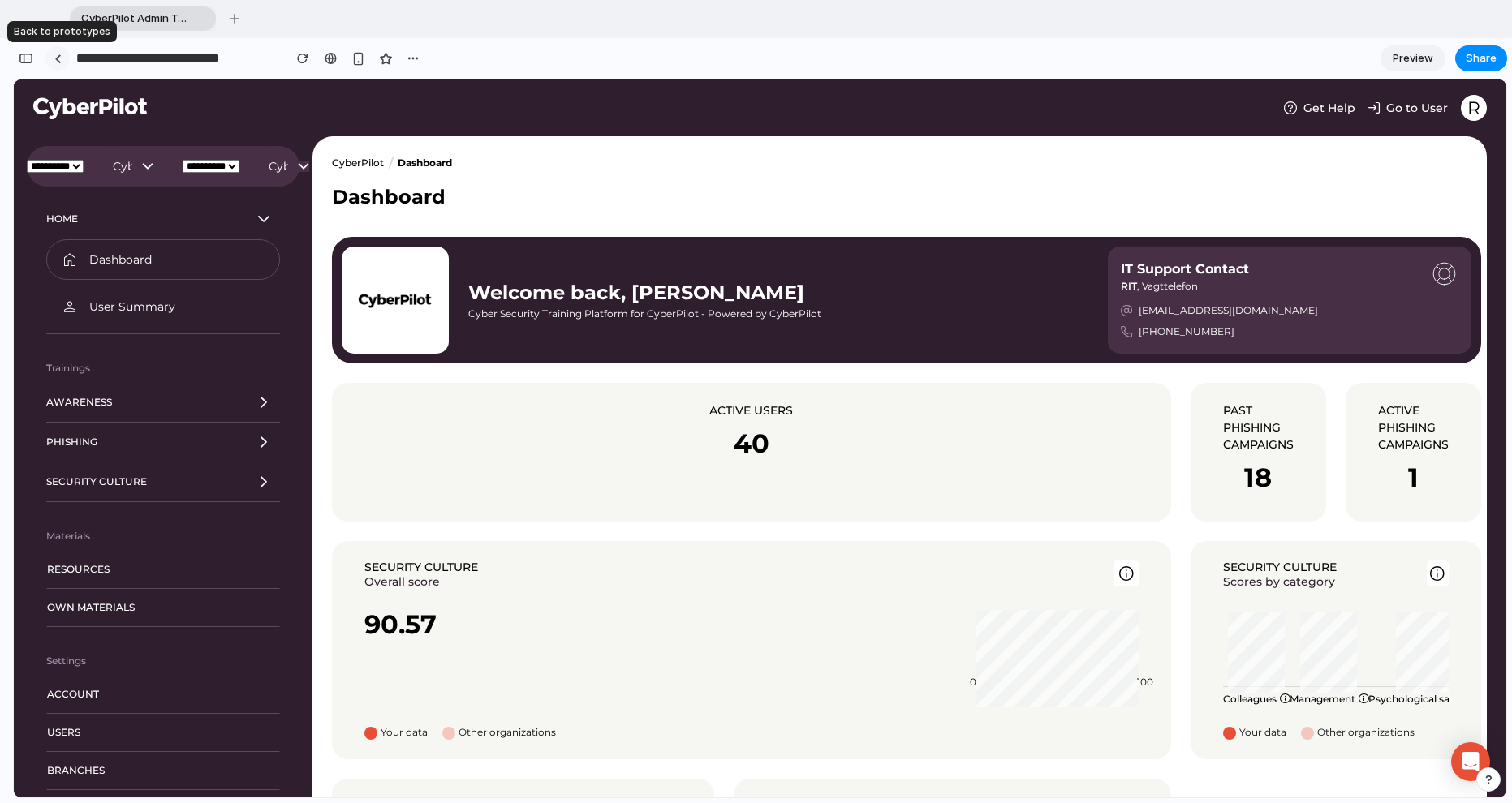
click at [52, 60] on link at bounding box center [57, 58] width 24 height 24
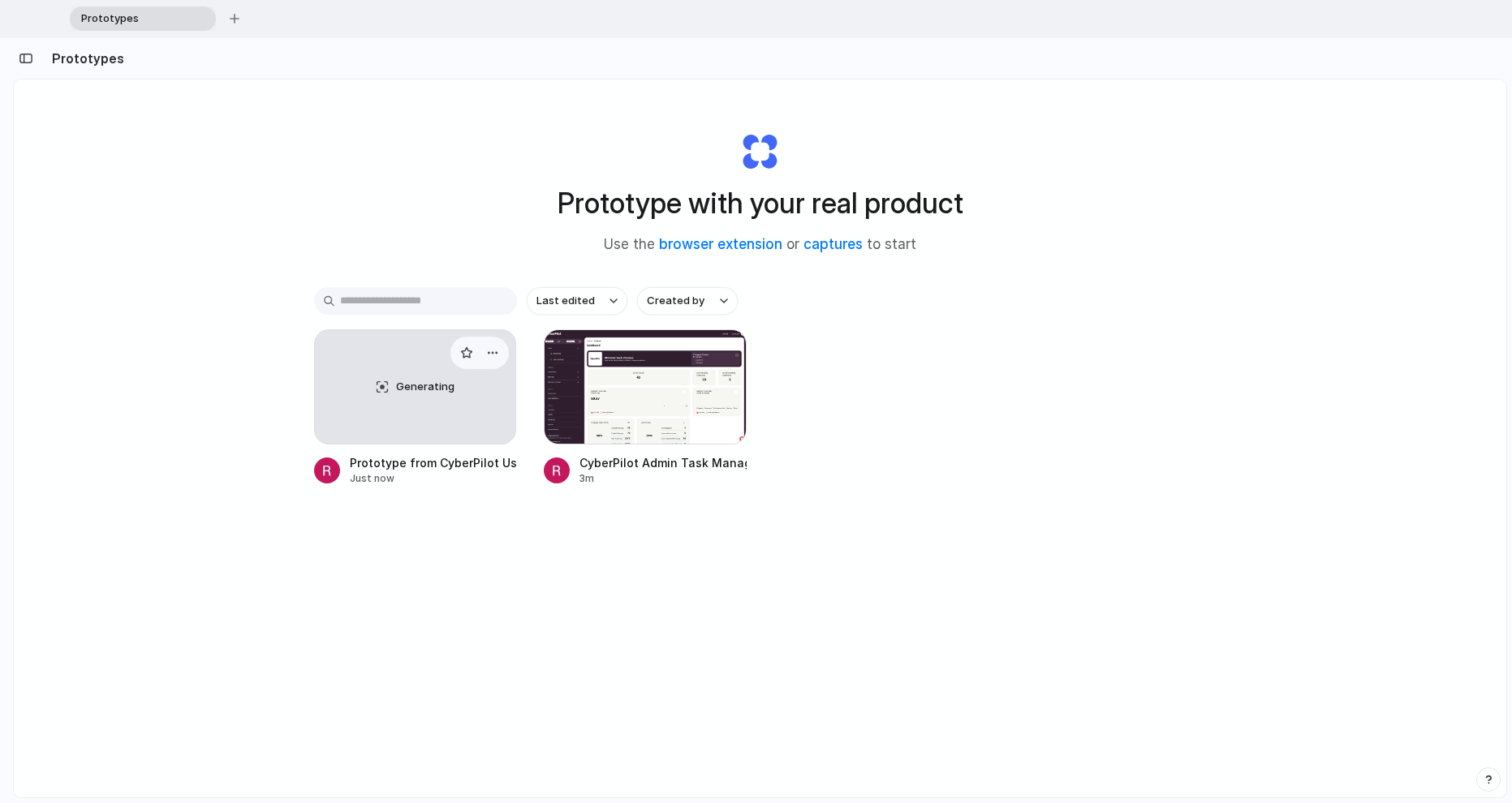
click at [413, 387] on span "Generating" at bounding box center [426, 387] width 59 height 17
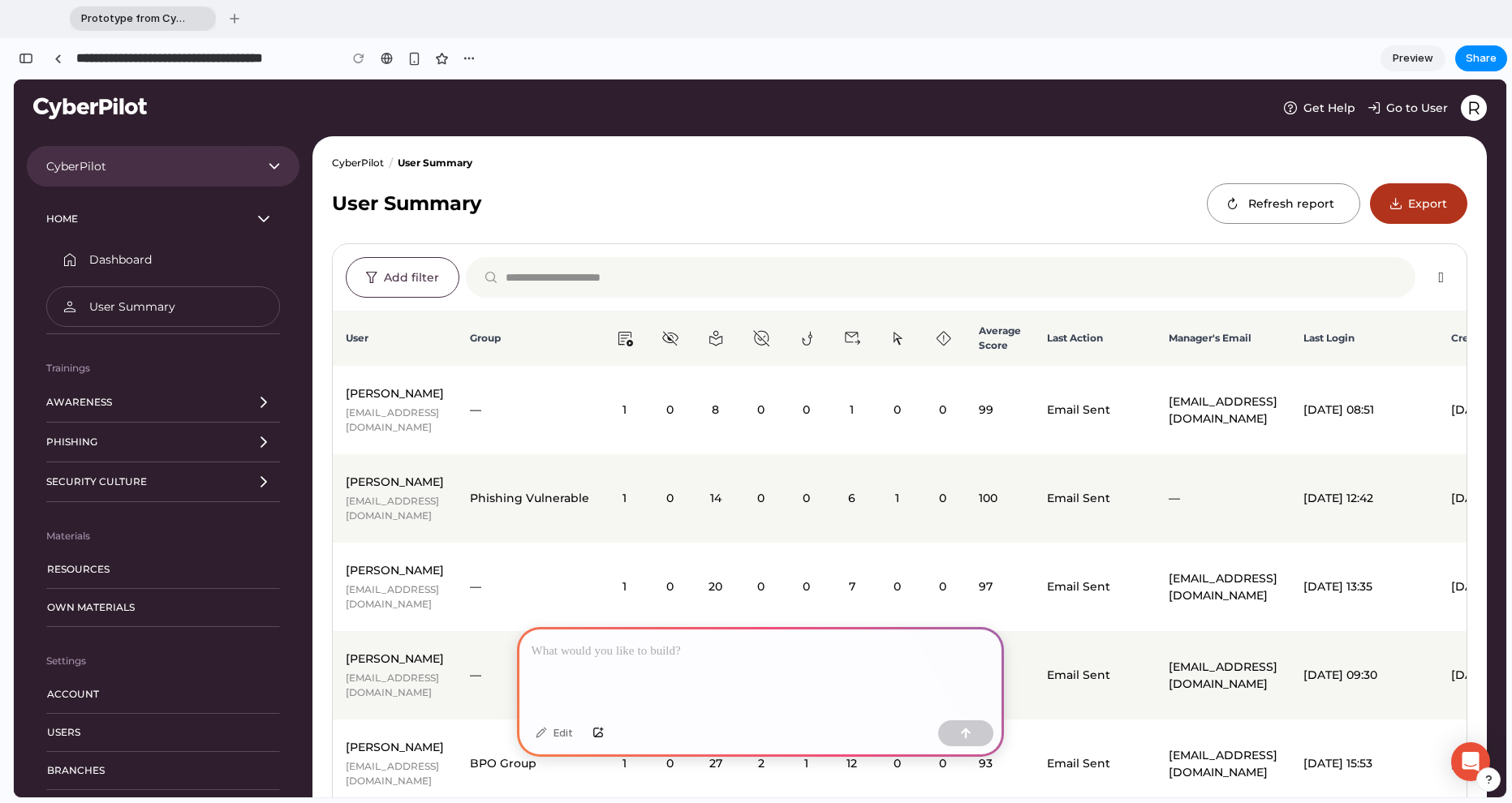
click at [740, 662] on div at bounding box center [761, 671] width 487 height 86
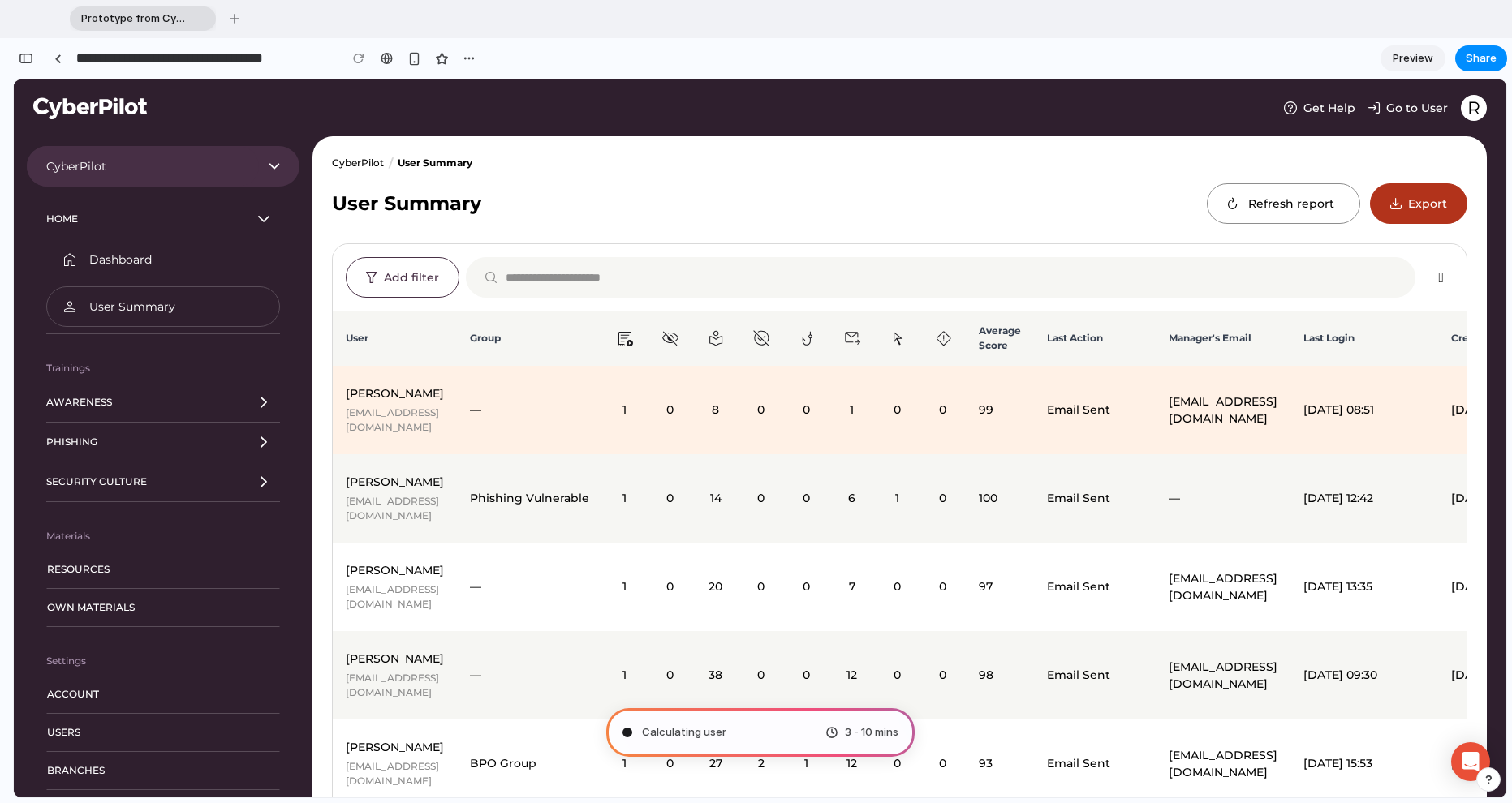
type input "**********"
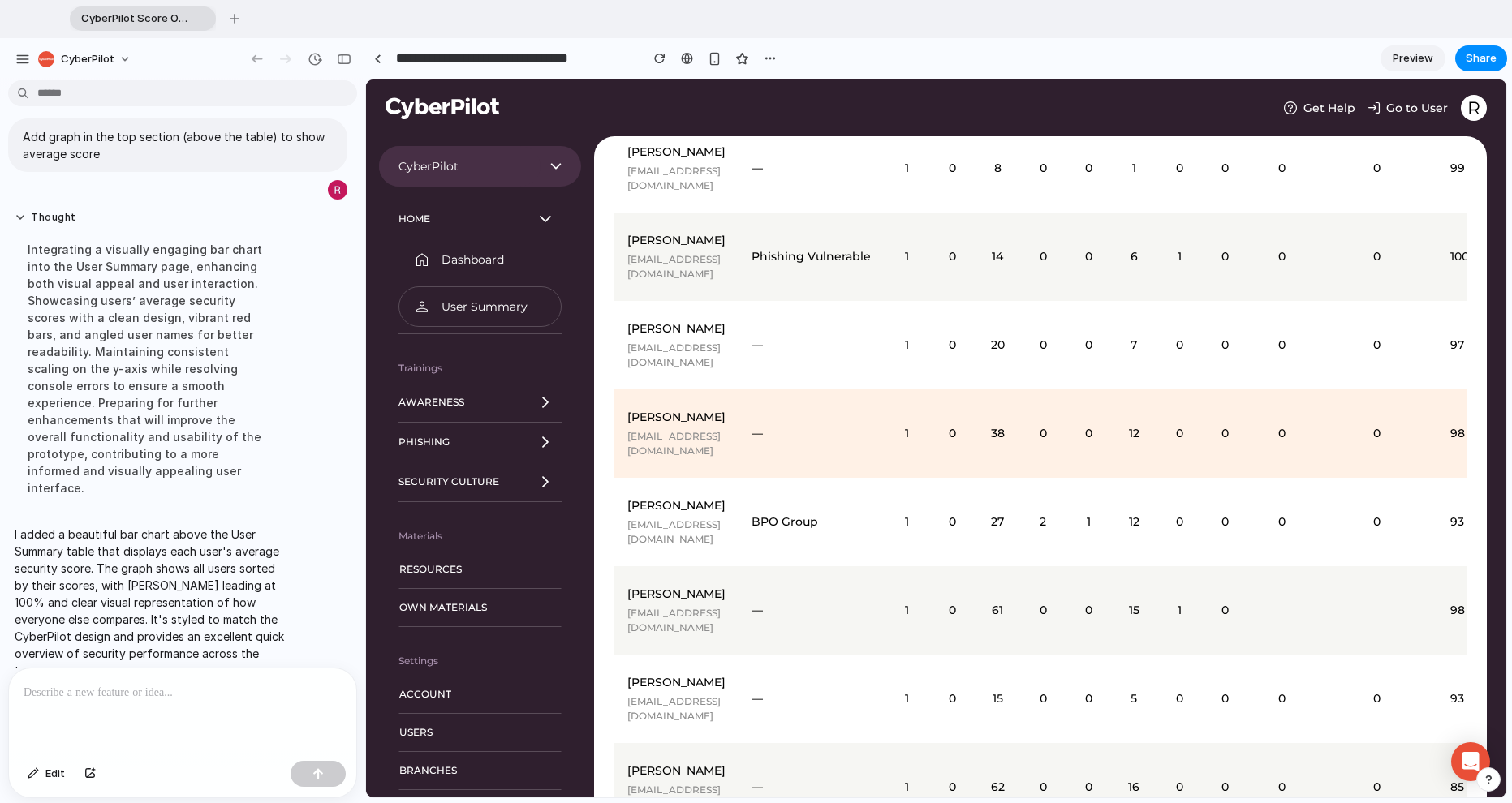
scroll to position [915, 0]
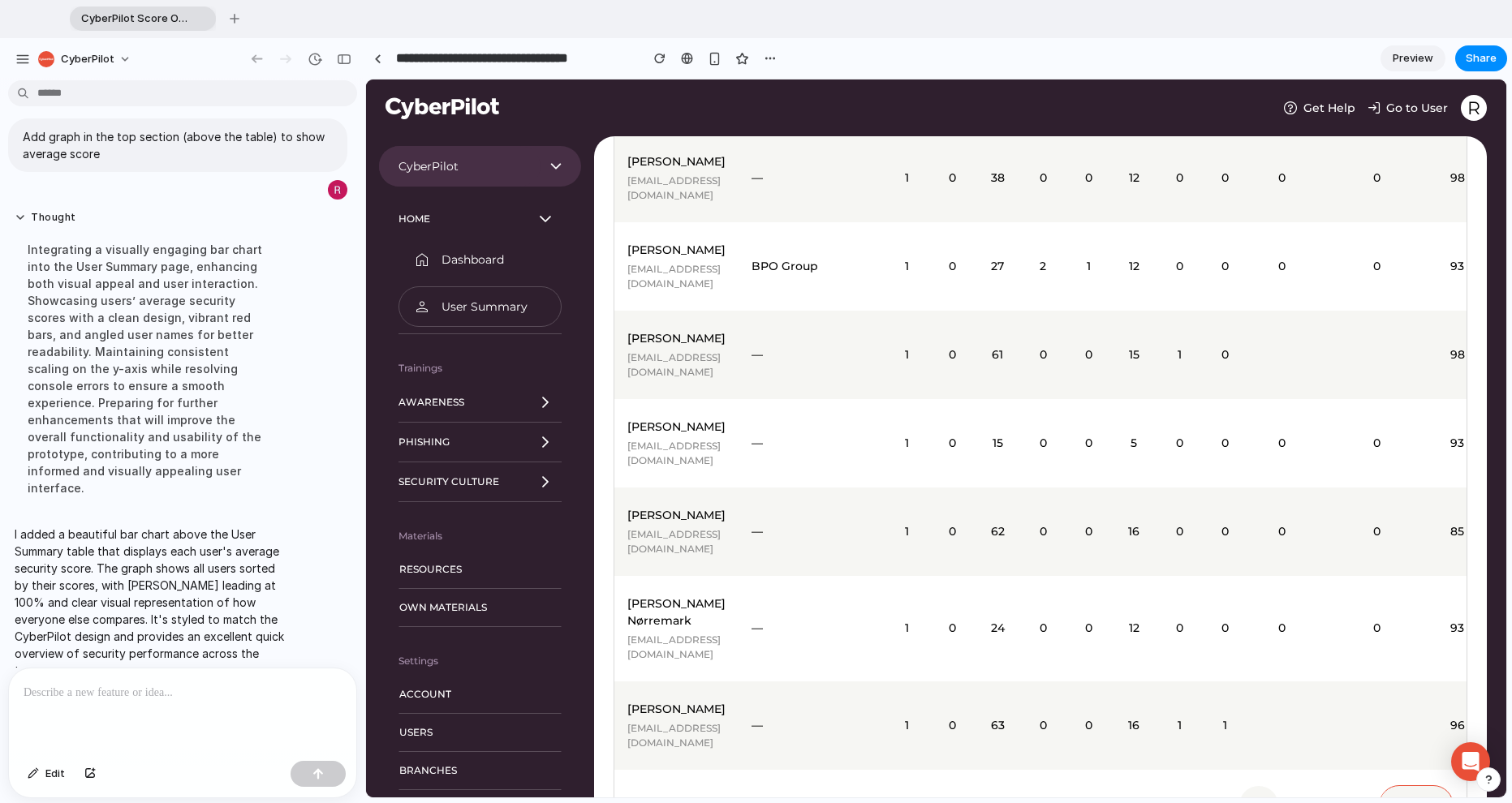
click at [908, 689] on div "** 10" at bounding box center [1416, 806] width 74 height 40
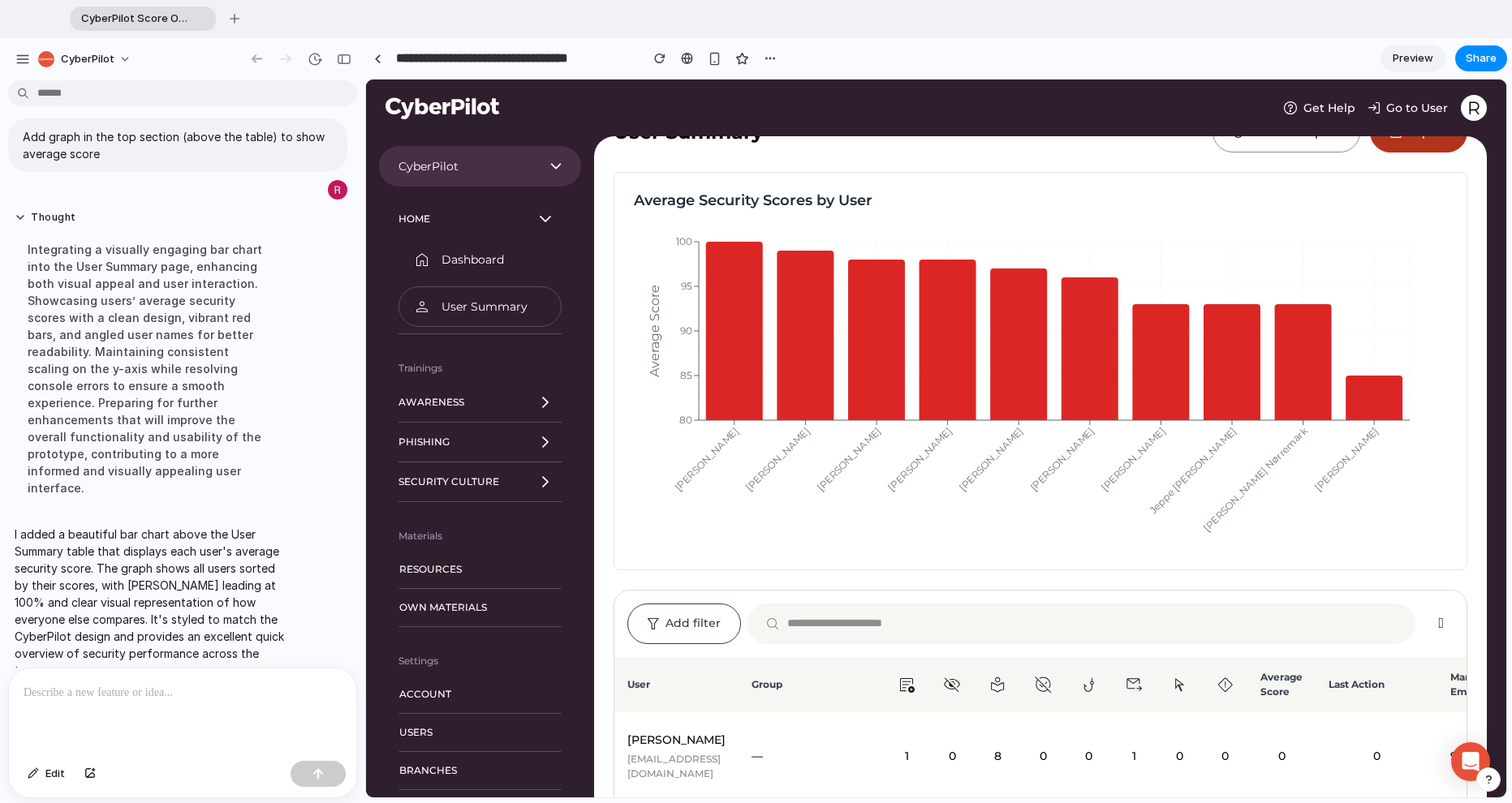
scroll to position [0, 0]
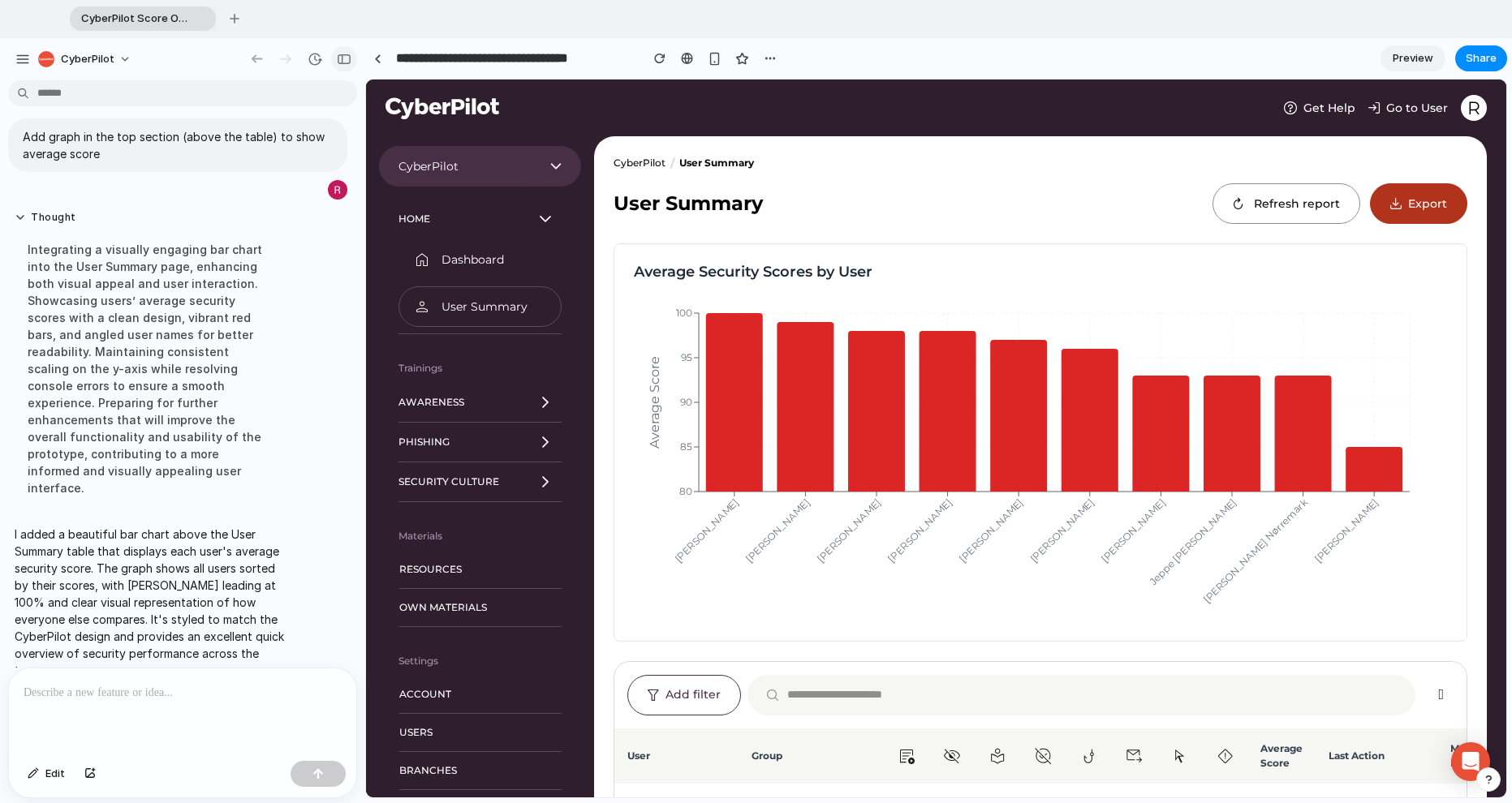
click at [339, 52] on button "button" at bounding box center [344, 59] width 26 height 26
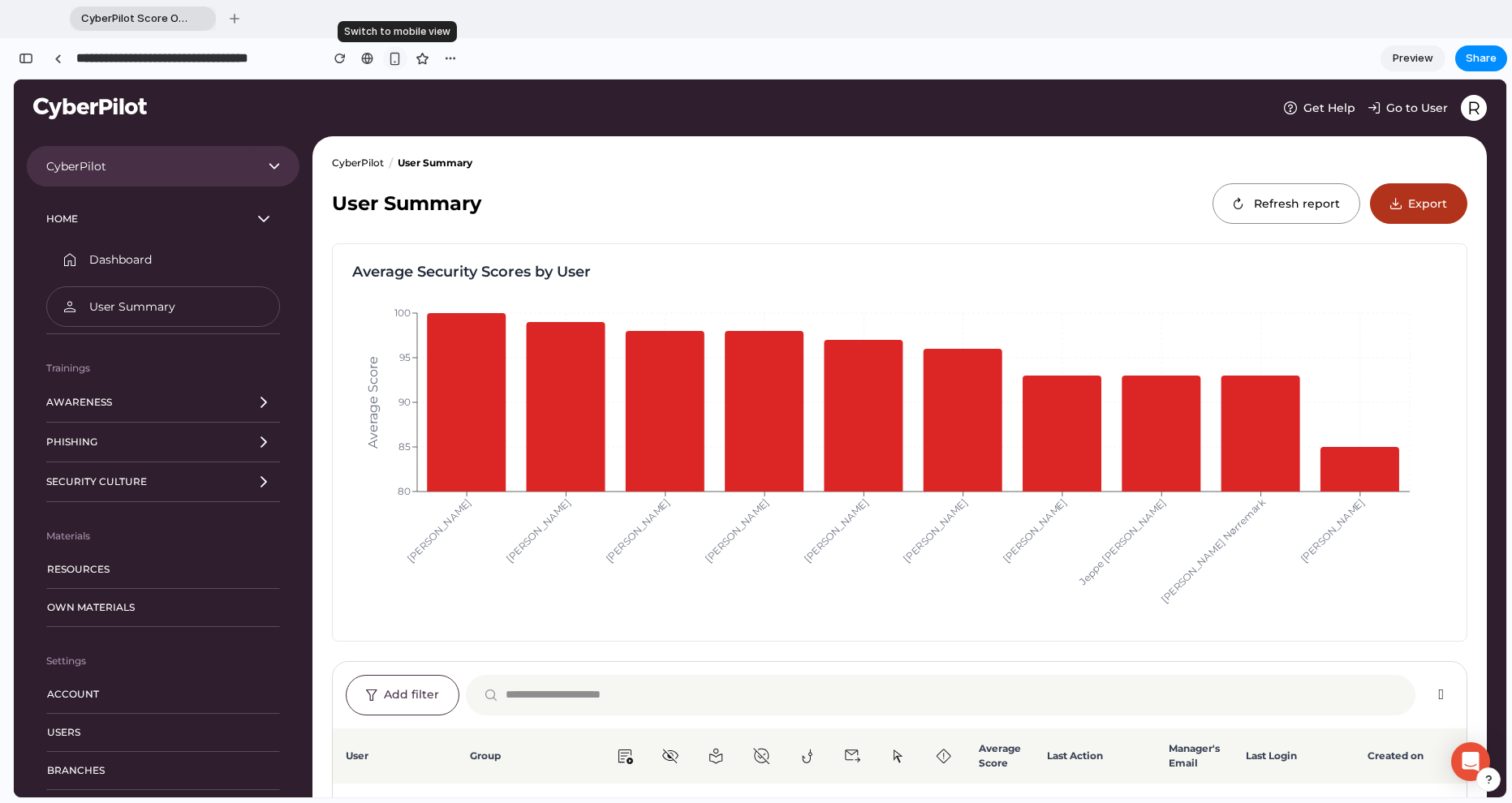
click at [395, 53] on div "button" at bounding box center [394, 59] width 14 height 14
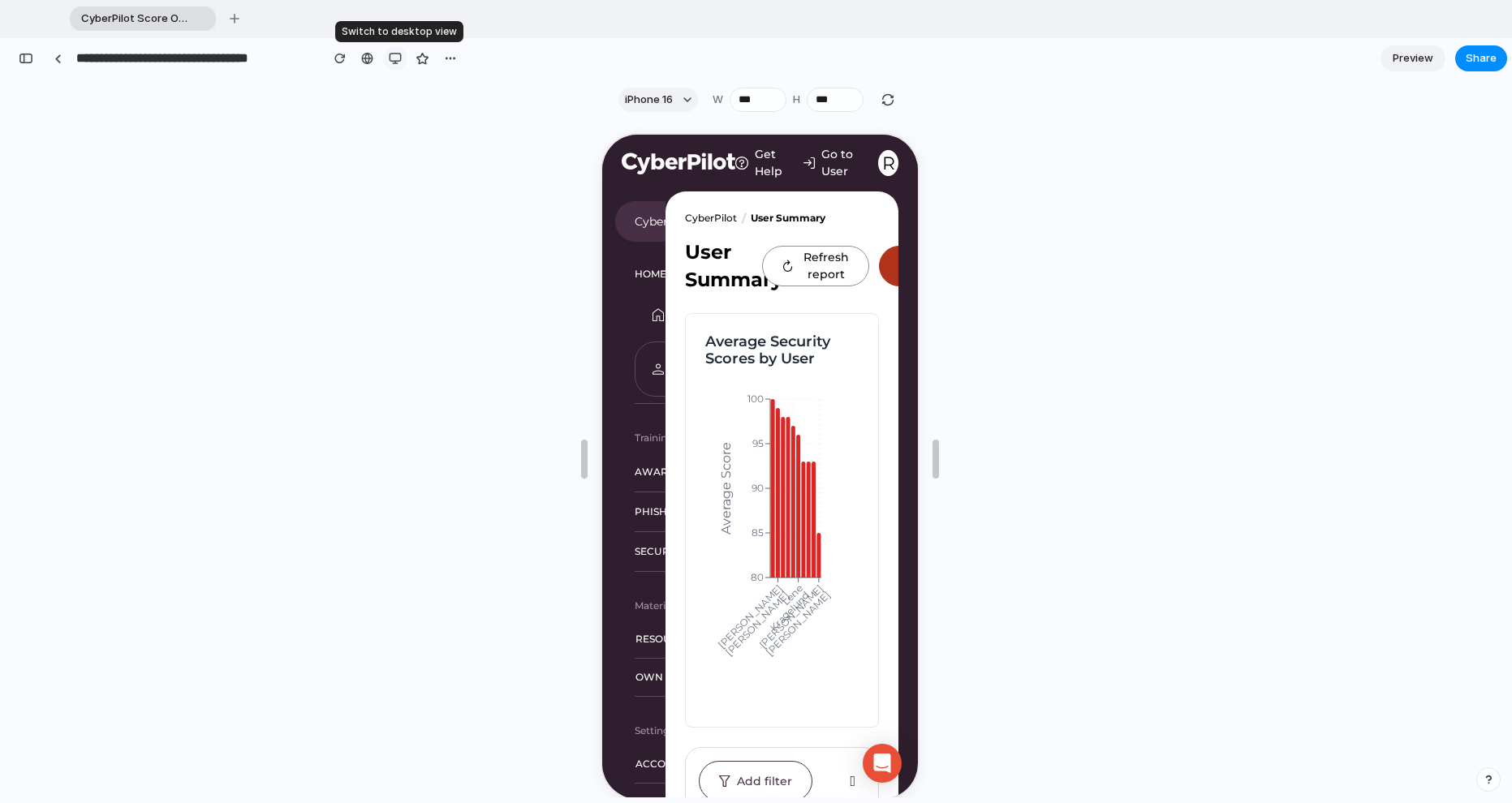
click at [393, 56] on div "button" at bounding box center [395, 59] width 13 height 13
